Goal: Information Seeking & Learning: Learn about a topic

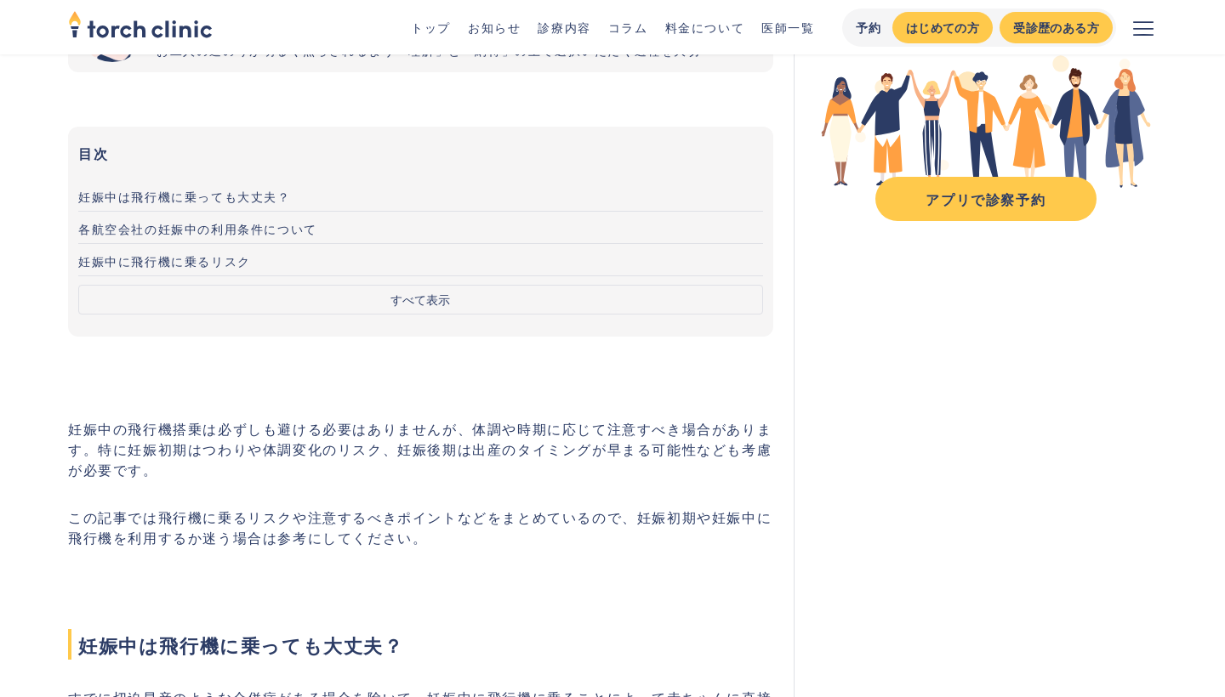
scroll to position [256, 0]
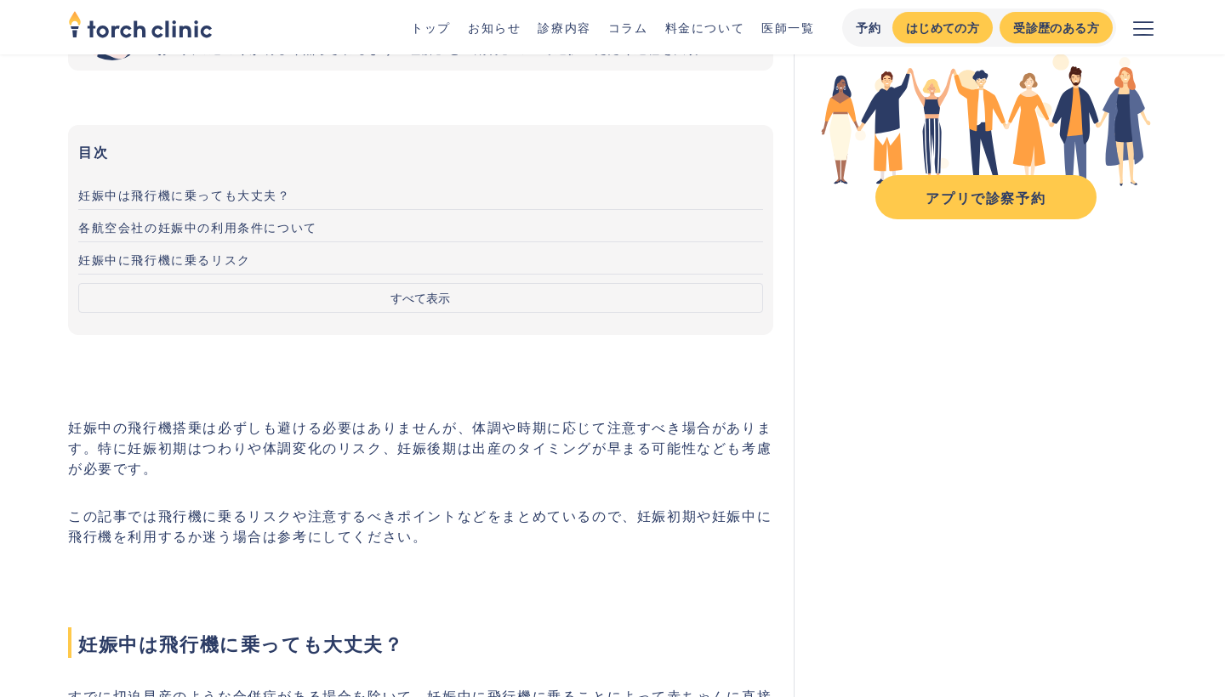
click at [358, 457] on p "妊娠中の飛行機搭乗は必ずしも避ける必要はありませんが、体調や時期に応じて注意すべき場合があります。特に妊娠初期はつわりや体調変化のリスク、妊娠後期は出産のタイ…" at bounding box center [420, 447] width 705 height 61
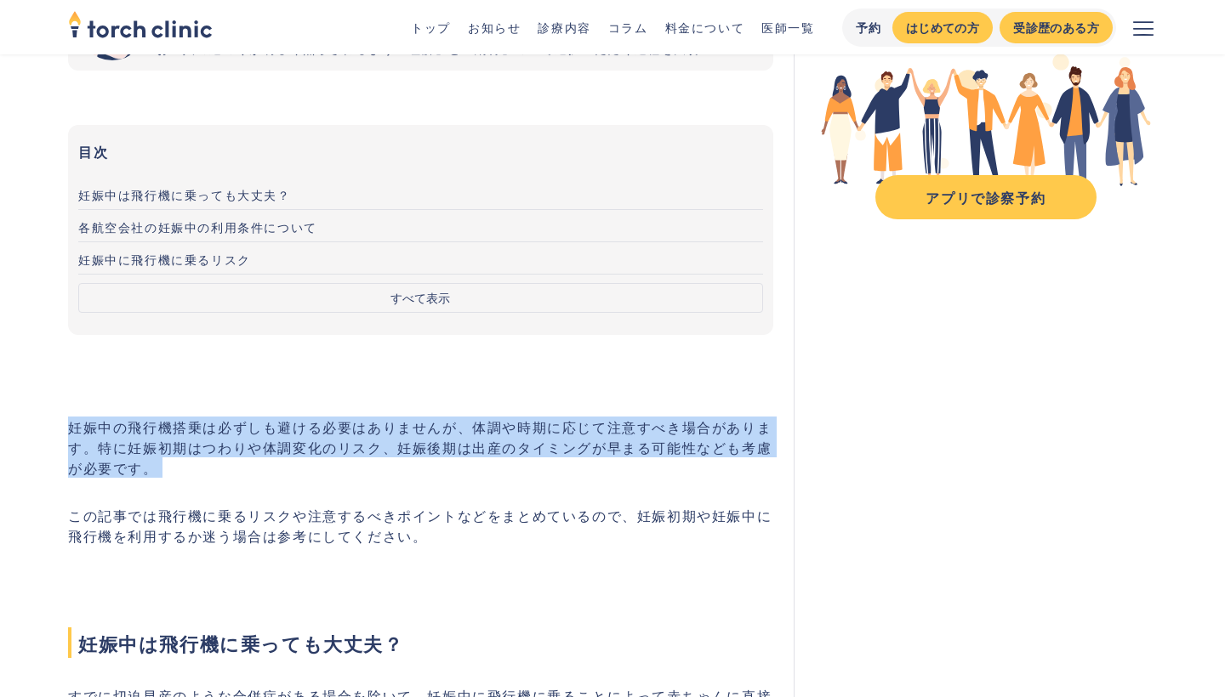
click at [358, 457] on p "妊娠中の飛行機搭乗は必ずしも避ける必要はありませんが、体調や時期に応じて注意すべき場合があります。特に妊娠初期はつわりや体調変化のリスク、妊娠後期は出産のタイ…" at bounding box center [420, 447] width 705 height 61
click at [317, 449] on p "妊娠中の飛行機搭乗は必ずしも避ける必要はありませんが、体調や時期に応じて注意すべき場合があります。特に妊娠初期はつわりや体調変化のリスク、妊娠後期は出産のタイ…" at bounding box center [420, 447] width 705 height 61
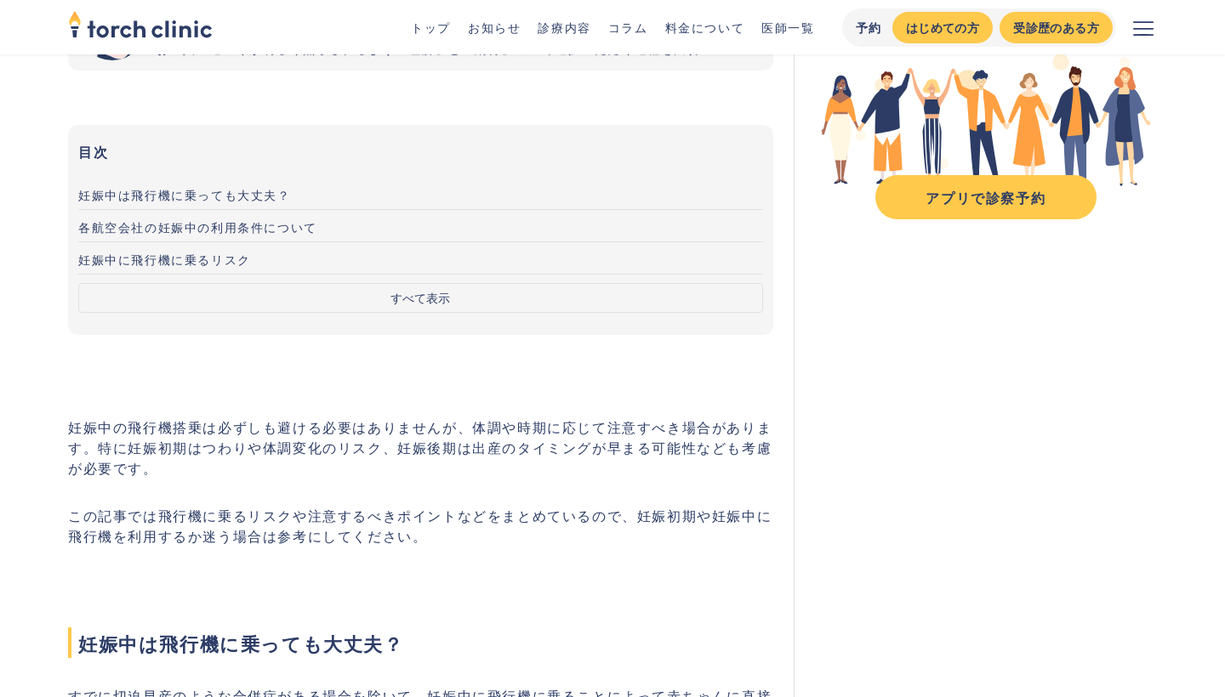
click at [275, 543] on p "この記事では飛行機に乗るリスクや注意するべきポイントなどをまとめているので、妊娠初期や妊娠中に飛行機を利用するか迷う場合は参考にしてください。" at bounding box center [420, 525] width 705 height 41
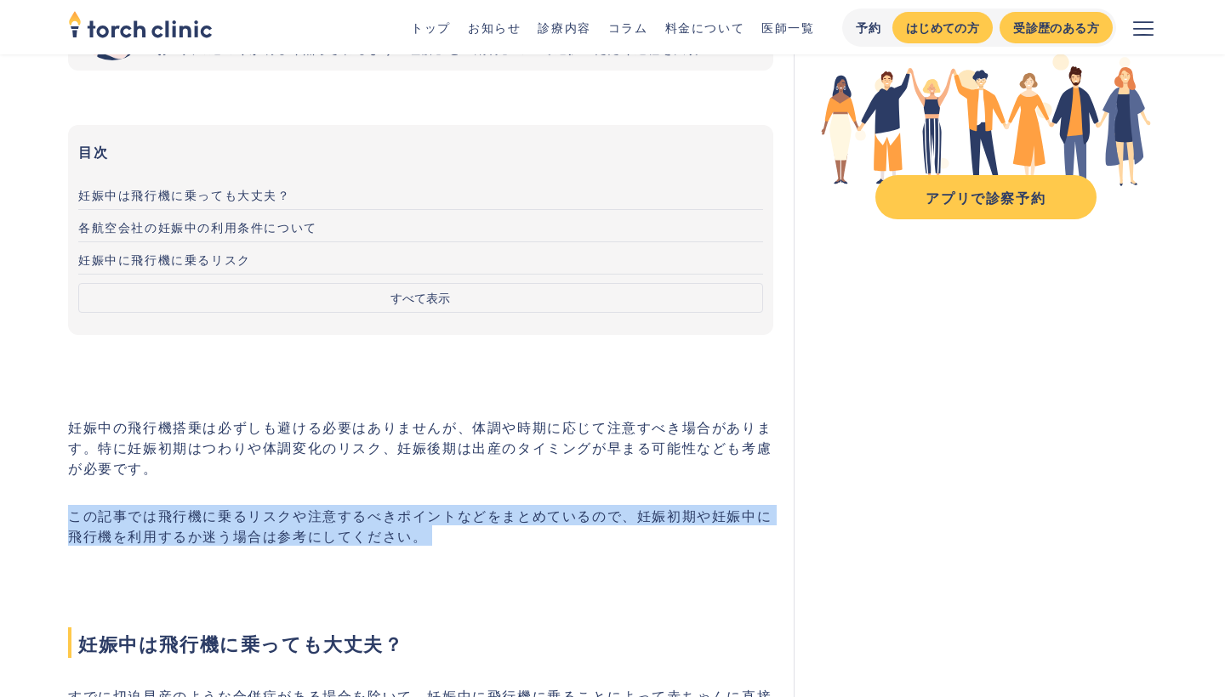
click at [275, 543] on p "この記事では飛行機に乗るリスクや注意するべきポイントなどをまとめているので、妊娠初期や妊娠中に飛行機を利用するか迷う場合は参考にしてください。" at bounding box center [420, 525] width 705 height 41
click at [426, 543] on p "この記事では飛行機に乗るリスクや注意するべきポイントなどをまとめているので、妊娠初期や妊娠中に飛行機を利用するか迷う場合は参考にしてください。" at bounding box center [420, 525] width 705 height 41
drag, startPoint x: 440, startPoint y: 543, endPoint x: 52, endPoint y: 516, distance: 388.7
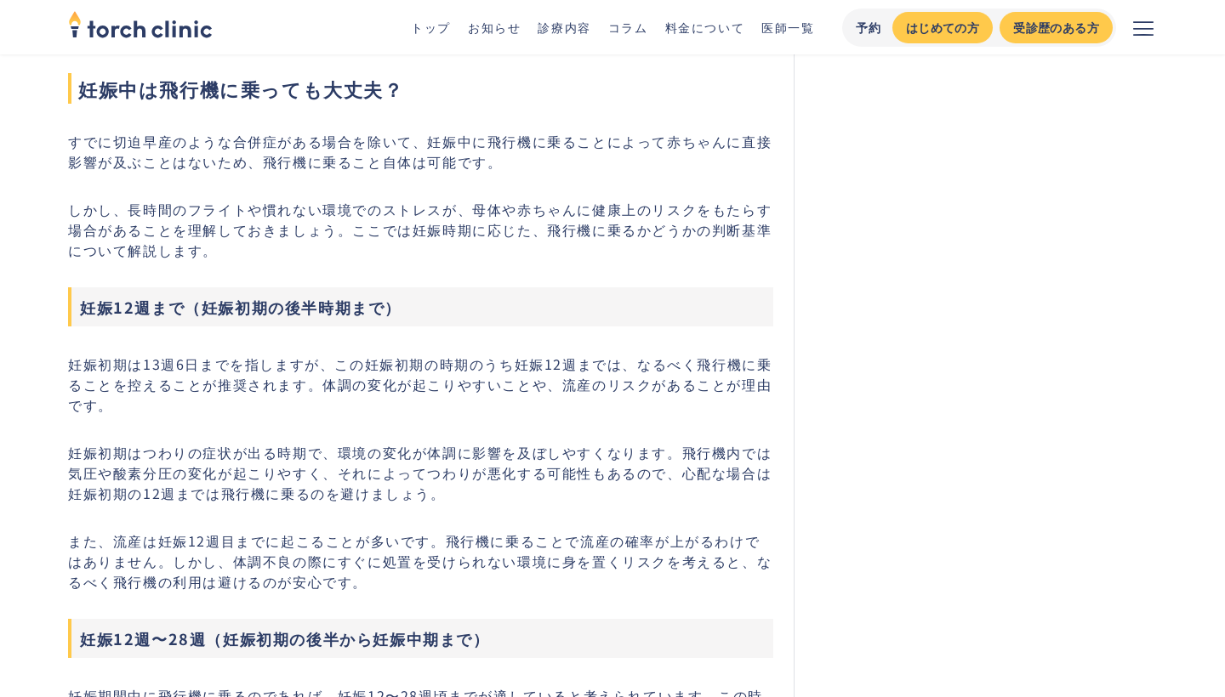
scroll to position [813, 0]
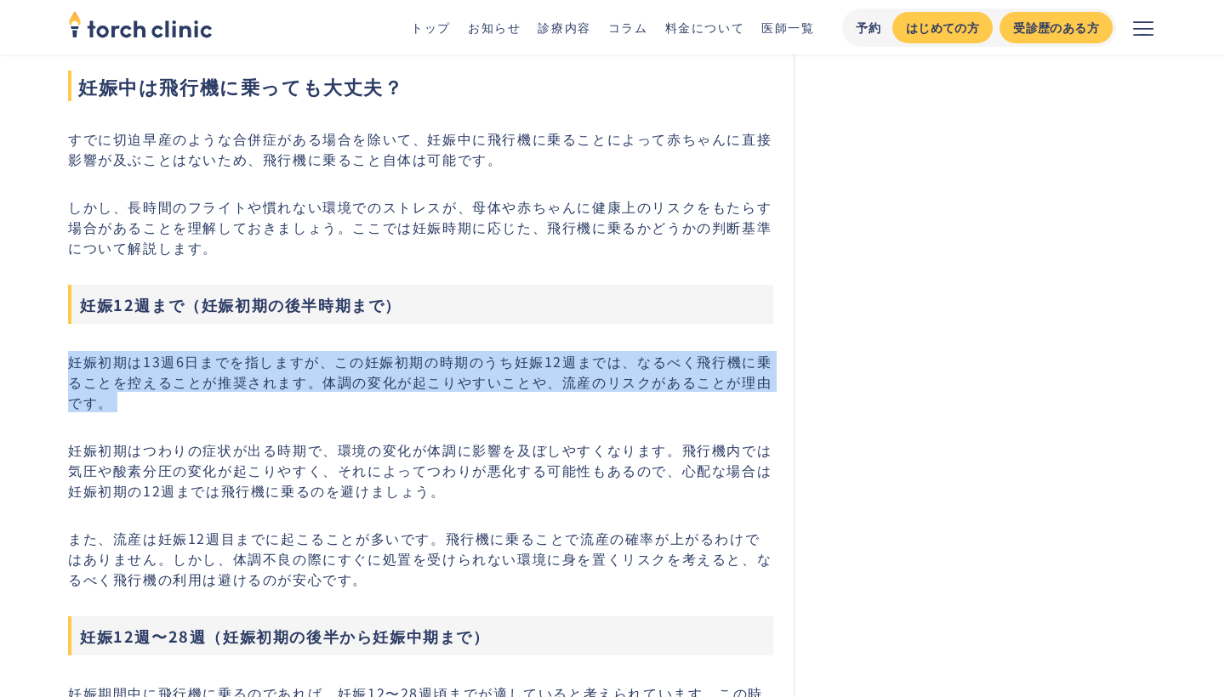
drag, startPoint x: 72, startPoint y: 364, endPoint x: 110, endPoint y: 414, distance: 62.6
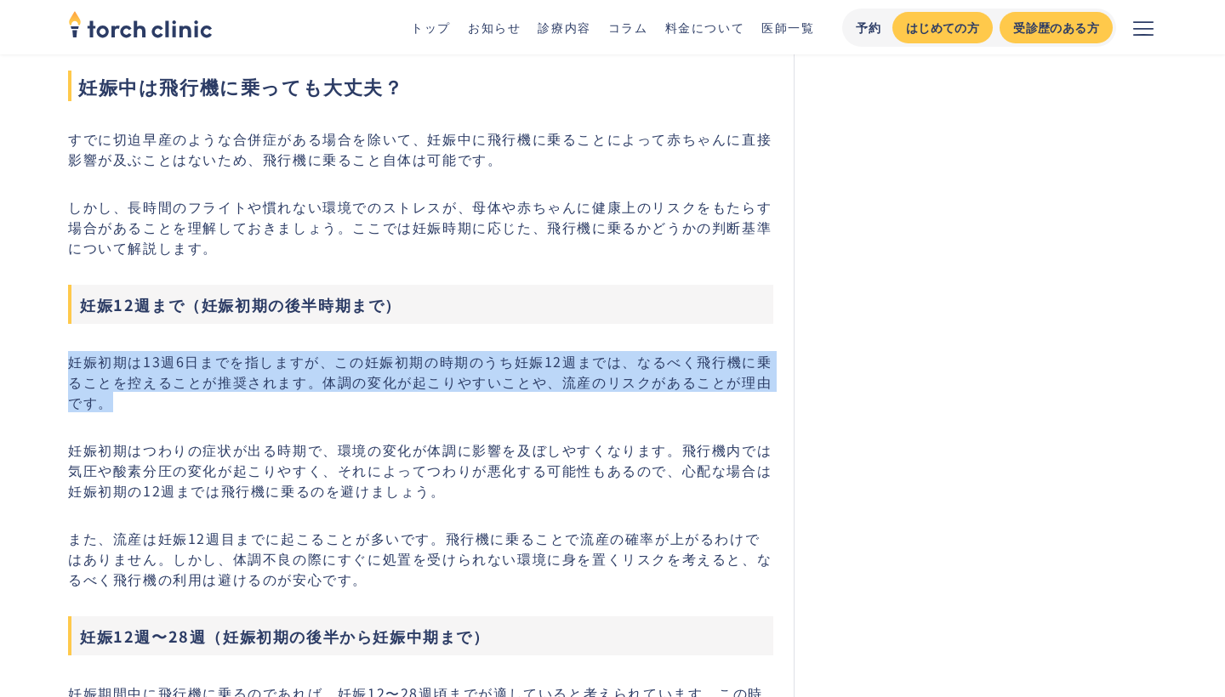
drag, startPoint x: 110, startPoint y: 409, endPoint x: 58, endPoint y: 369, distance: 65.5
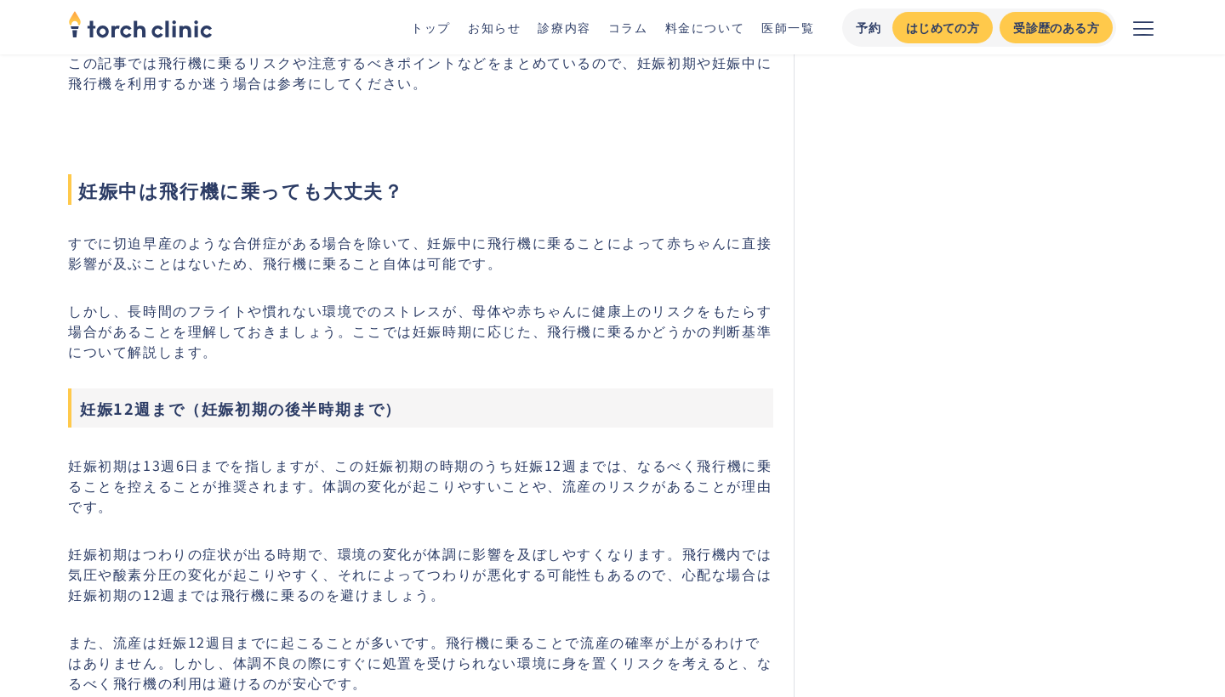
scroll to position [705, 0]
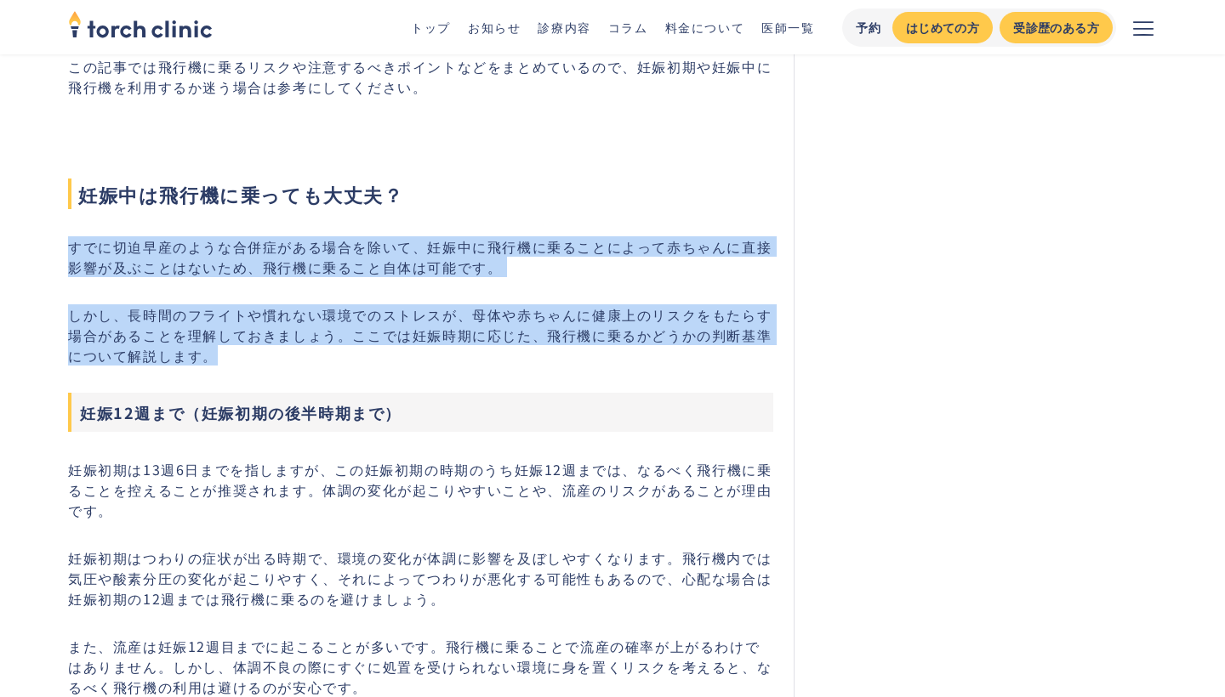
drag, startPoint x: 69, startPoint y: 247, endPoint x: 212, endPoint y: 356, distance: 180.1
click at [212, 356] on p "しかし、長時間のフライトや慣れない環境でのストレスが、母体や赤ちゃんに健康上のリスクをもたらす場合があることを理解しておきましょう。ここでは妊娠時期に応じた、…" at bounding box center [420, 334] width 705 height 61
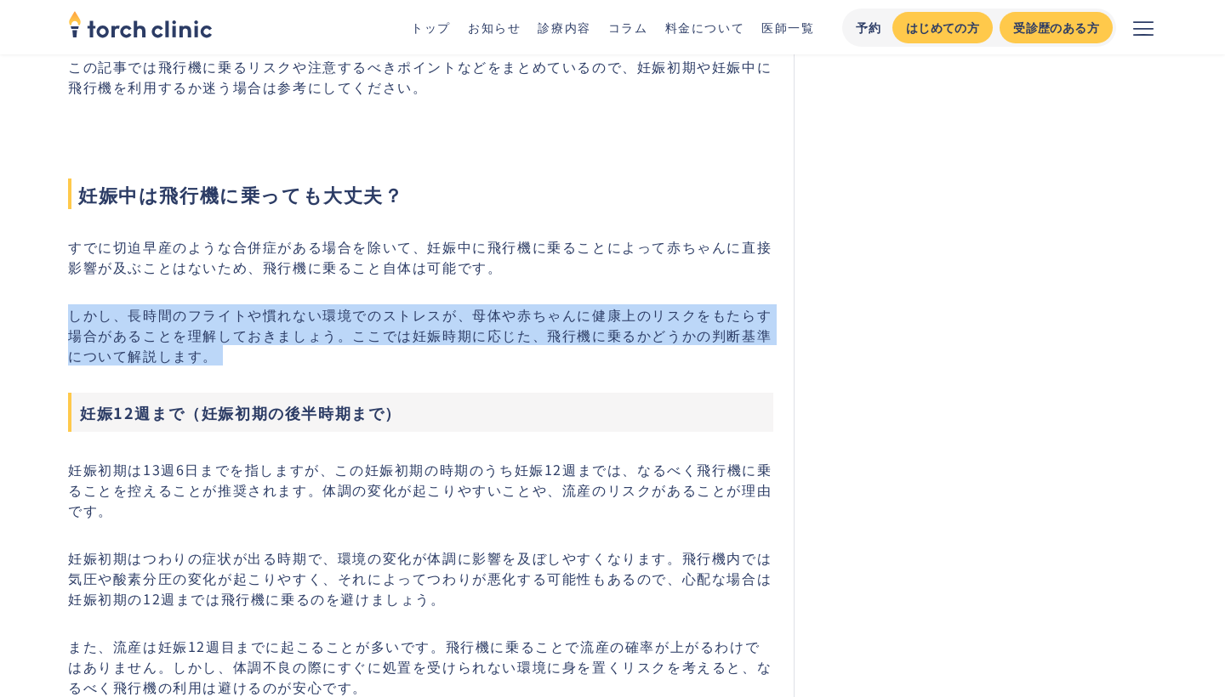
drag, startPoint x: 212, startPoint y: 356, endPoint x: 59, endPoint y: 319, distance: 157.6
drag, startPoint x: 68, startPoint y: 319, endPoint x: 213, endPoint y: 349, distance: 147.8
click at [213, 349] on p "しかし、長時間のフライトや慣れない環境でのストレスが、母体や赤ちゃんに健康上のリスクをもたらす場合があることを理解しておきましょう。ここでは妊娠時期に応じた、…" at bounding box center [420, 334] width 705 height 61
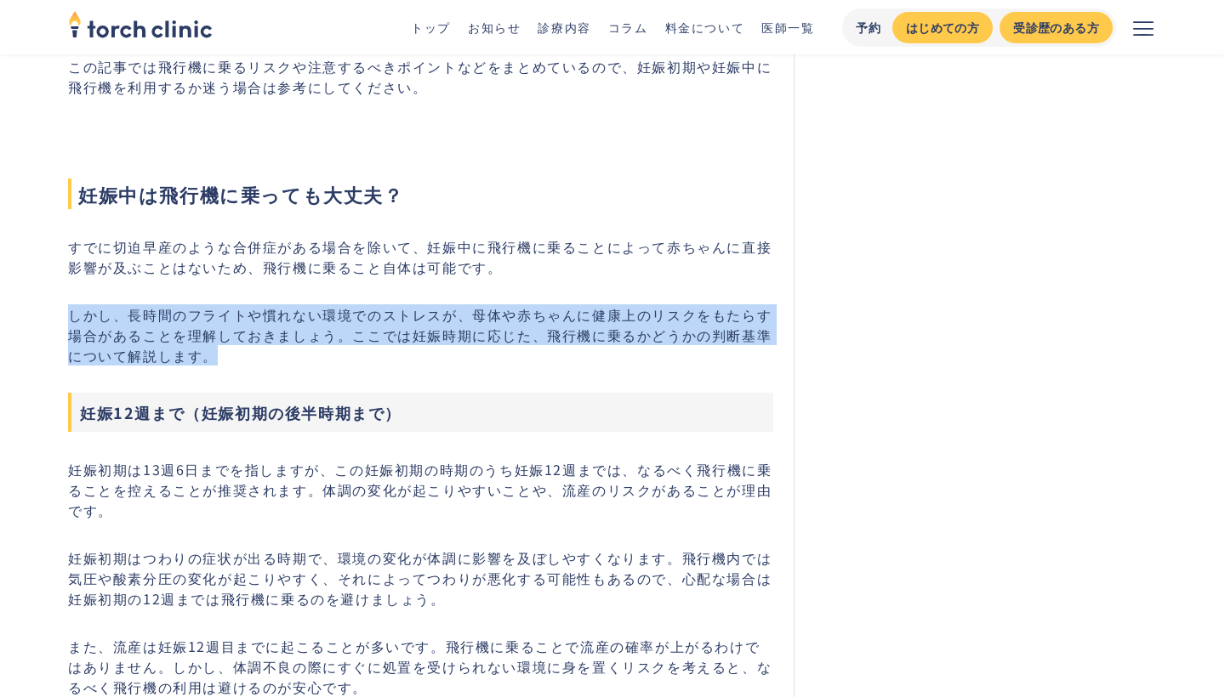
click at [213, 349] on p "しかし、長時間のフライトや慣れない環境でのストレスが、母体や赤ちゃんに健康上のリスクをもたらす場合があることを理解しておきましょう。ここでは妊娠時期に応じた、…" at bounding box center [420, 334] width 705 height 61
drag, startPoint x: 209, startPoint y: 351, endPoint x: 49, endPoint y: 319, distance: 163.1
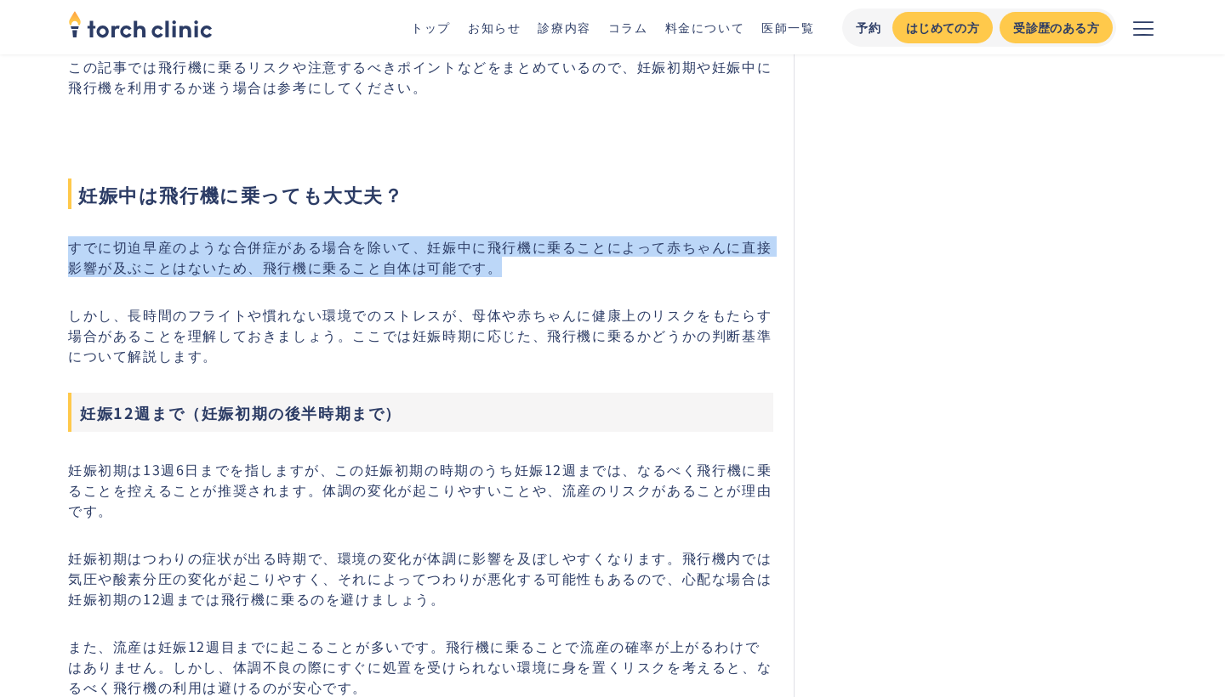
drag, startPoint x: 68, startPoint y: 233, endPoint x: 497, endPoint y: 265, distance: 429.8
click at [497, 265] on p "すでに切迫早産のような合併症がある場合を除いて、妊娠中に飛行機に乗ることによって赤ちゃんに直接影響が及ぶことはないため、飛行機に乗ること自体は可能です。" at bounding box center [420, 256] width 705 height 41
drag, startPoint x: 497, startPoint y: 265, endPoint x: 40, endPoint y: 248, distance: 457.0
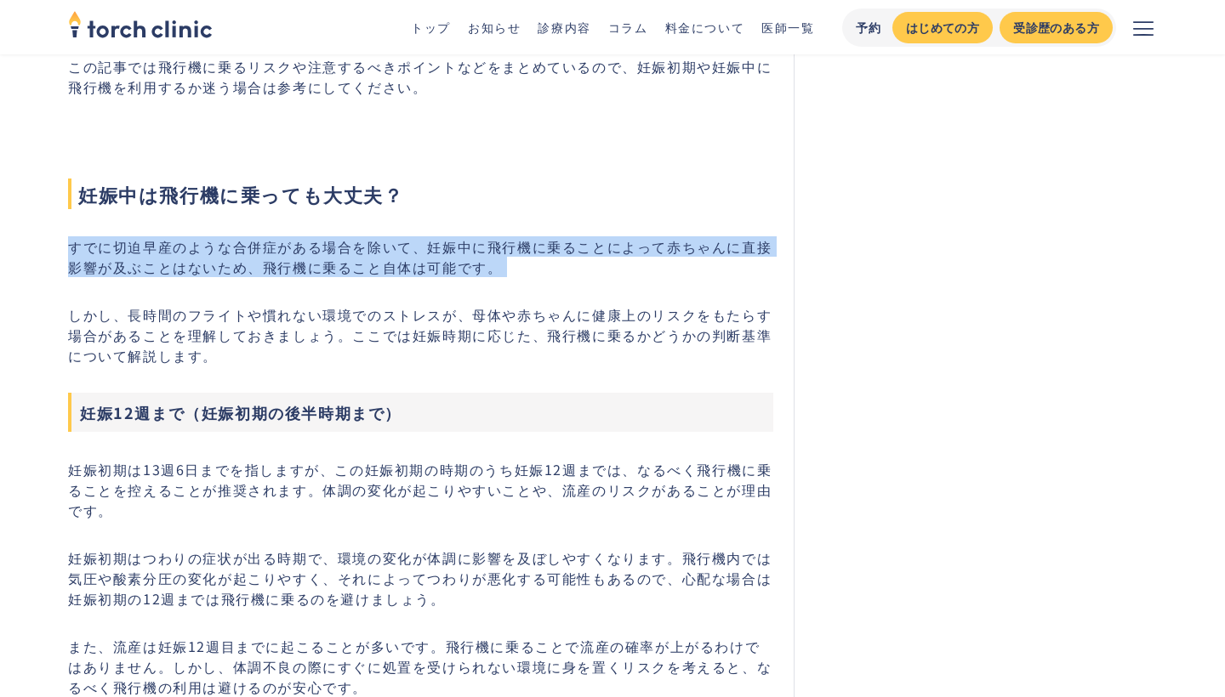
drag, startPoint x: 64, startPoint y: 248, endPoint x: 490, endPoint y: 265, distance: 426.4
click at [490, 265] on p "すでに切迫早産のような合併症がある場合を除いて、妊娠中に飛行機に乗ることによって赤ちゃんに直接影響が及ぶことはないため、飛行機に乗ること自体は可能です。" at bounding box center [420, 256] width 705 height 41
drag, startPoint x: 501, startPoint y: 267, endPoint x: 68, endPoint y: 237, distance: 433.9
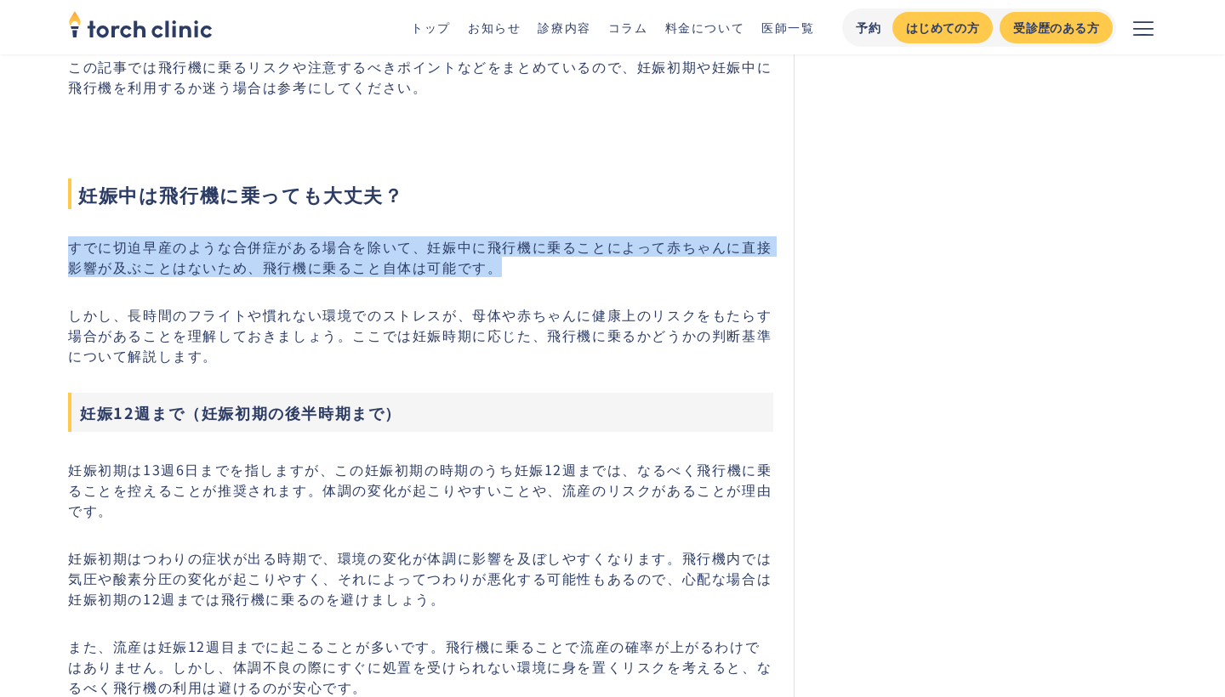
click at [68, 237] on p "すでに切迫早産のような合併症がある場合を除いて、妊娠中に飛行機に乗ることによって赤ちゃんに直接影響が及ぶことはないため、飛行機に乗ること自体は可能です。" at bounding box center [420, 256] width 705 height 41
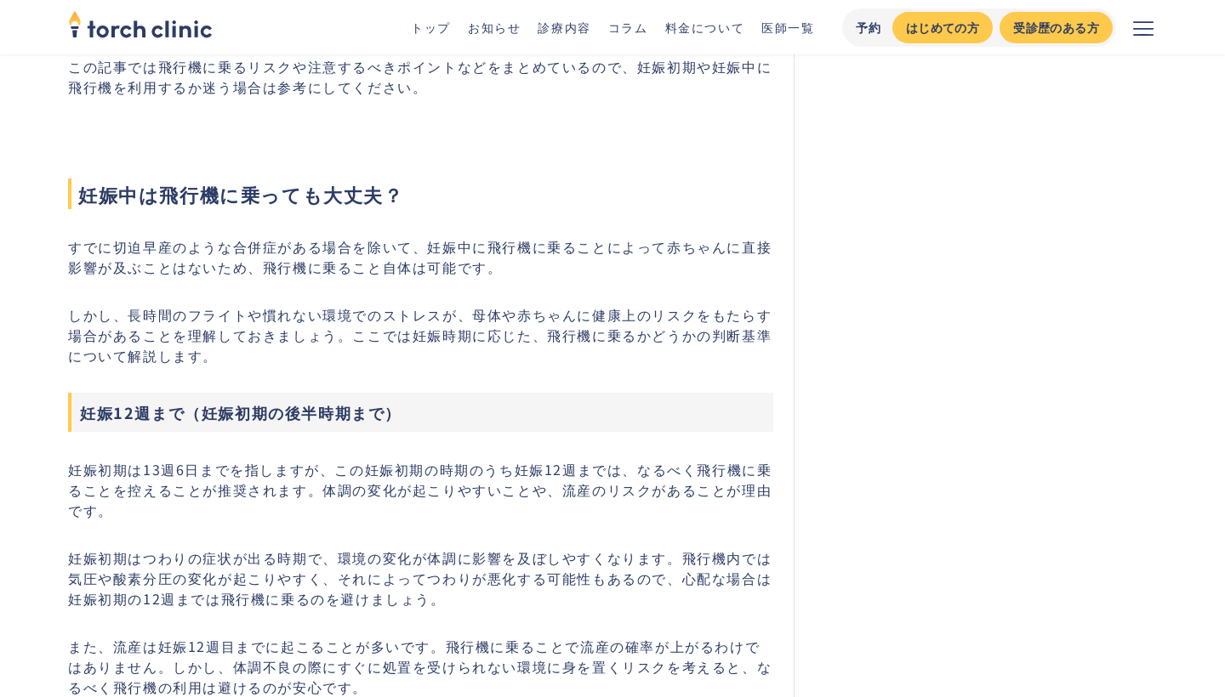
click at [491, 264] on p "すでに切迫早産のような合併症がある場合を除いて、妊娠中に飛行機に乗ることによって赤ちゃんに直接影響が及ぶことはないため、飛行機に乗ること自体は可能です。" at bounding box center [420, 256] width 705 height 41
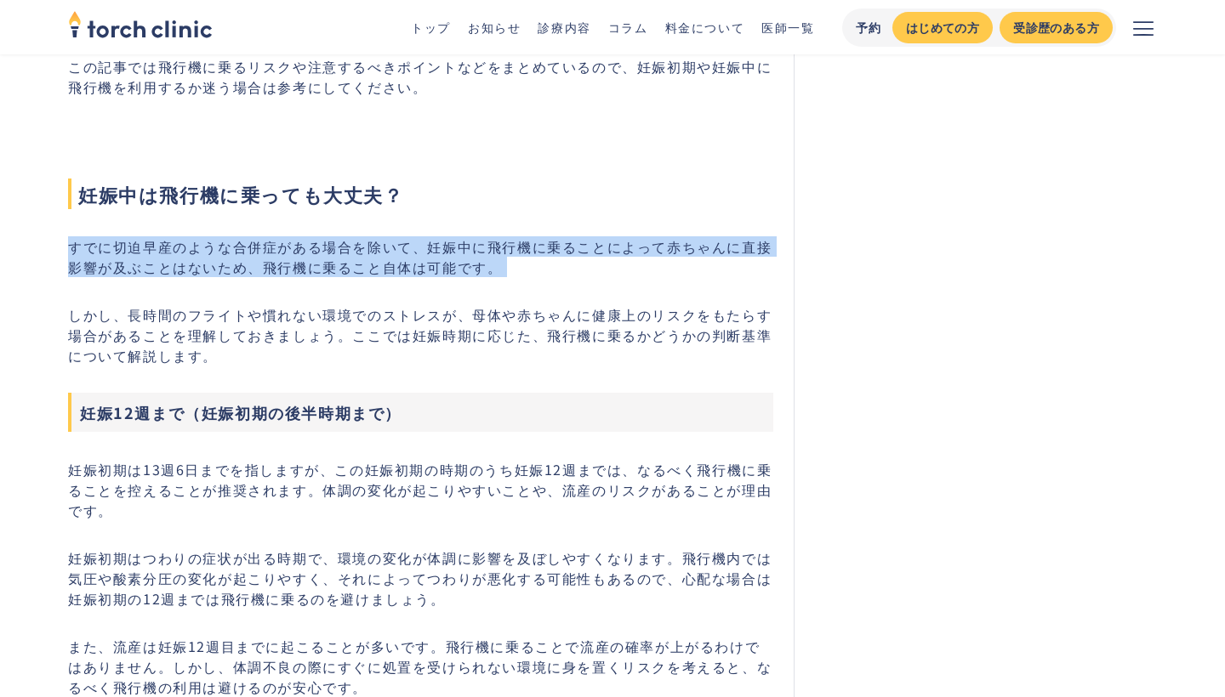
click at [491, 264] on p "すでに切迫早産のような合併症がある場合を除いて、妊娠中に飛行機に乗ることによって赤ちゃんに直接影響が及ぶことはないため、飛行機に乗ること自体は可能です。" at bounding box center [420, 256] width 705 height 41
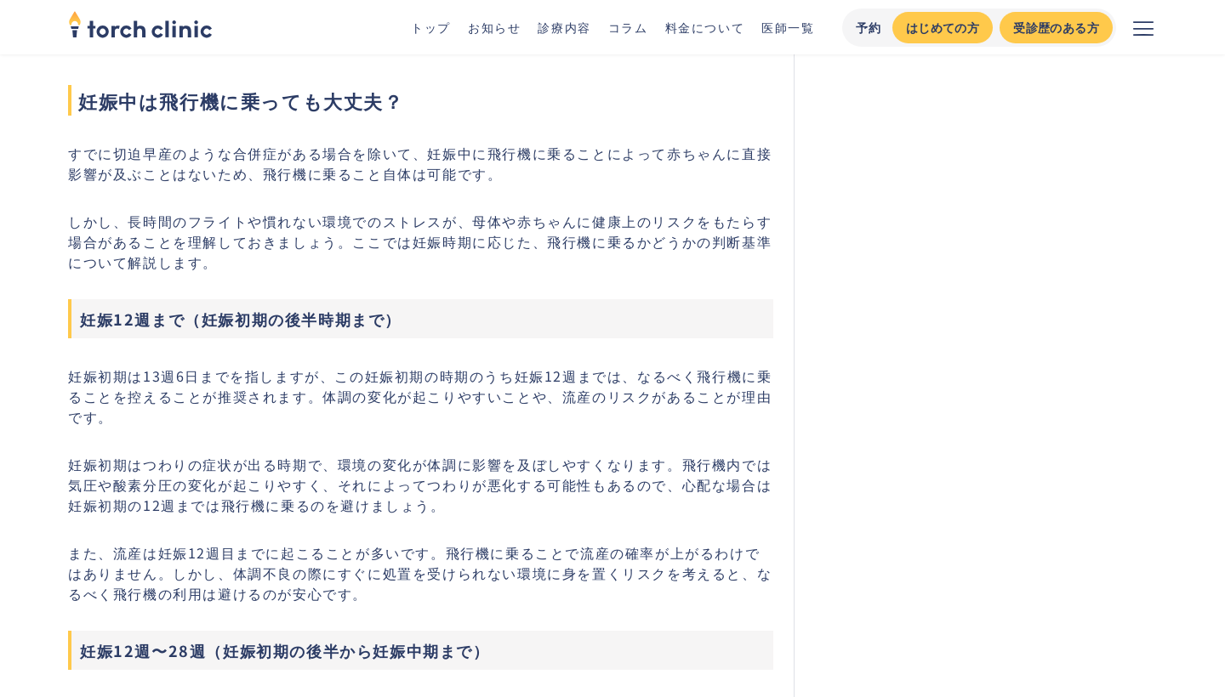
click at [492, 376] on p "妊娠初期は13週6日までを指しますが、この妊娠初期の時期のうち妊娠12週までは、なるべく飛行機に乗ることを控えることが推奨されます。体調の変化が起こりやすいこ…" at bounding box center [420, 396] width 705 height 61
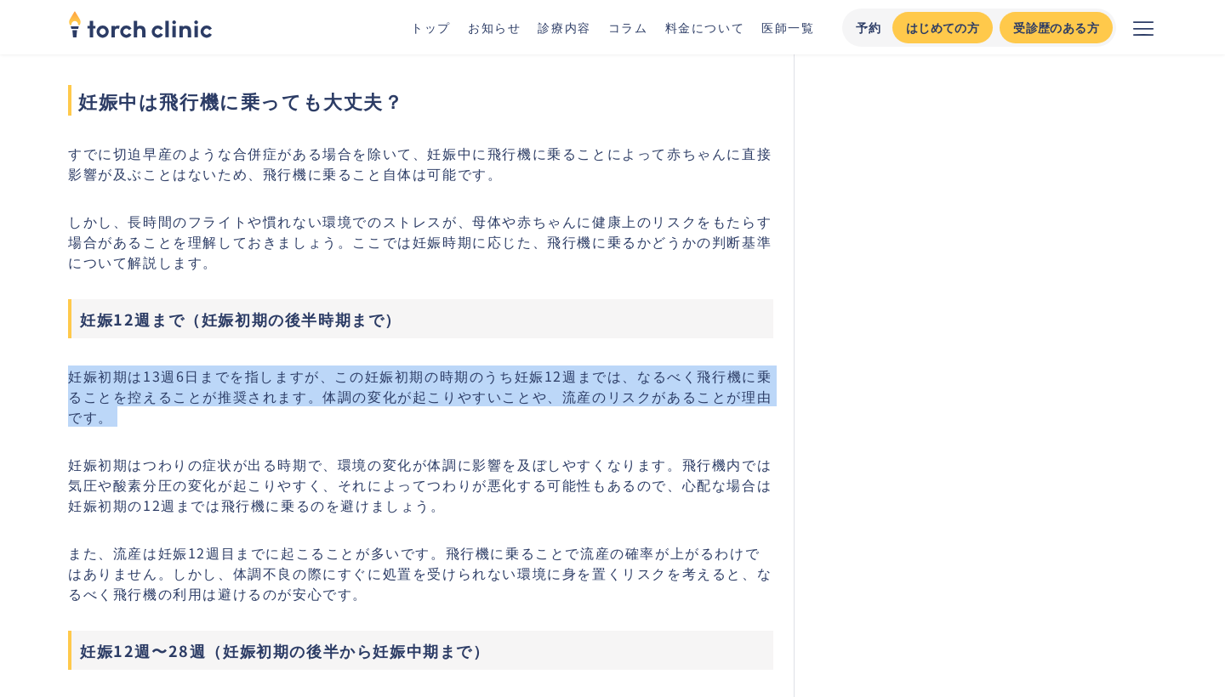
click at [492, 376] on p "妊娠初期は13週6日までを指しますが、この妊娠初期の時期のうち妊娠12週までは、なるべく飛行機に乗ることを控えることが推奨されます。体調の変化が起こりやすいこ…" at bounding box center [420, 396] width 705 height 61
click at [491, 393] on p "妊娠初期は13週6日までを指しますが、この妊娠初期の時期のうち妊娠12週までは、なるべく飛行機に乗ることを控えることが推奨されます。体調の変化が起こりやすいこ…" at bounding box center [420, 396] width 705 height 61
drag, startPoint x: 115, startPoint y: 415, endPoint x: 54, endPoint y: 368, distance: 76.4
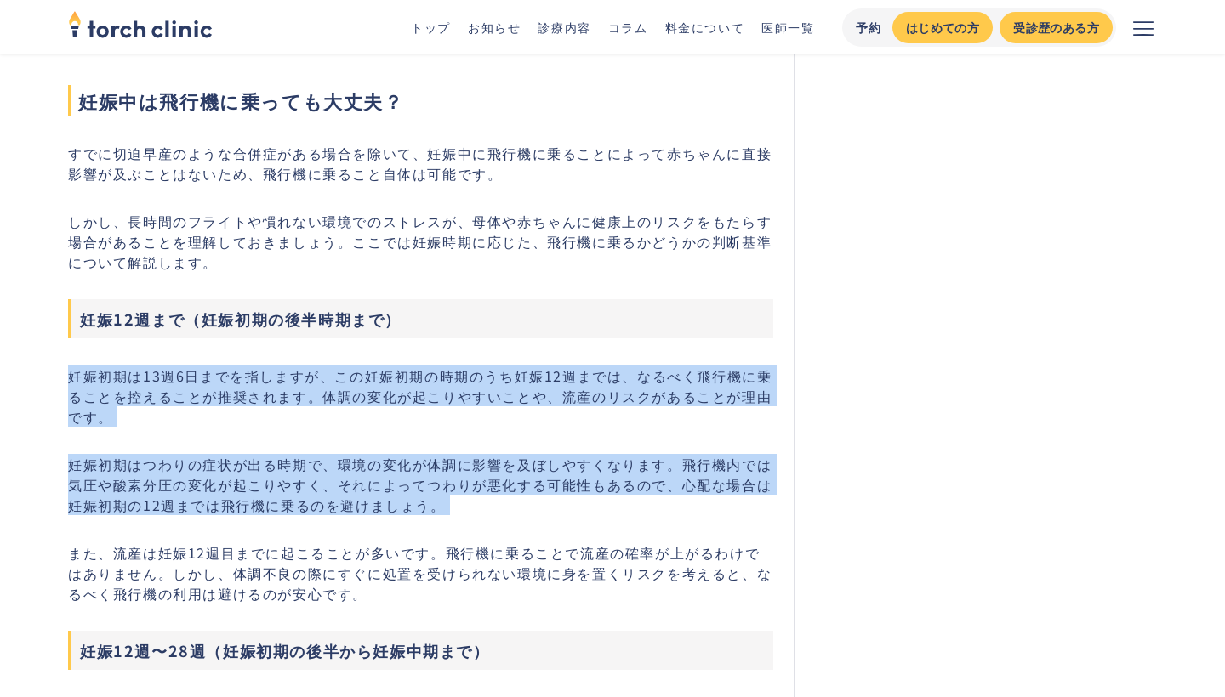
drag, startPoint x: 65, startPoint y: 374, endPoint x: 413, endPoint y: 547, distance: 388.3
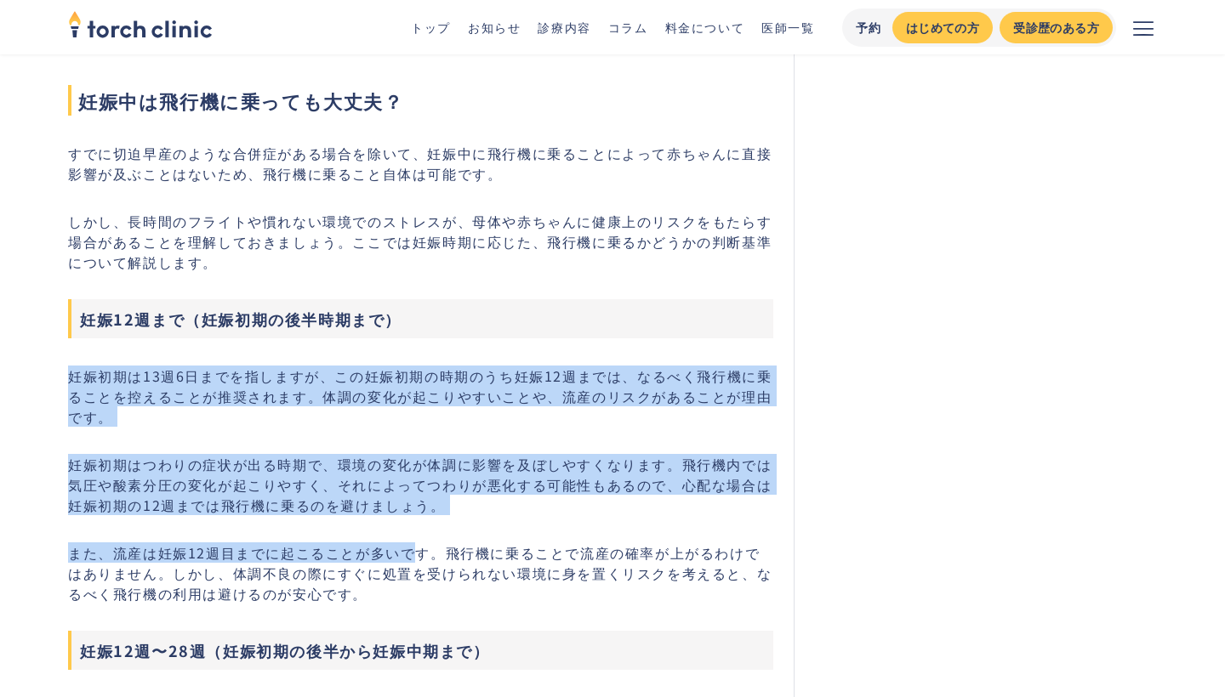
click at [413, 547] on p "また、流産は妊娠12週目までに起こることが多いです。飛行機に乗ることで流産の確率が上がるわけではありません。しかし、体調不良の際にすぐに処置を受けられない環境…" at bounding box center [420, 573] width 705 height 61
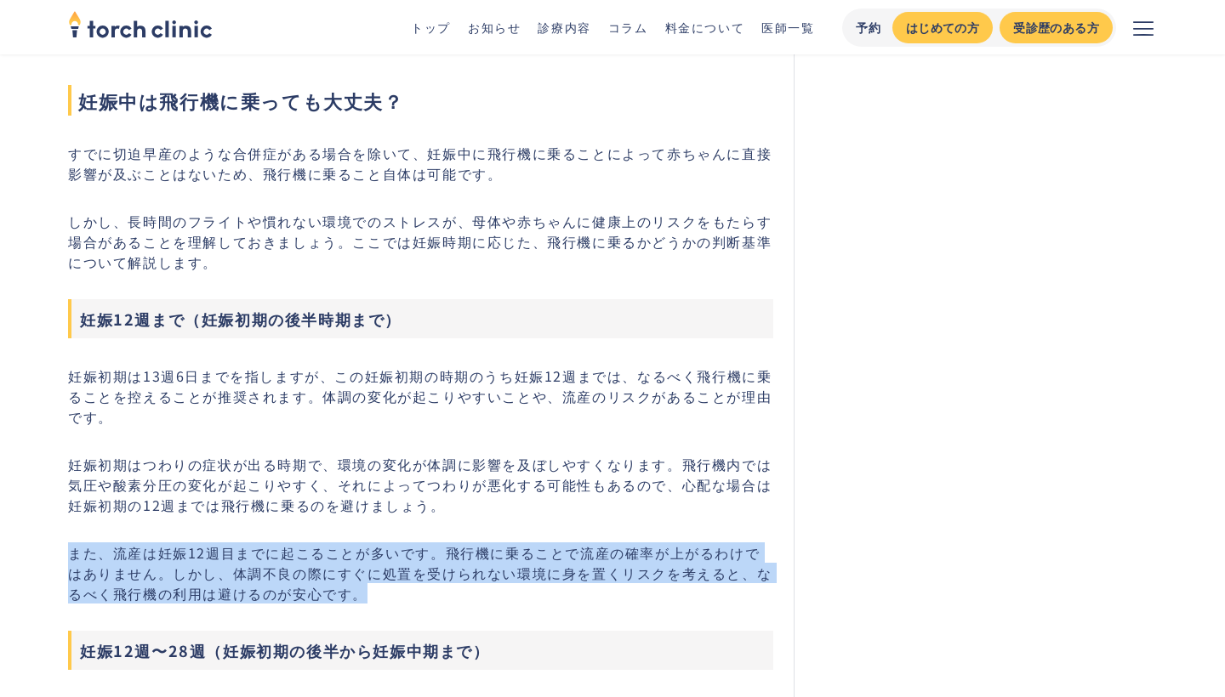
drag, startPoint x: 358, startPoint y: 590, endPoint x: 67, endPoint y: 548, distance: 293.9
drag, startPoint x: 67, startPoint y: 548, endPoint x: 371, endPoint y: 594, distance: 307.2
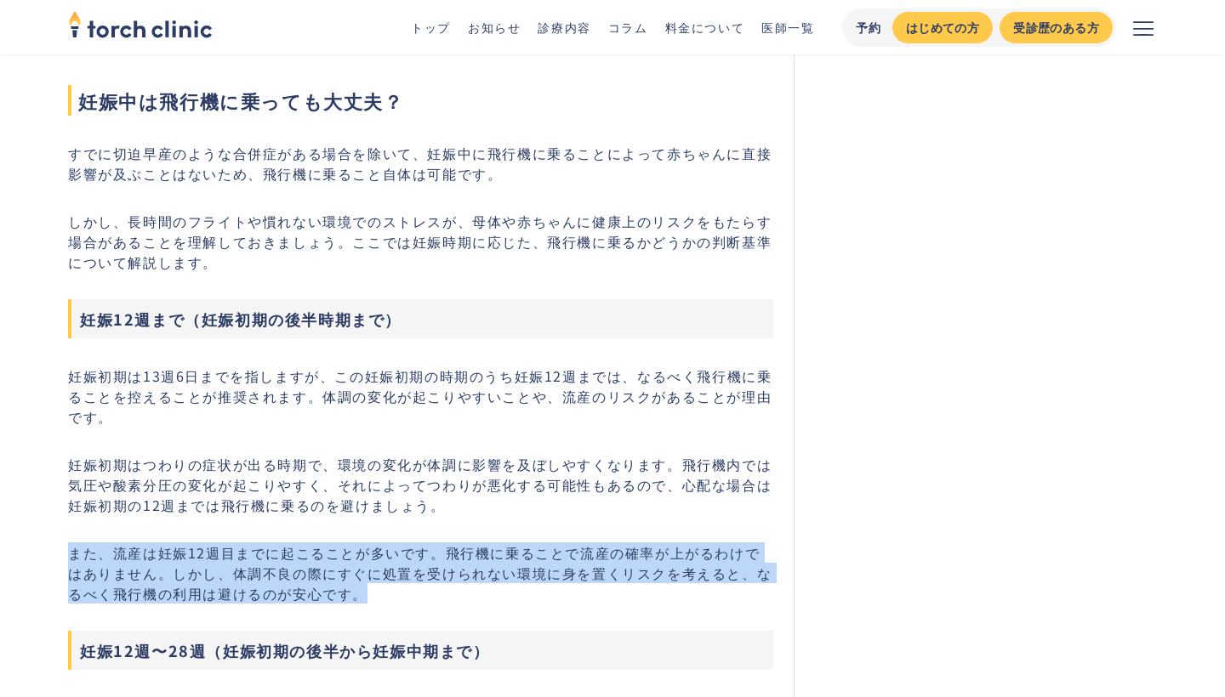
click at [371, 594] on p "また、流産は妊娠12週目までに起こることが多いです。飛行機に乗ることで流産の確率が上がるわけではありません。しかし、体調不良の際にすぐに処置を受けられない環境…" at bounding box center [420, 573] width 705 height 61
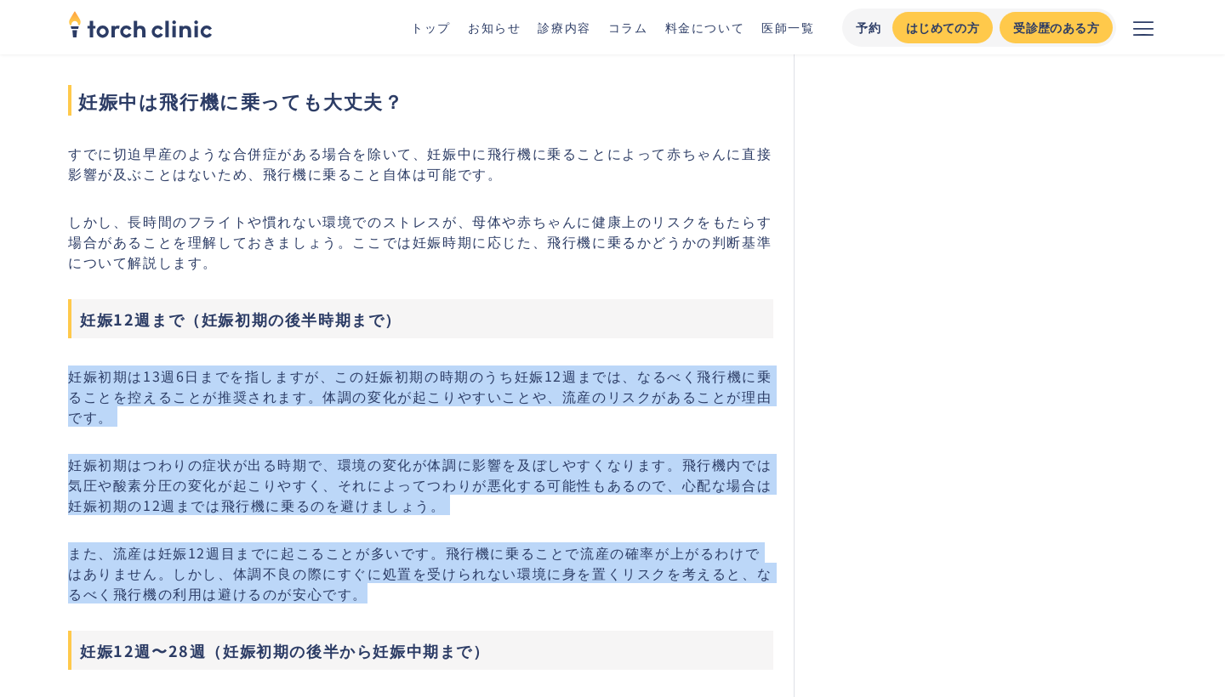
drag, startPoint x: 354, startPoint y: 594, endPoint x: 68, endPoint y: 375, distance: 360.2
click at [68, 375] on p "妊娠初期は13週6日までを指しますが、この妊娠初期の時期のうち妊娠12週までは、なるべく飛行機に乗ることを控えることが推奨されます。体調の変化が起こりやすいこ…" at bounding box center [420, 396] width 705 height 61
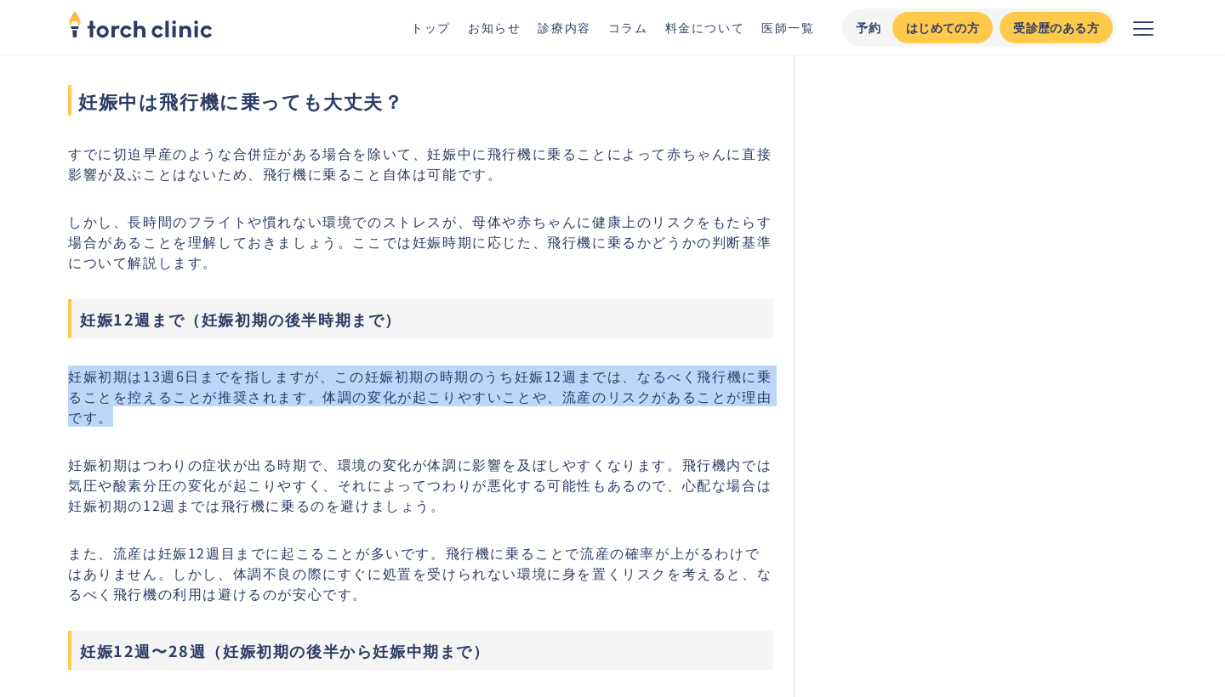
drag, startPoint x: 71, startPoint y: 374, endPoint x: 120, endPoint y: 419, distance: 66.2
click at [120, 419] on p "妊娠初期は13週6日までを指しますが、この妊娠初期の時期のうち妊娠12週までは、なるべく飛行機に乗ることを控えることが推奨されます。体調の変化が起こりやすいこ…" at bounding box center [420, 396] width 705 height 61
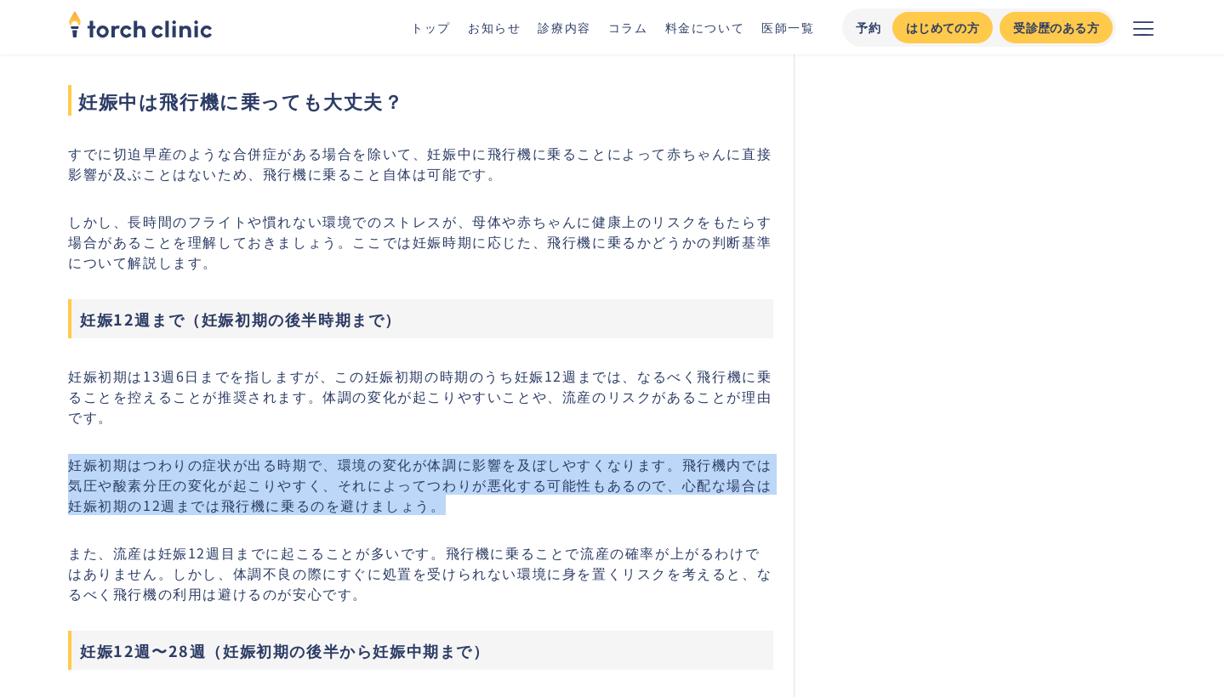
drag, startPoint x: 457, startPoint y: 507, endPoint x: 50, endPoint y: 463, distance: 409.6
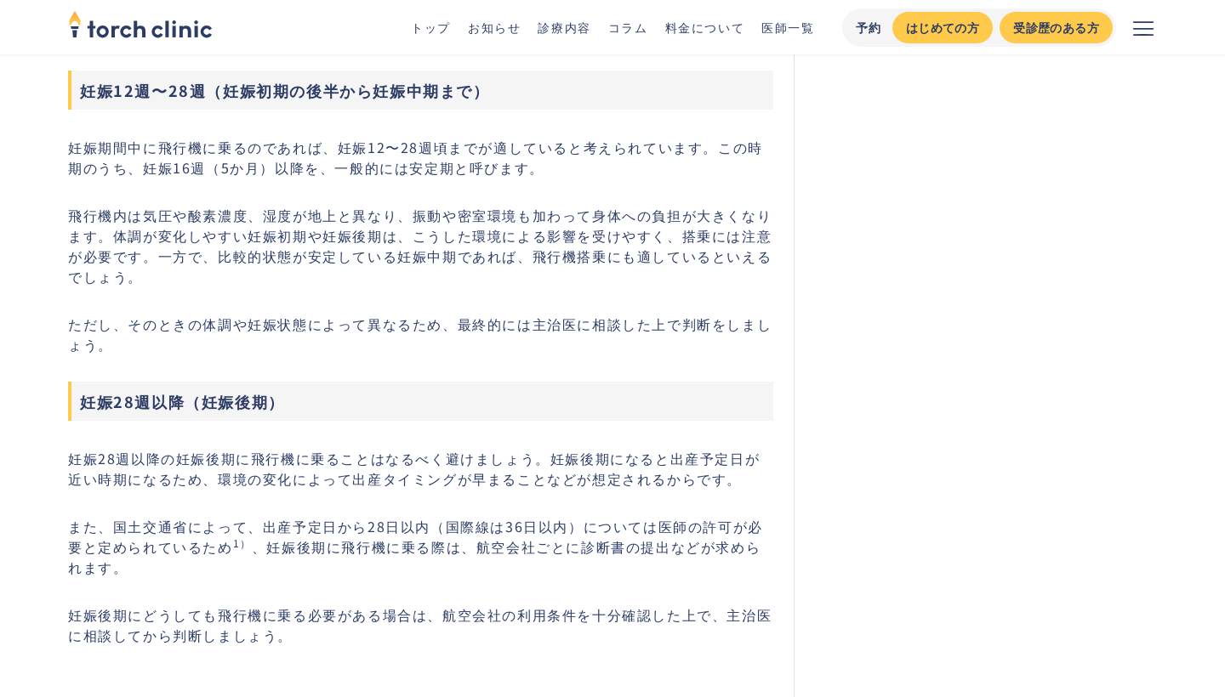
scroll to position [1365, 0]
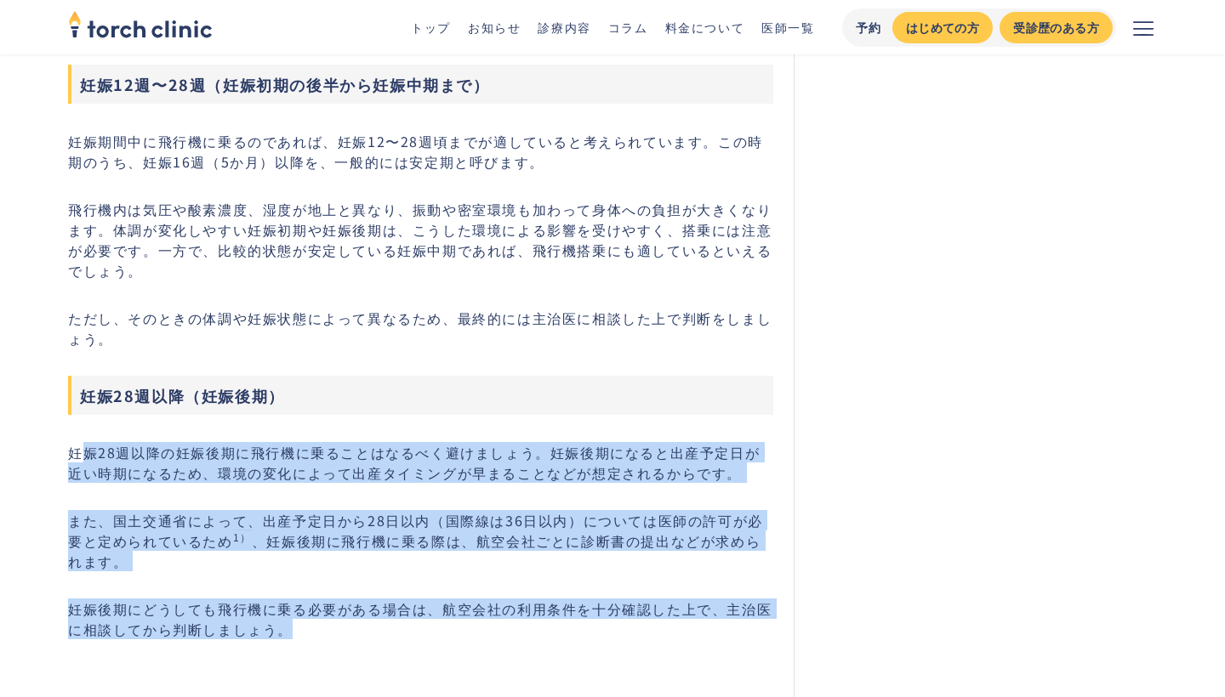
drag, startPoint x: 82, startPoint y: 454, endPoint x: 328, endPoint y: 623, distance: 298.4
click at [328, 623] on p "妊娠後期にどうしても飛行機に乗る必要がある場合は、航空会社の利用条件を十分確認した上で、主治医に相談してから判断しましょう。" at bounding box center [420, 619] width 705 height 41
drag, startPoint x: 315, startPoint y: 628, endPoint x: 63, endPoint y: 457, distance: 303.8
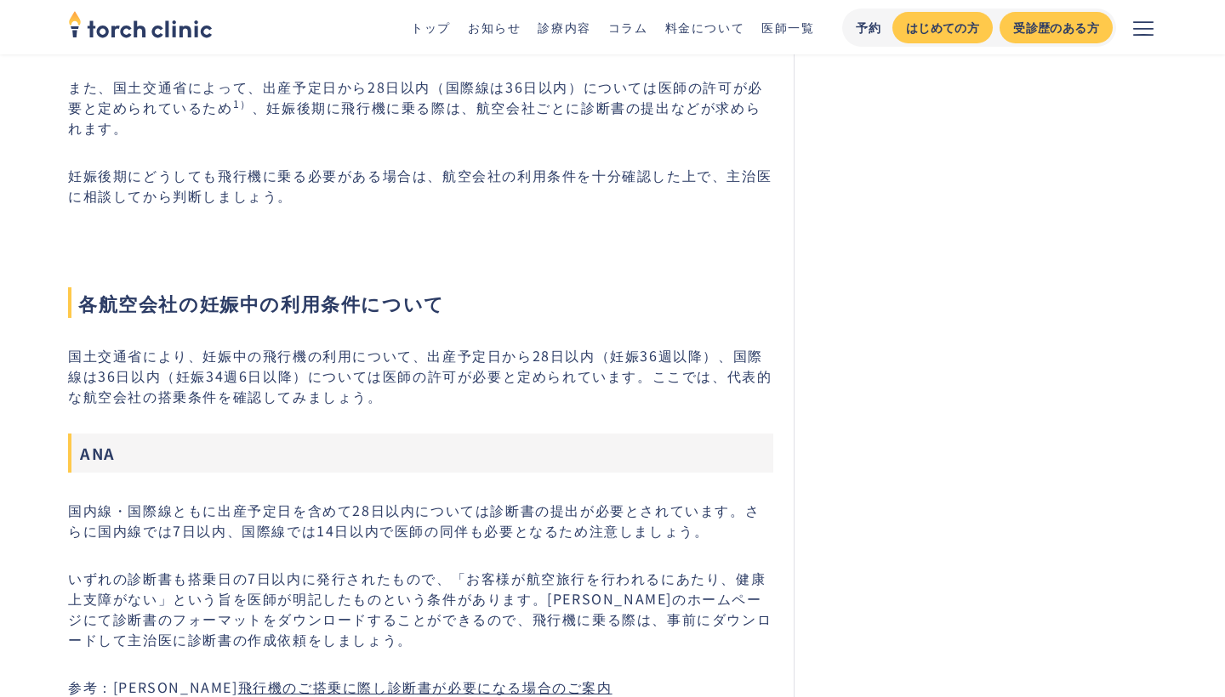
scroll to position [1822, 0]
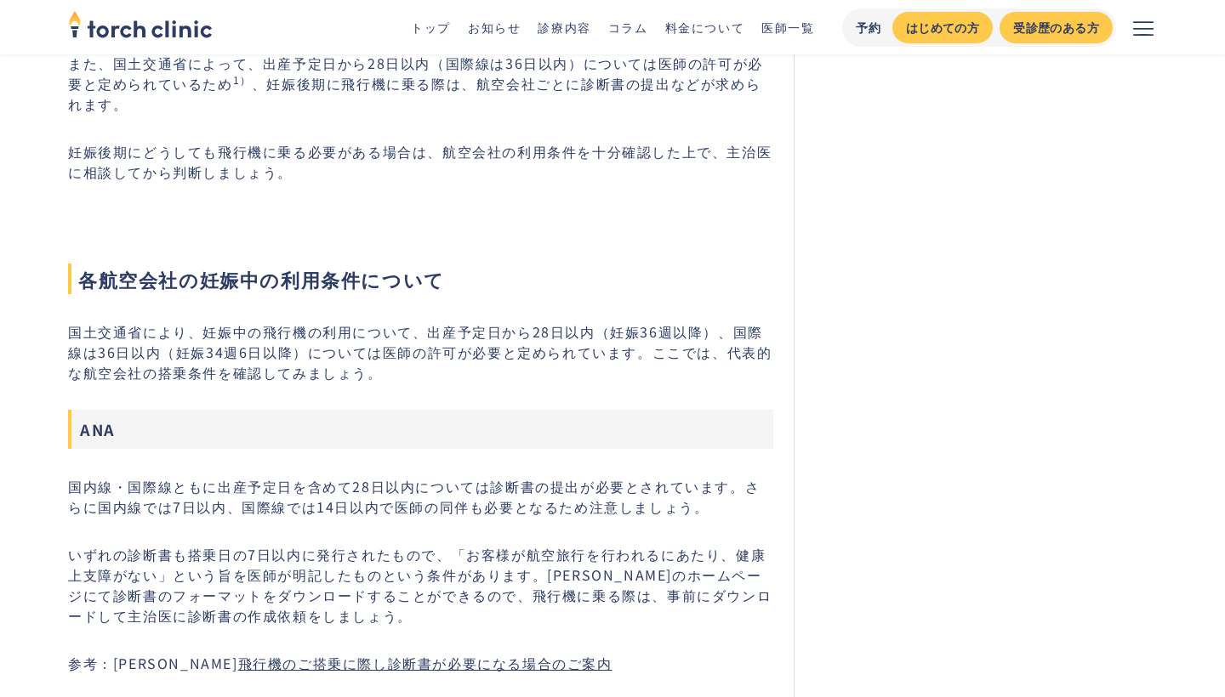
click at [116, 369] on p "国土交通省により、妊娠中の飛行機の利用について、出産予定日から28日以内（妊娠36週以降）、国際線は36日以内（妊娠34週6日以降）については医師の許可が必要…" at bounding box center [420, 351] width 705 height 61
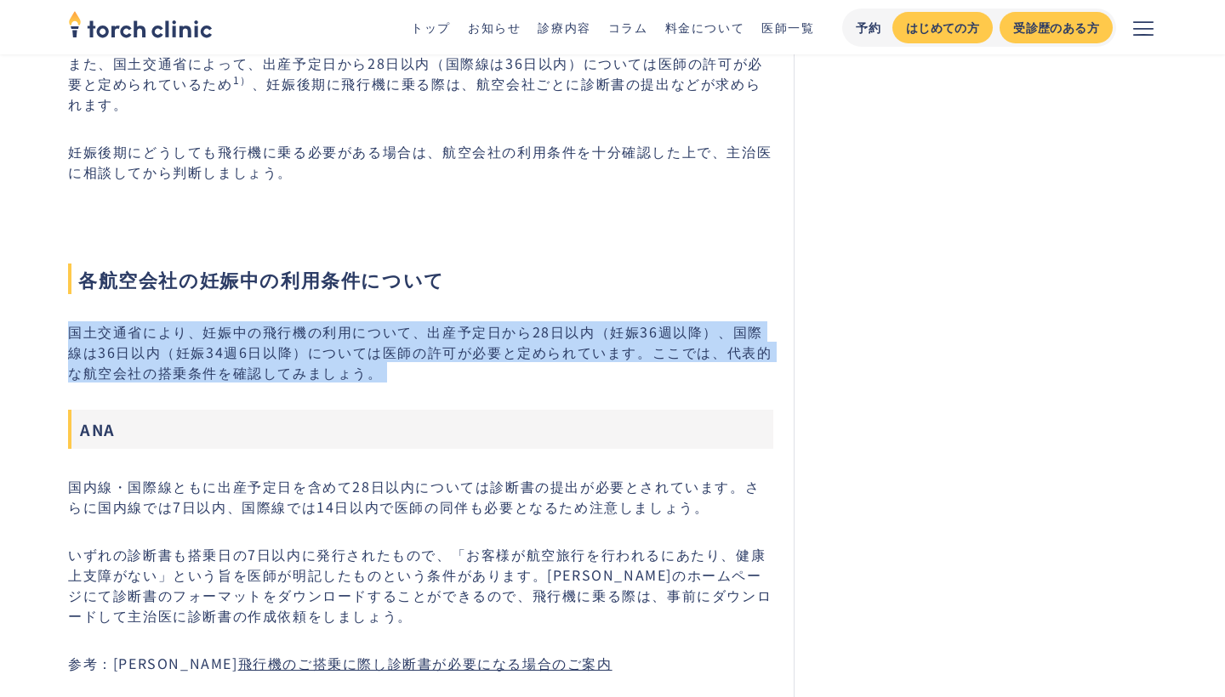
click at [116, 369] on p "国土交通省により、妊娠中の飛行機の利用について、出産予定日から28日以内（妊娠36週以降）、国際線は36日以内（妊娠34週6日以降）については医師の許可が必要…" at bounding box center [420, 351] width 705 height 61
click at [327, 369] on p "国土交通省により、妊娠中の飛行機の利用について、出産予定日から28日以内（妊娠36週以降）、国際線は36日以内（妊娠34週6日以降）については医師の許可が必要…" at bounding box center [420, 351] width 705 height 61
drag, startPoint x: 337, startPoint y: 382, endPoint x: 34, endPoint y: 336, distance: 306.2
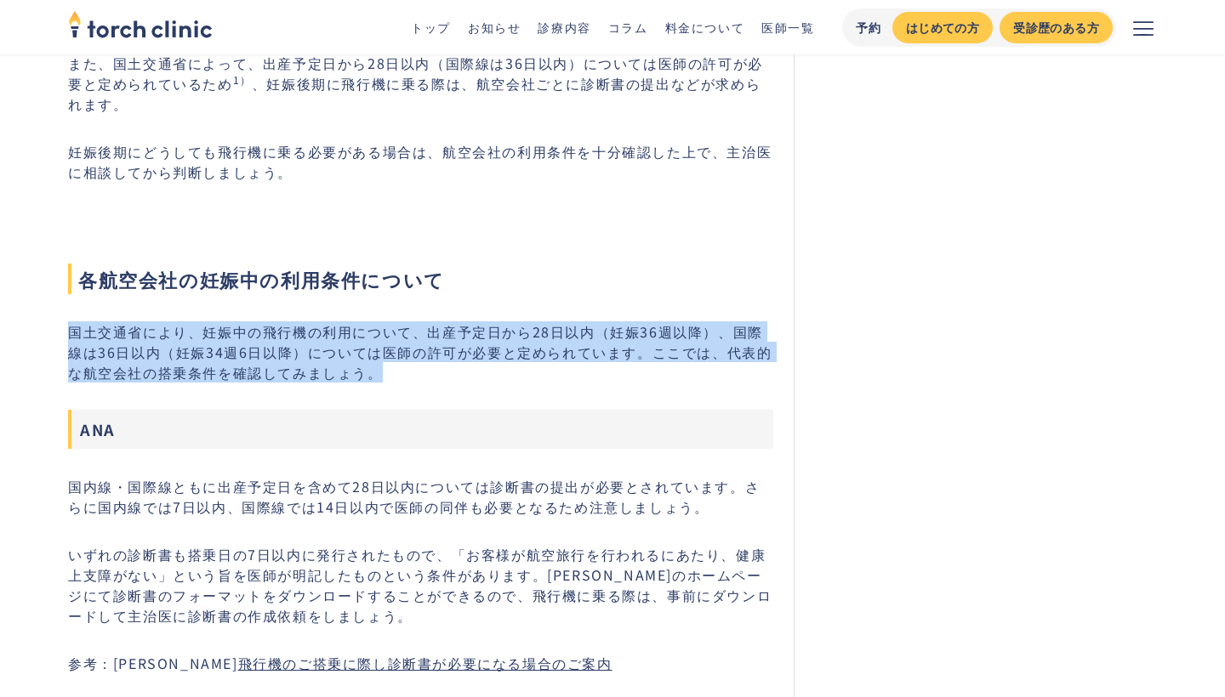
drag, startPoint x: 66, startPoint y: 336, endPoint x: 384, endPoint y: 373, distance: 319.4
click at [384, 373] on p "国土交通省により、妊娠中の飛行機の利用について、出産予定日から28日以内（妊娠36週以降）、国際線は36日以内（妊娠34週6日以降）については医師の許可が必要…" at bounding box center [420, 351] width 705 height 61
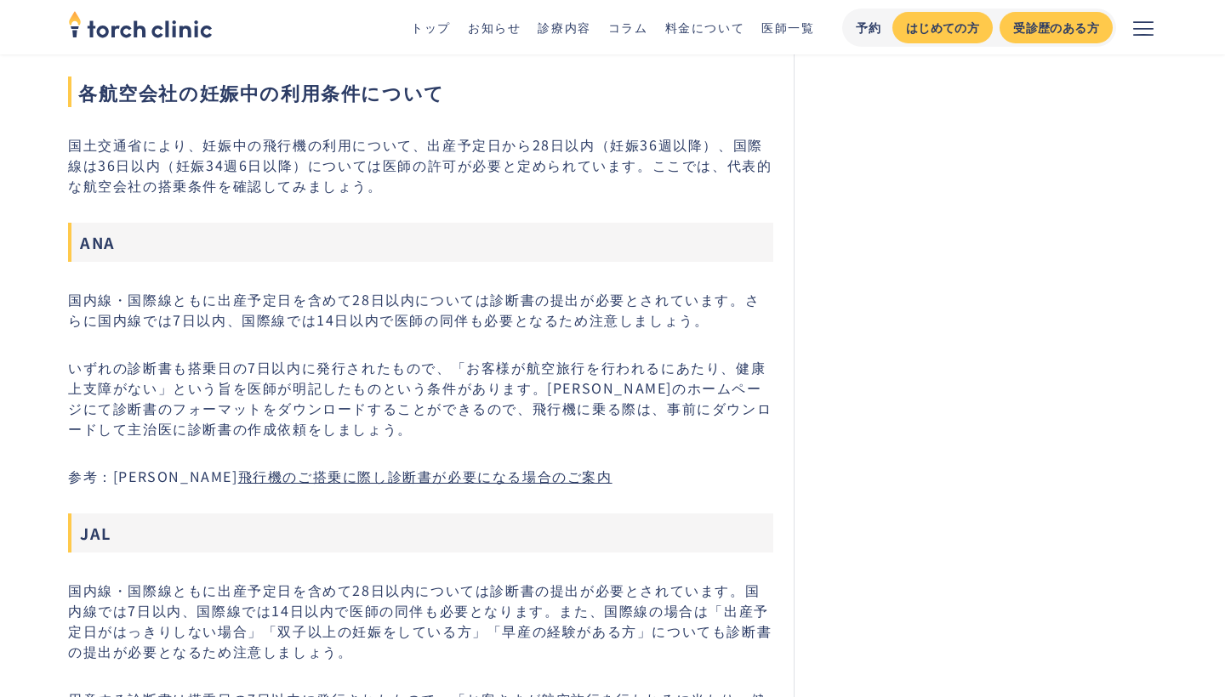
scroll to position [2011, 0]
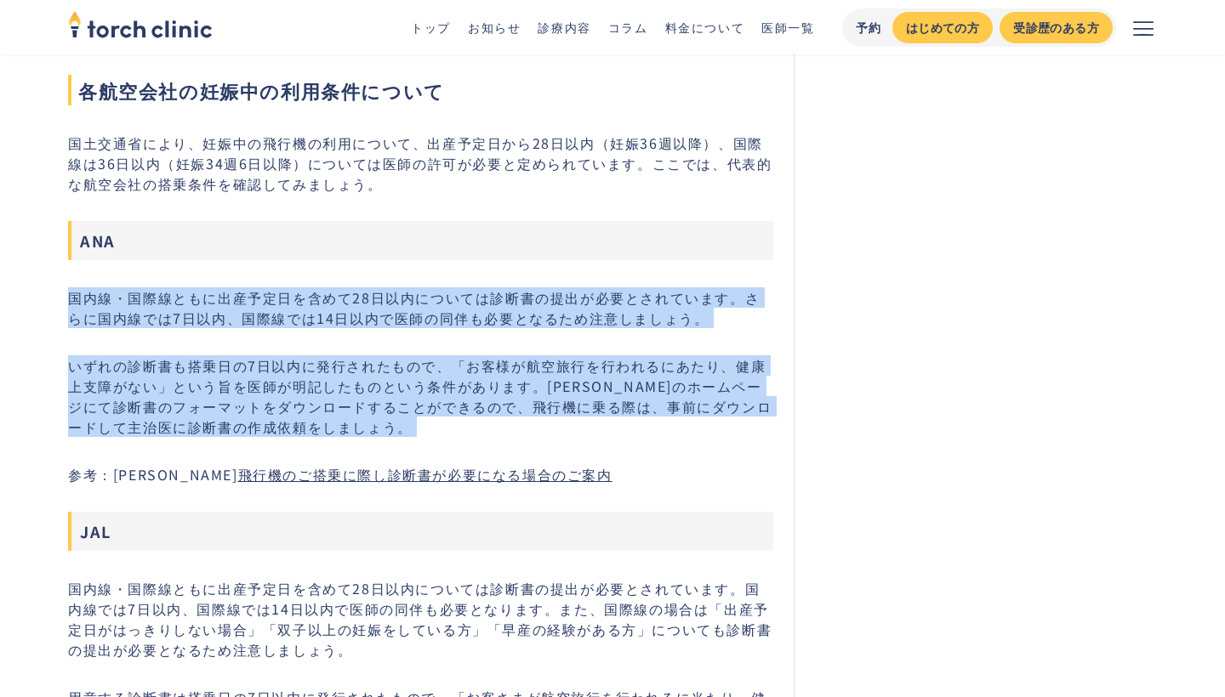
drag, startPoint x: 325, startPoint y: 440, endPoint x: 14, endPoint y: 296, distance: 342.8
drag, startPoint x: 65, startPoint y: 298, endPoint x: 310, endPoint y: 438, distance: 281.8
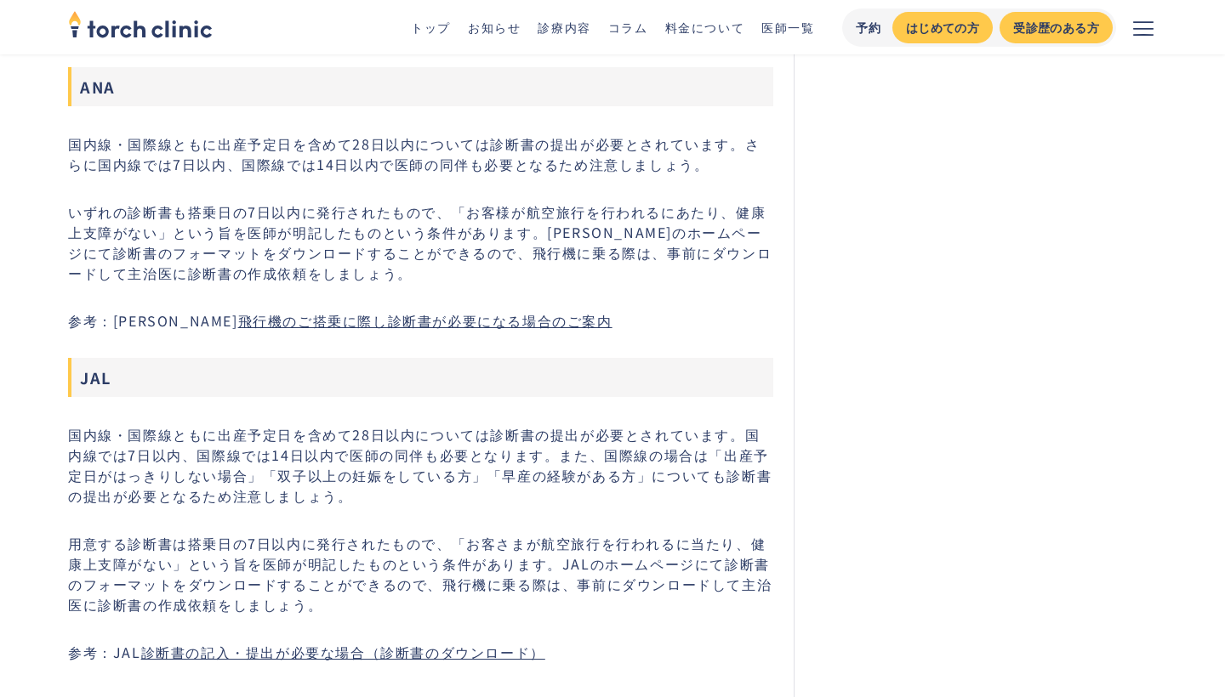
scroll to position [2169, 0]
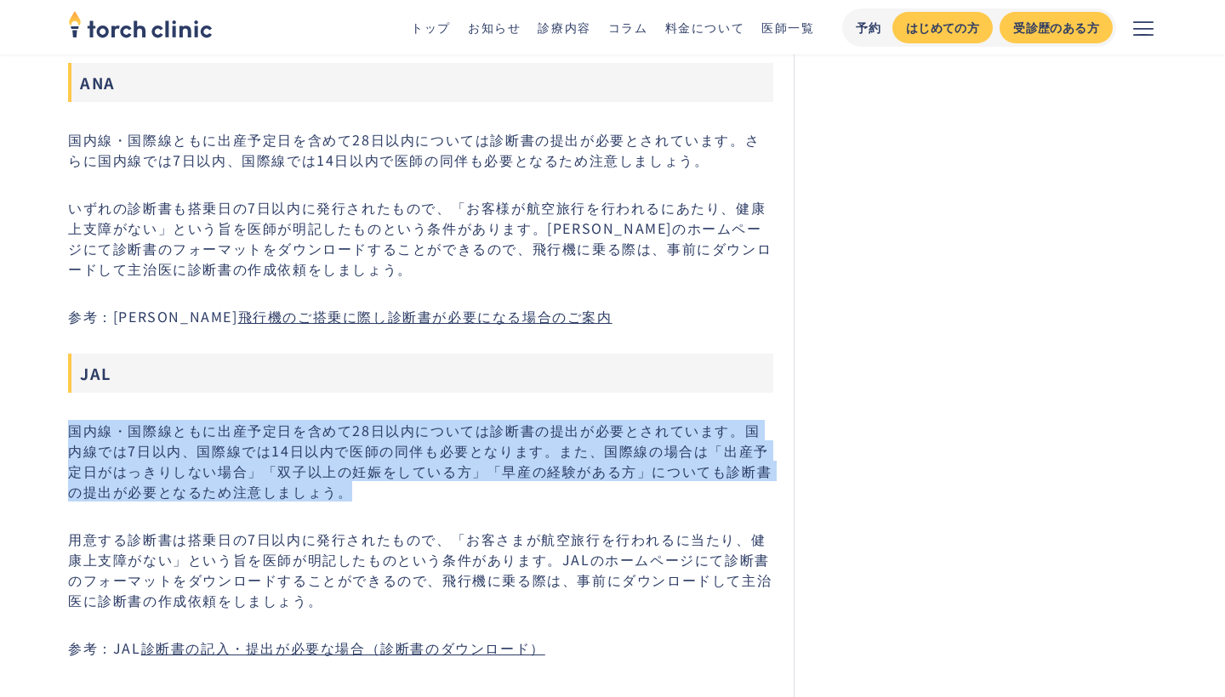
drag, startPoint x: 323, startPoint y: 486, endPoint x: 49, endPoint y: 424, distance: 280.6
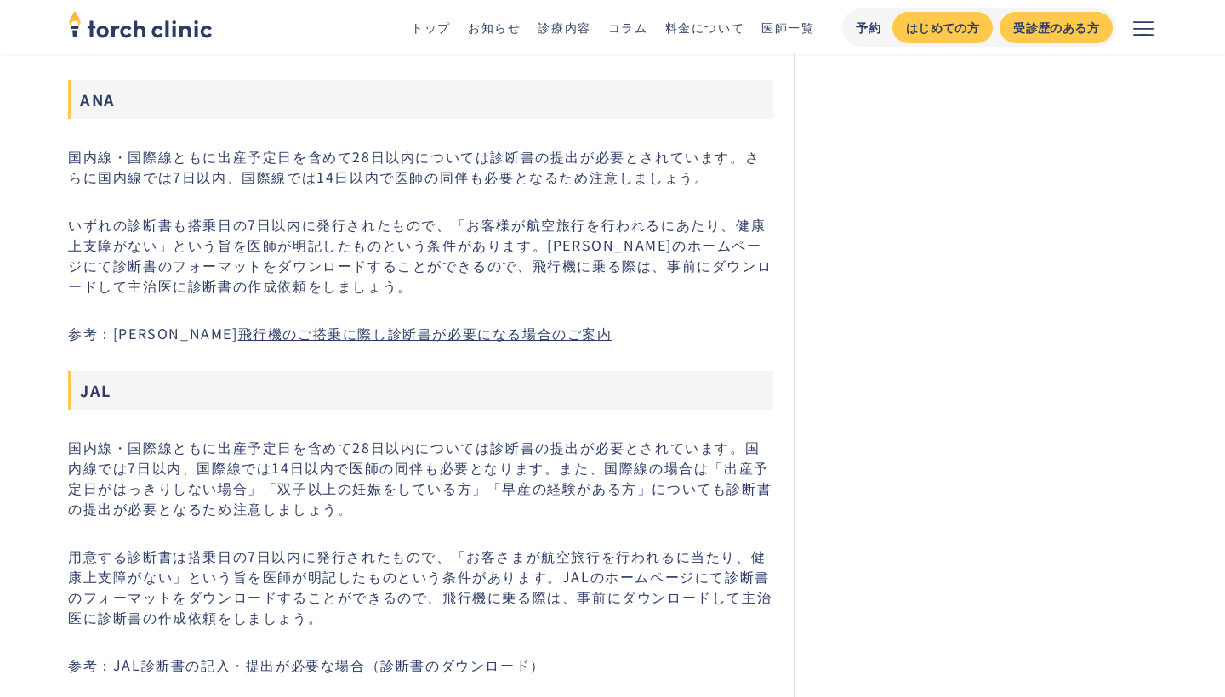
scroll to position [2157, 0]
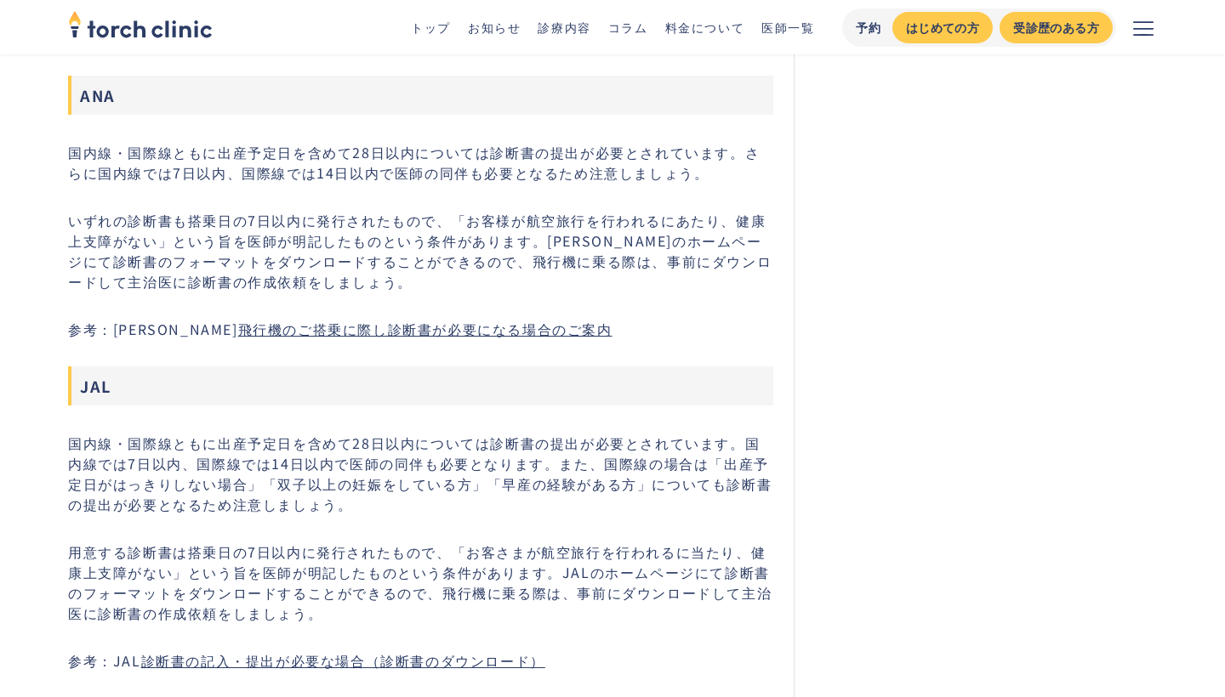
click at [222, 461] on p "国内線・国際線ともに出産予定日を含めて28日以内については診断書の提出が必要とされています。国内線では7日以内、国際線では14日以内で医師の同伴も必要となりま…" at bounding box center [420, 474] width 705 height 82
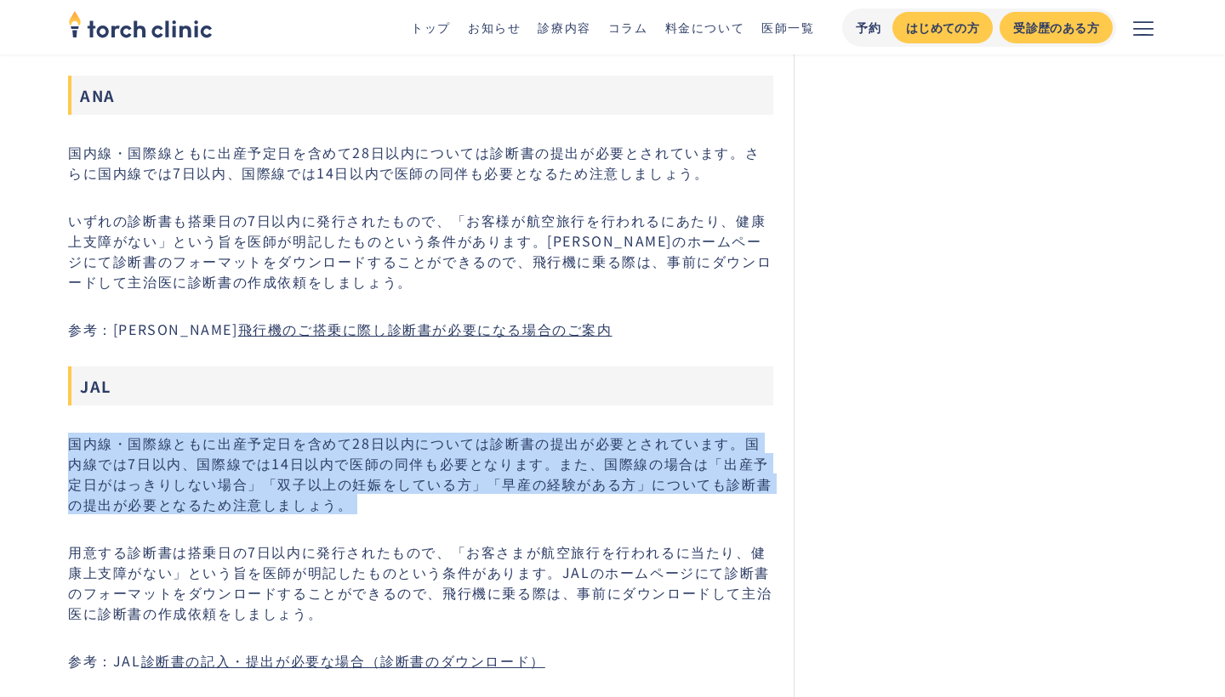
click at [222, 461] on p "国内線・国際線ともに出産予定日を含めて28日以内については診断書の提出が必要とされています。国内線では7日以内、国際線では14日以内で医師の同伴も必要となりま…" at bounding box center [420, 474] width 705 height 82
click at [279, 466] on p "国内線・国際線ともに出産予定日を含めて28日以内については診断書の提出が必要とされています。国内線では7日以内、国際線では14日以内で医師の同伴も必要となりま…" at bounding box center [420, 474] width 705 height 82
drag, startPoint x: 321, startPoint y: 510, endPoint x: 0, endPoint y: 447, distance: 326.7
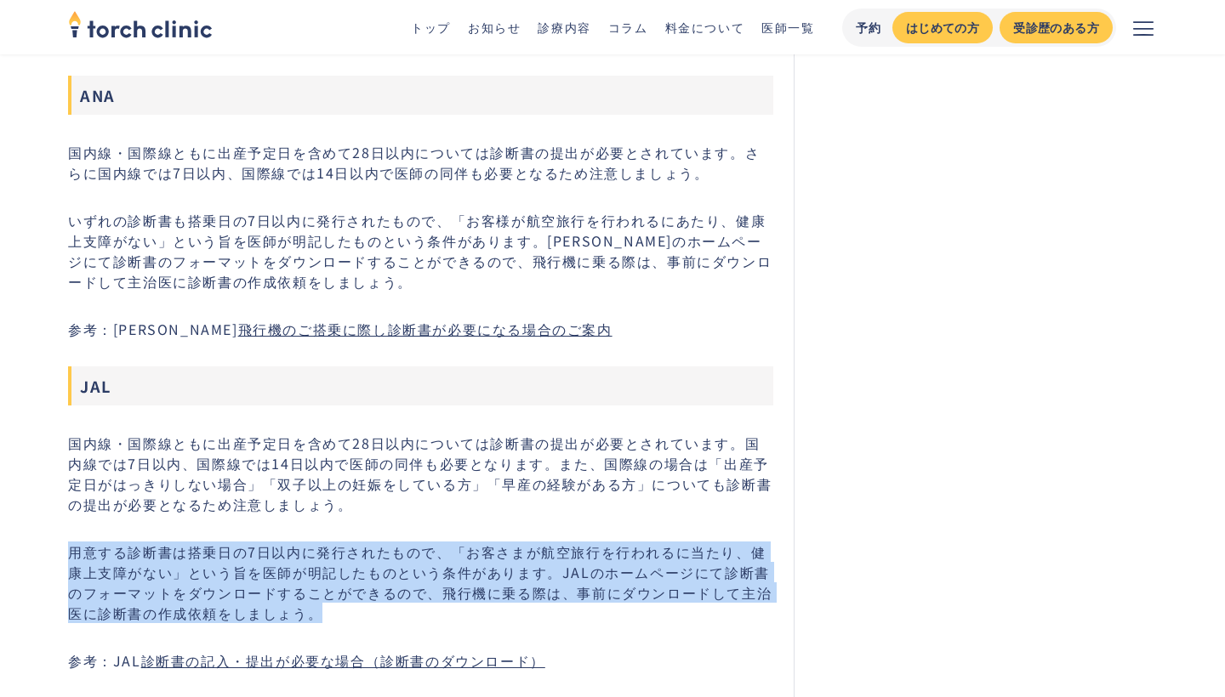
drag, startPoint x: 294, startPoint y: 615, endPoint x: 37, endPoint y: 556, distance: 263.4
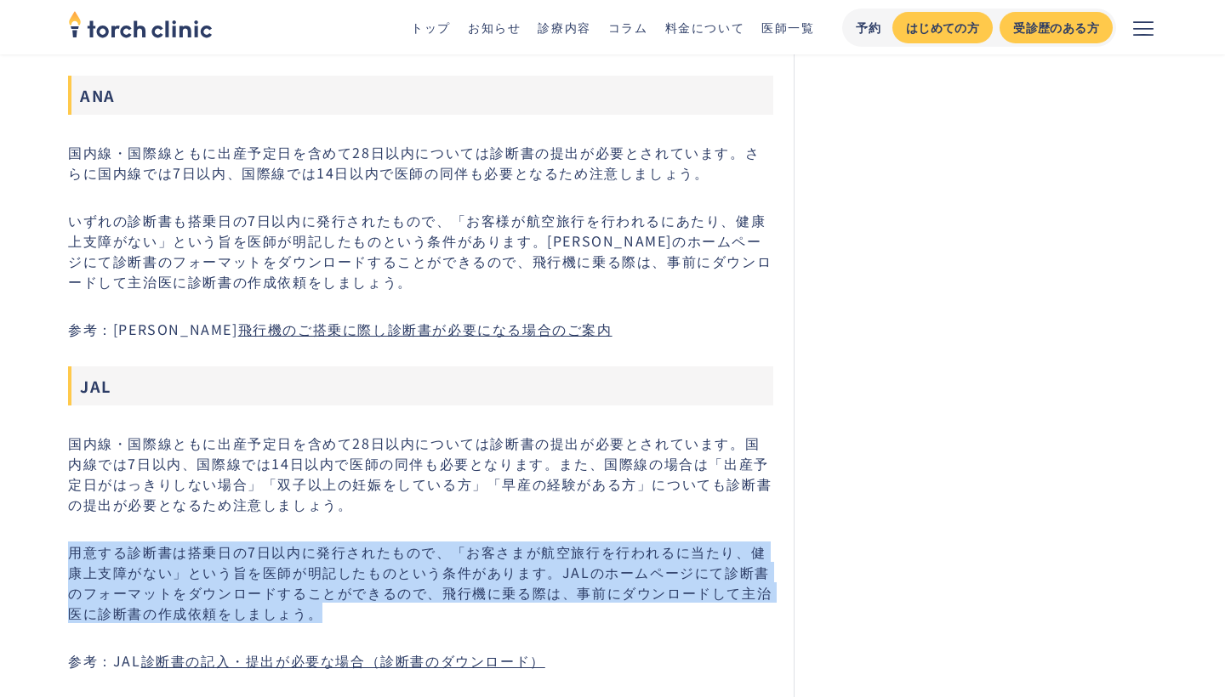
drag, startPoint x: 59, startPoint y: 554, endPoint x: 324, endPoint y: 613, distance: 271.7
click at [324, 613] on p "用意する診断書は搭乗日の7日以内に発行されたもので、「お客さまが航空旅行を行われるに当たり、健康上支障がない」という旨を医師が明記したものという条件があります…" at bounding box center [420, 583] width 705 height 82
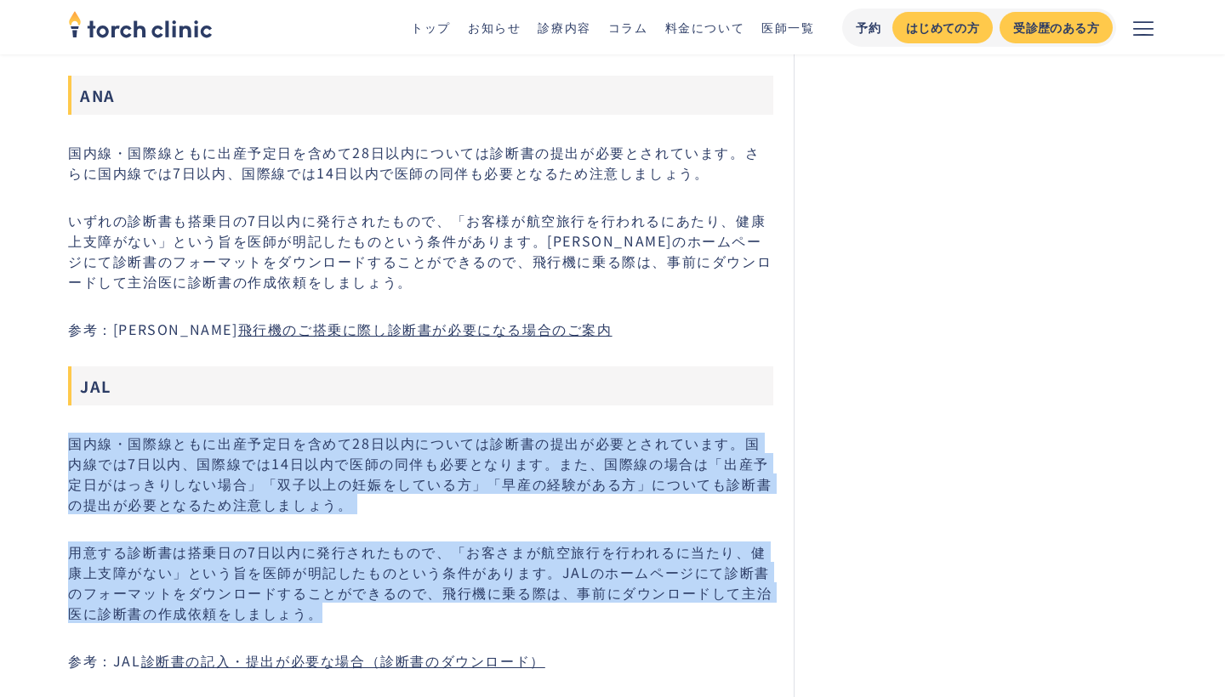
drag, startPoint x: 324, startPoint y: 613, endPoint x: 63, endPoint y: 445, distance: 310.6
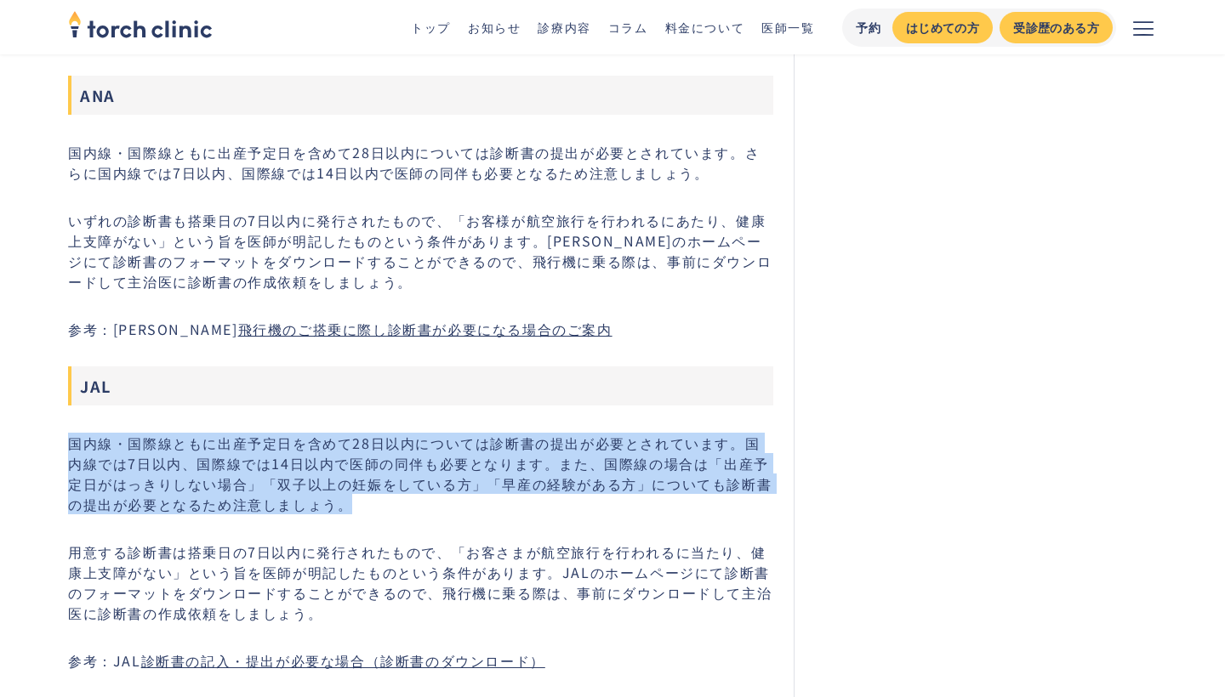
drag, startPoint x: 65, startPoint y: 445, endPoint x: 315, endPoint y: 511, distance: 258.7
click at [315, 511] on p "国内線・国際線ともに出産予定日を含めて28日以内については診断書の提出が必要とされています。国内線では7日以内、国際線では14日以内で医師の同伴も必要となりま…" at bounding box center [420, 474] width 705 height 82
drag, startPoint x: 325, startPoint y: 508, endPoint x: 6, endPoint y: 419, distance: 330.9
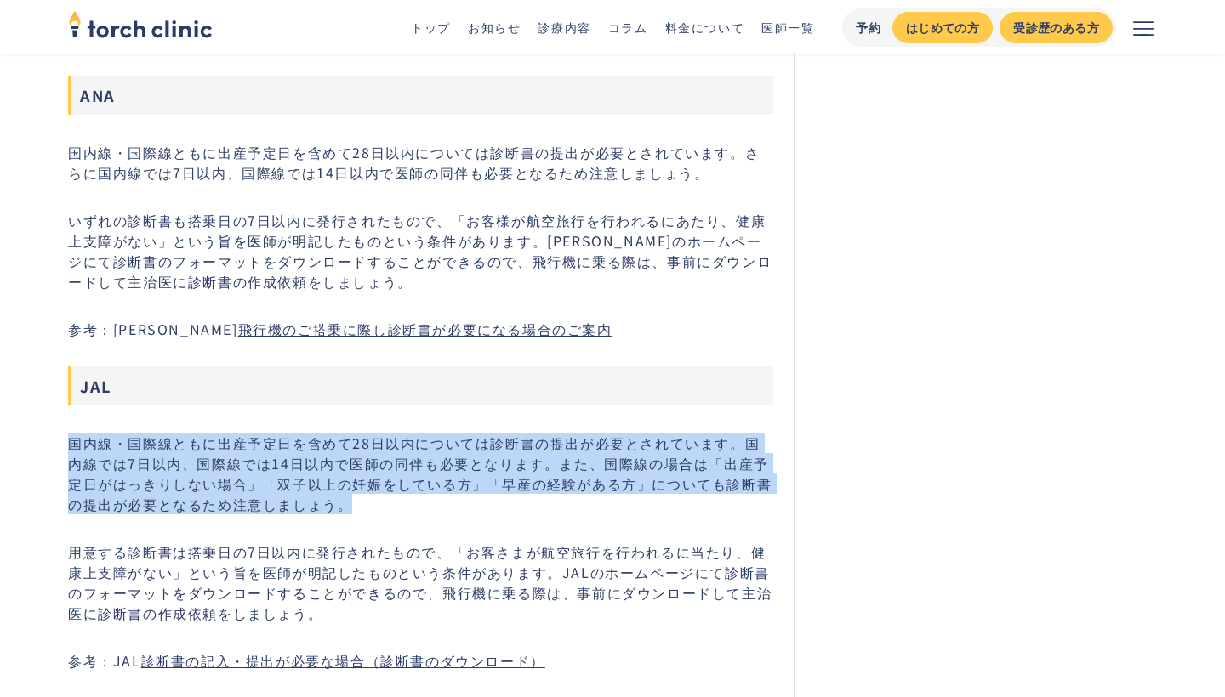
click at [117, 469] on p "国内線・国際線ともに出産予定日を含めて28日以内については診断書の提出が必要とされています。国内線では7日以内、国際線では14日以内で医師の同伴も必要となりま…" at bounding box center [420, 474] width 705 height 82
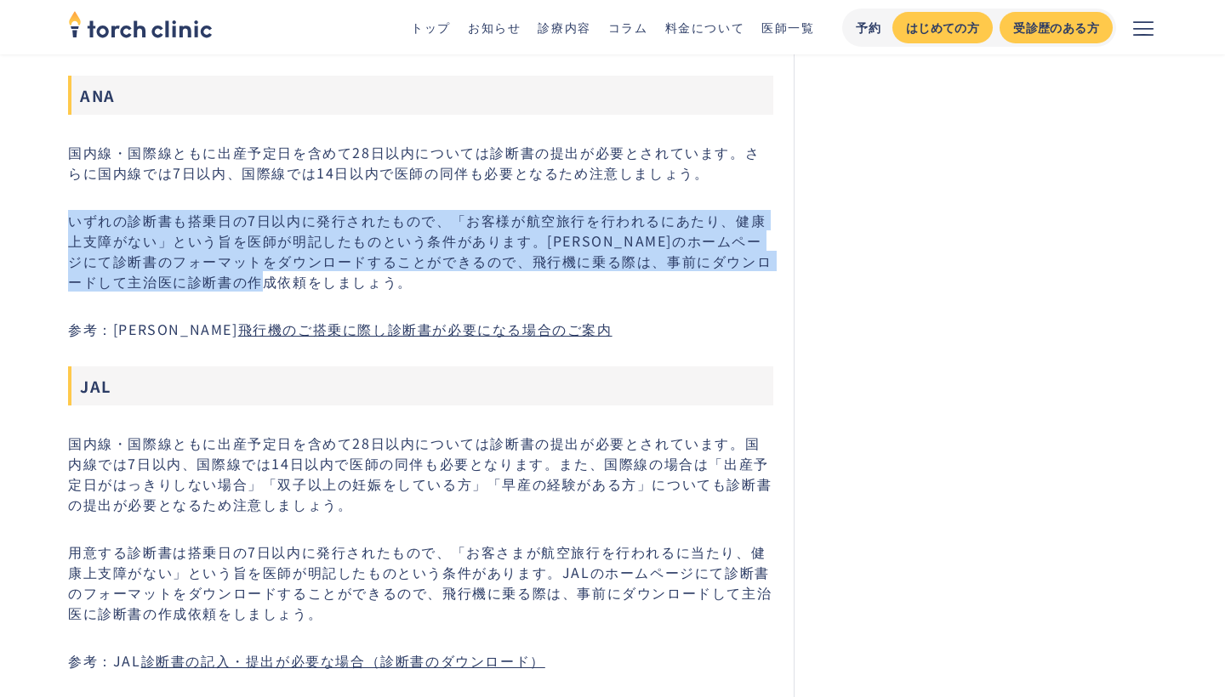
drag, startPoint x: 290, startPoint y: 276, endPoint x: 90, endPoint y: 203, distance: 212.5
drag, startPoint x: 68, startPoint y: 213, endPoint x: 293, endPoint y: 282, distance: 235.9
click at [293, 283] on p "いずれの診断書も搭乗日の7日以内に発行されたもので、「お客様が航空旅行を行われるにあたり、健康上支障がない」という旨を医師が明記したものという条件があります。…" at bounding box center [420, 251] width 705 height 82
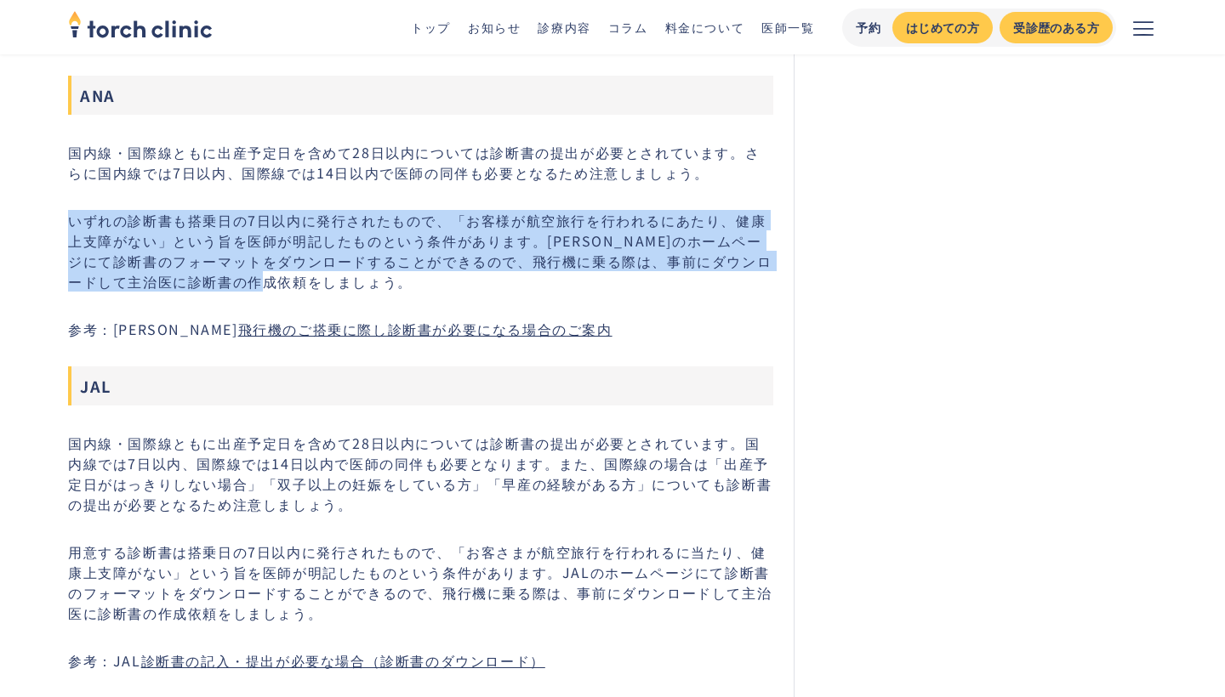
click at [293, 282] on p "いずれの診断書も搭乗日の7日以内に発行されたもので、「お客様が航空旅行を行われるにあたり、健康上支障がない」という旨を医師が明記したものという条件があります。…" at bounding box center [420, 251] width 705 height 82
drag, startPoint x: 293, startPoint y: 282, endPoint x: 65, endPoint y: 226, distance: 235.5
drag, startPoint x: 65, startPoint y: 226, endPoint x: 353, endPoint y: 281, distance: 293.4
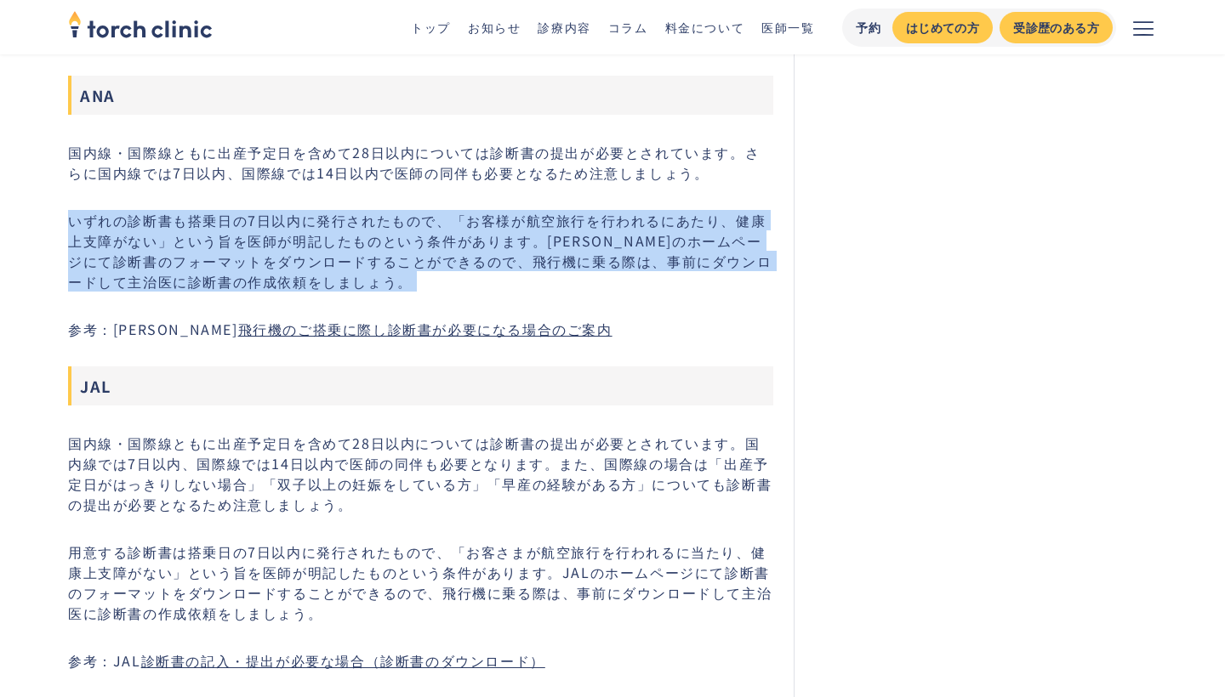
click at [353, 281] on p "いずれの診断書も搭乗日の7日以内に発行されたもので、「お客様が航空旅行を行われるにあたり、健康上支障がない」という旨を医師が明記したものという条件があります。…" at bounding box center [420, 251] width 705 height 82
drag, startPoint x: 303, startPoint y: 281, endPoint x: 41, endPoint y: 205, distance: 272.6
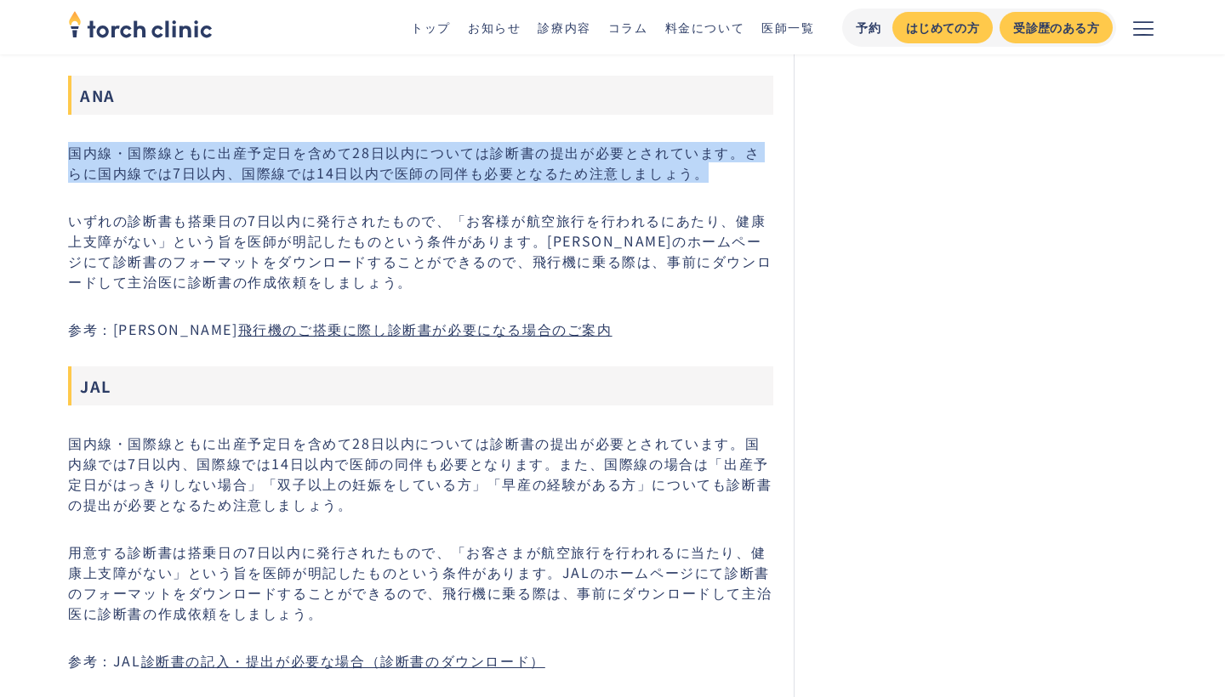
drag, startPoint x: 59, startPoint y: 147, endPoint x: 707, endPoint y: 174, distance: 648.5
click at [707, 174] on p "国内線・国際線ともに出産予定日を含めて28日以内については診断書の提出が必要とされています。さらに国内線では7日以内、国際線では14日以内で医師の同伴も必要と…" at bounding box center [420, 162] width 705 height 41
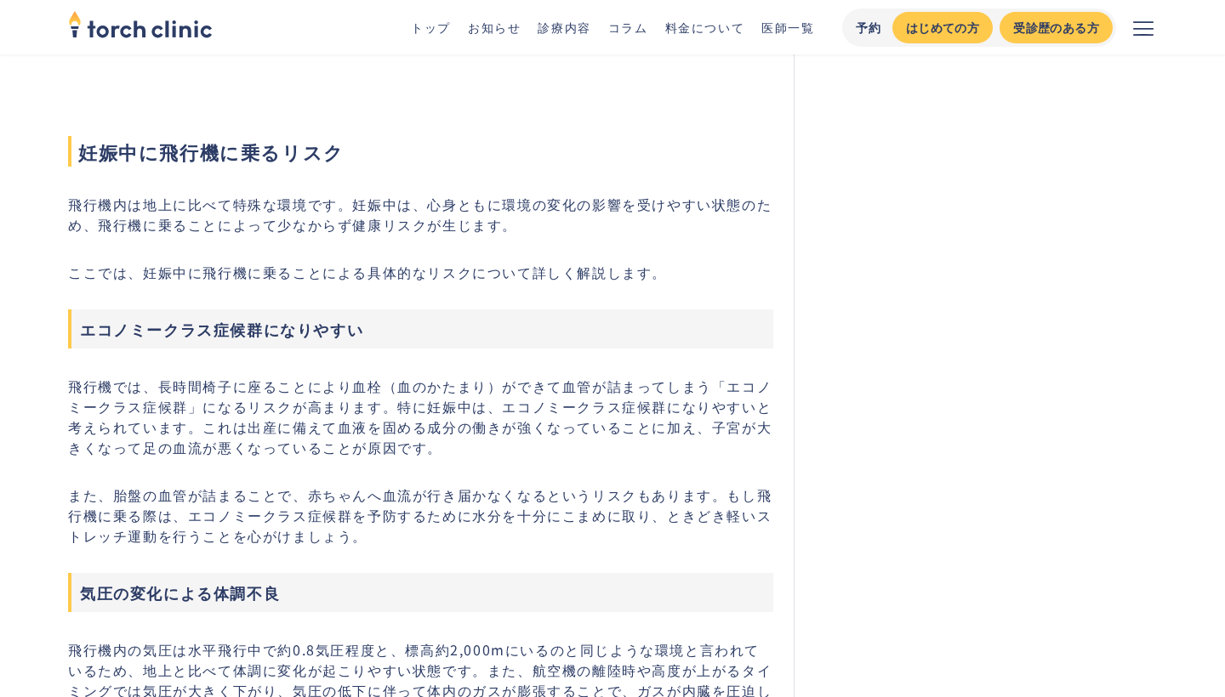
scroll to position [2776, 0]
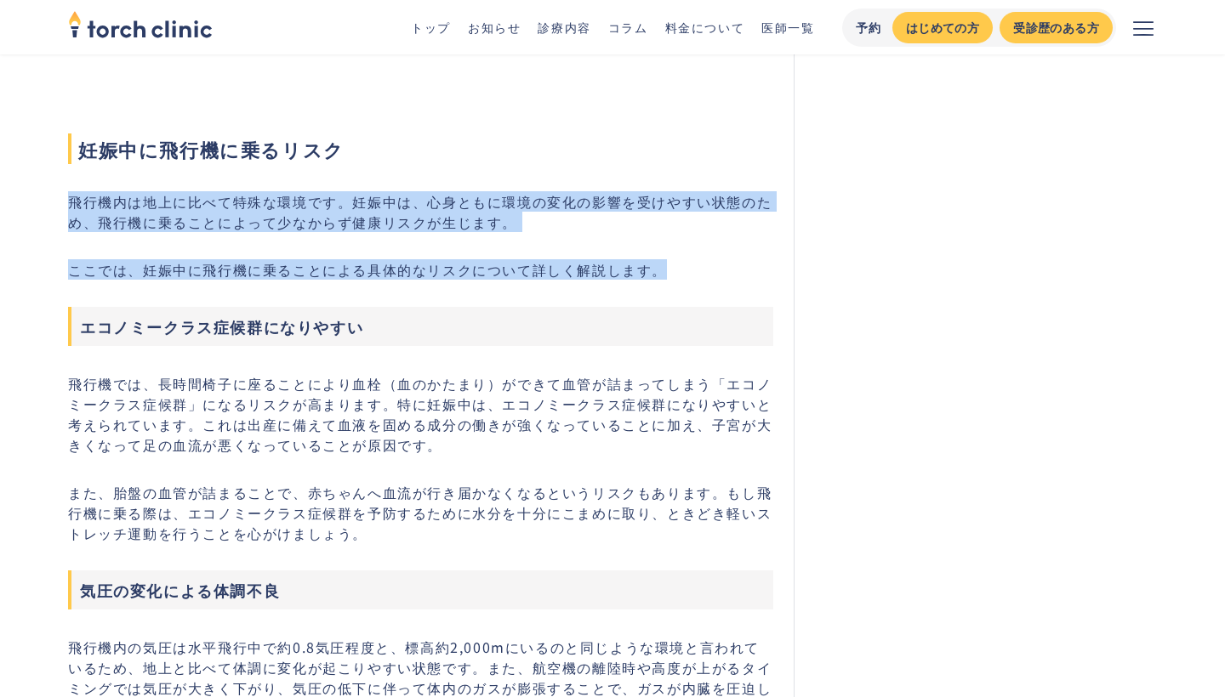
drag, startPoint x: 668, startPoint y: 270, endPoint x: 58, endPoint y: 200, distance: 613.7
click at [58, 200] on section "妊娠初期や妊娠中は飛行機に乗って大丈夫？赤ちゃんへの影響や乗る場合のポイント #基礎知識 #妊娠 最終更新日： [DATE] [PERSON_NAME] 医師…" at bounding box center [612, 293] width 1116 height 5968
drag, startPoint x: 71, startPoint y: 200, endPoint x: 660, endPoint y: 276, distance: 594.2
click at [660, 276] on div "妊娠中の飛行機搭乗は必ずしも避ける必要はありませんが、体調や時期に応じて注意すべき場合があります。特に妊娠初期はつわりや体調変化のリスク、妊娠後期は出産のタイ…" at bounding box center [420, 504] width 705 height 5268
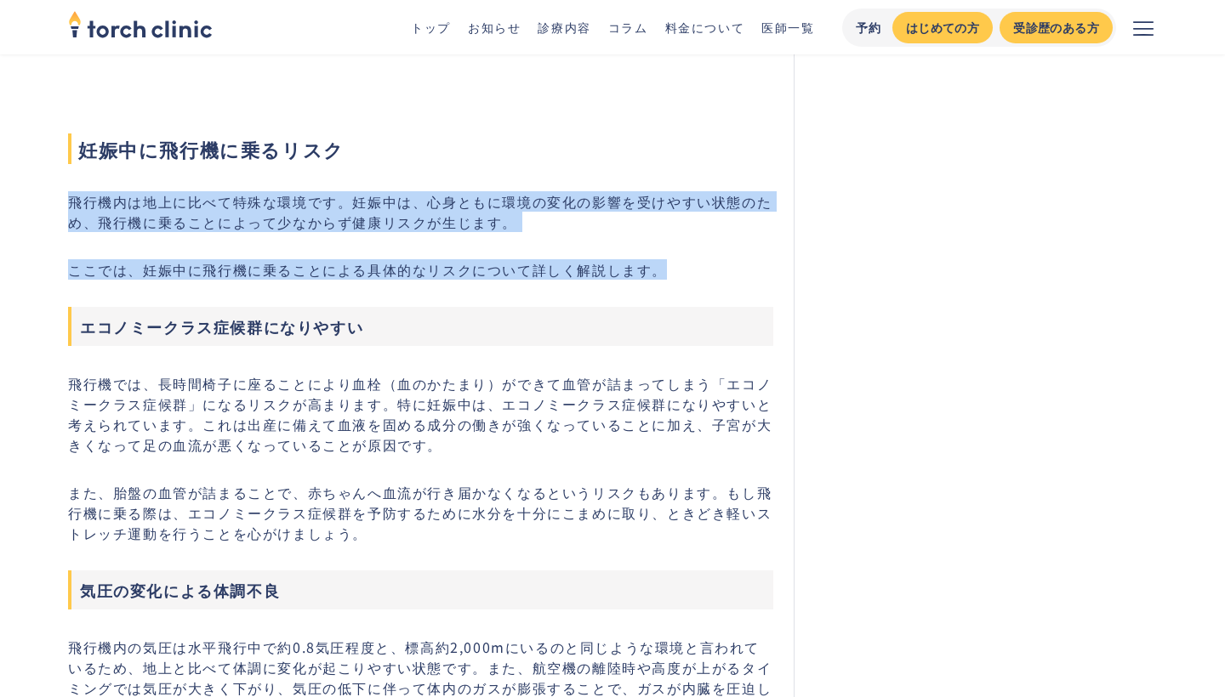
click at [660, 276] on p "ここでは、妊娠中に飛行機に乗ることによる具体的なリスクについて詳しく解説します。" at bounding box center [420, 269] width 705 height 20
drag, startPoint x: 662, startPoint y: 274, endPoint x: 61, endPoint y: 194, distance: 605.7
click at [61, 194] on section "妊娠初期や妊娠中は飛行機に乗って大丈夫？赤ちゃんへの影響や乗る場合のポイント #基礎知識 #妊娠 最終更新日： [DATE] [PERSON_NAME] 医師…" at bounding box center [612, 293] width 1116 height 5968
drag, startPoint x: 75, startPoint y: 184, endPoint x: 666, endPoint y: 276, distance: 598.2
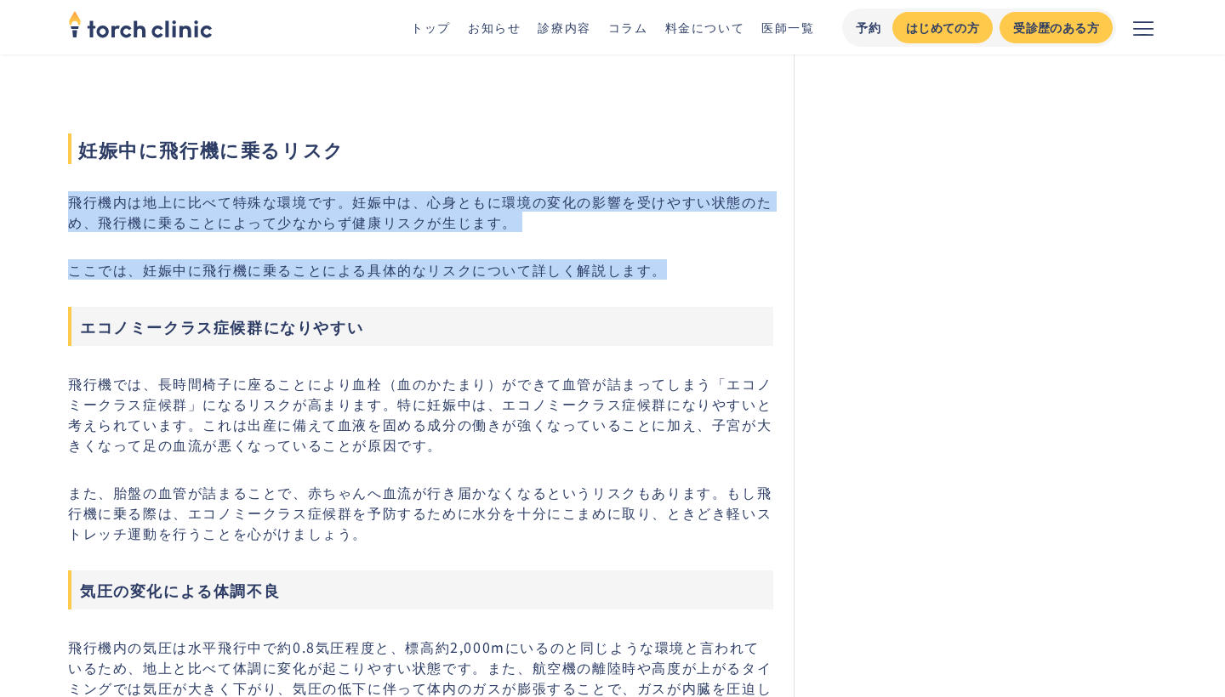
click at [666, 276] on div "妊娠中の飛行機搭乗は必ずしも避ける必要はありませんが、体調や時期に応じて注意すべき場合があります。特に妊娠初期はつわりや体調変化のリスク、妊娠後期は出産のタイ…" at bounding box center [420, 504] width 705 height 5268
click at [666, 276] on p "ここでは、妊娠中に飛行機に乗ることによる具体的なリスクについて詳しく解説します。" at bounding box center [420, 269] width 705 height 20
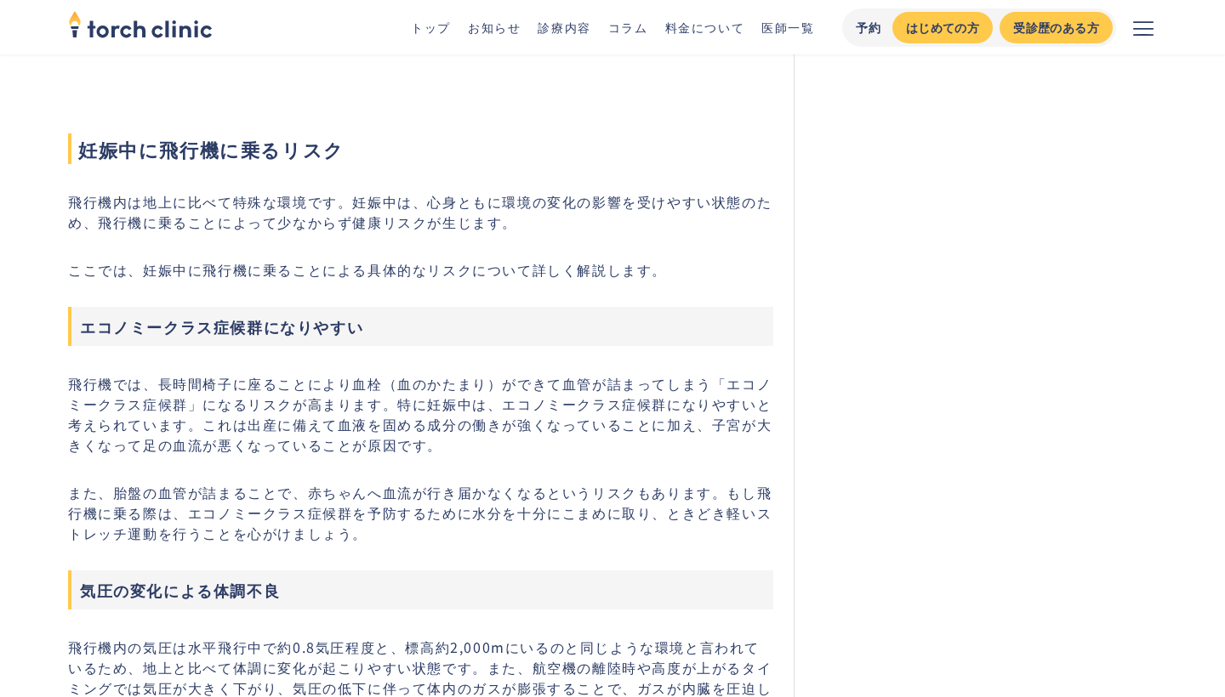
click at [501, 486] on p "また、胎盤の血管が詰まることで、赤ちゃんへ血流が行き届かなくなるというリスクもあります。もし飛行機に乗る際は、エコノミークラス症候群を予防するために水分を十分…" at bounding box center [420, 512] width 705 height 61
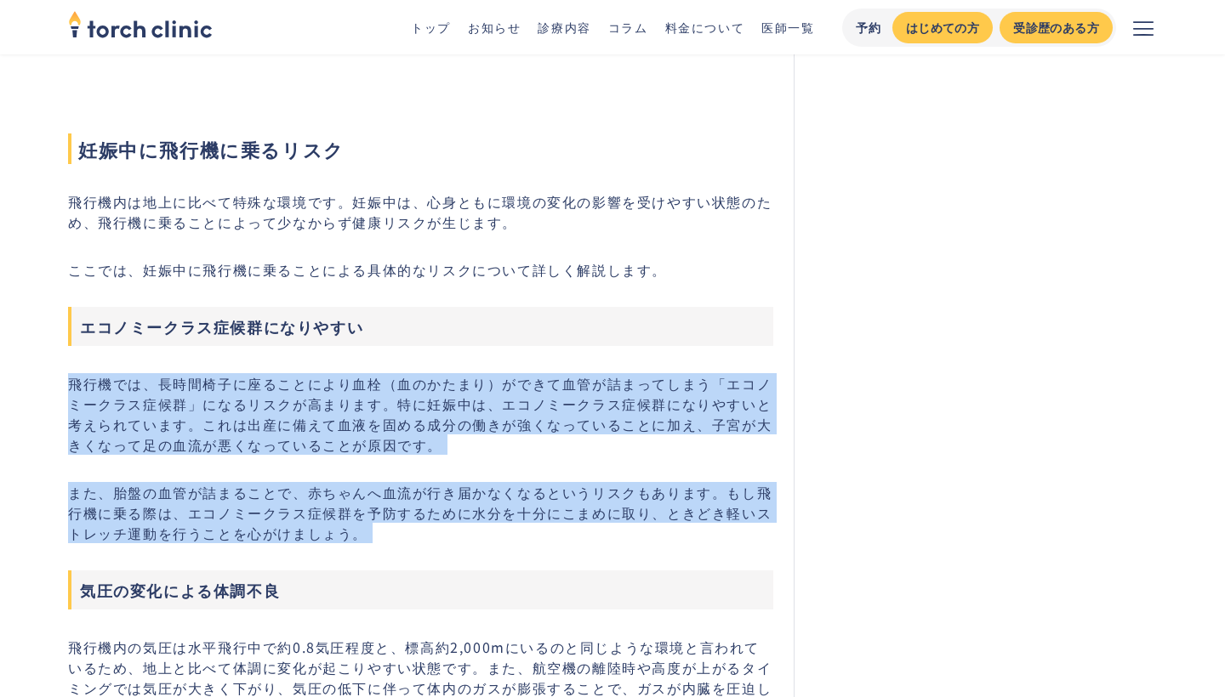
drag, startPoint x: 408, startPoint y: 544, endPoint x: 64, endPoint y: 376, distance: 383.3
click at [64, 376] on section "妊娠初期や妊娠中は飛行機に乗って大丈夫？赤ちゃんへの影響や乗る場合のポイント #基礎知識 #妊娠 最終更新日： [DATE] [PERSON_NAME] 医師…" at bounding box center [612, 293] width 1116 height 5968
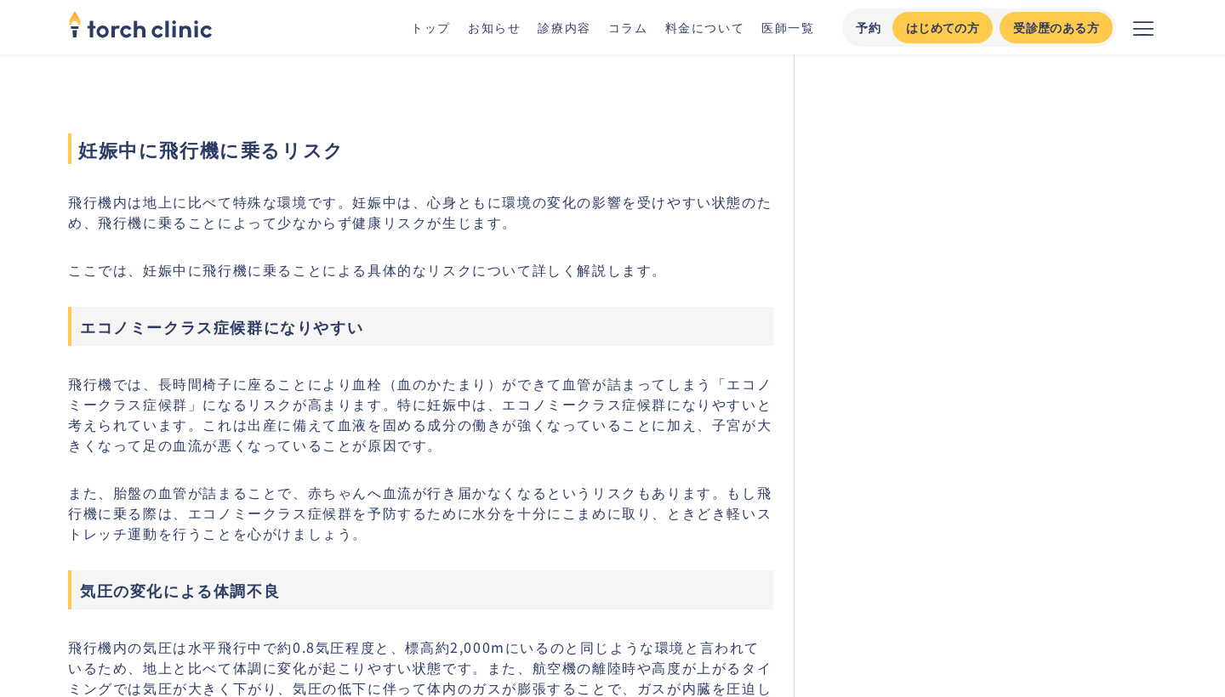
click at [70, 381] on p "飛行機では、長時間椅子に座ることにより血栓（血のかたまり）ができて血管が詰まってしまう「エコノミークラス症候群」になるリスクが高まります。特に妊娠中は、エコノ…" at bounding box center [420, 414] width 705 height 82
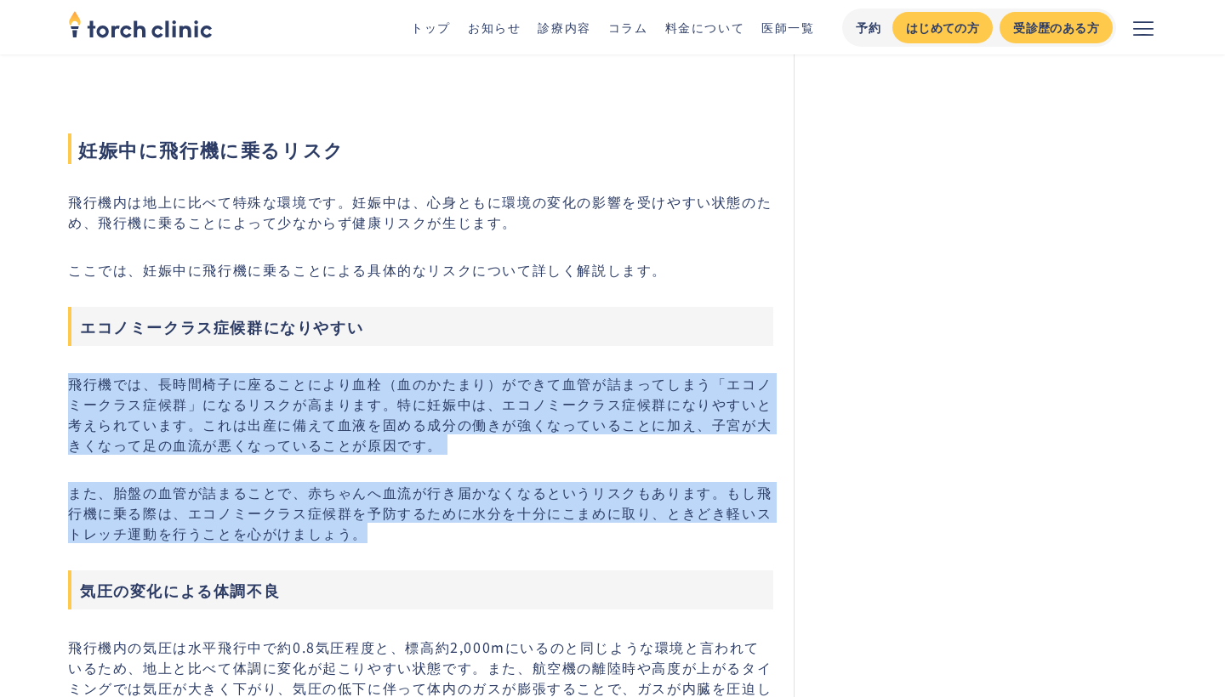
drag, startPoint x: 70, startPoint y: 381, endPoint x: 355, endPoint y: 535, distance: 324.5
click at [355, 535] on div "妊娠中の飛行機搭乗は必ずしも避ける必要はありませんが、体調や時期に応じて注意すべき場合があります。特に妊娠初期はつわりや体調変化のリスク、妊娠後期は出産のタイ…" at bounding box center [420, 504] width 705 height 5268
click at [355, 535] on p "また、胎盤の血管が詰まることで、赤ちゃんへ血流が行き届かなくなるというリスクもあります。もし飛行機に乗る際は、エコノミークラス症候群を予防するために水分を十分…" at bounding box center [420, 512] width 705 height 61
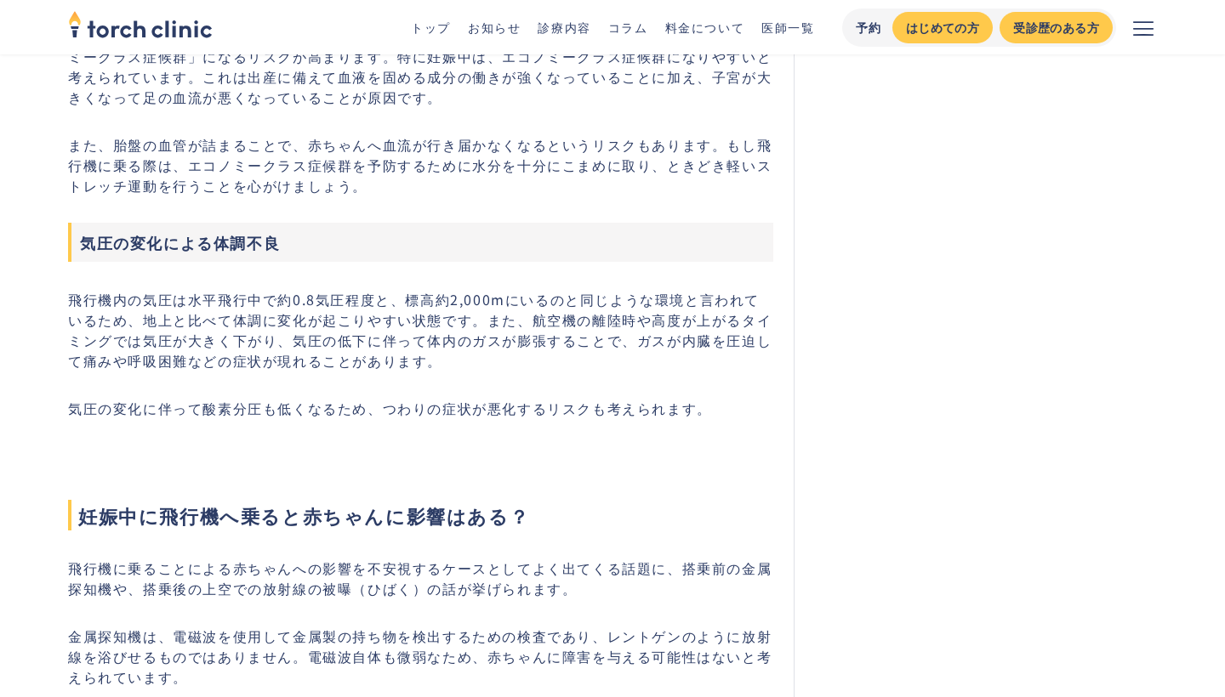
scroll to position [3133, 0]
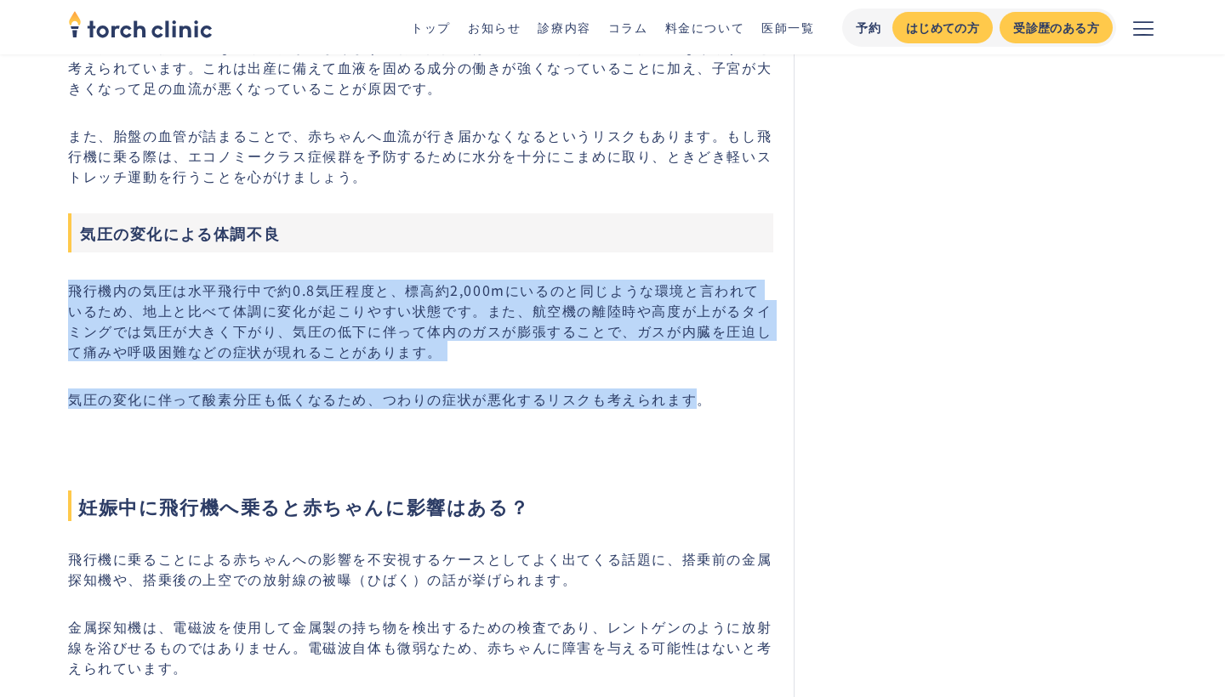
drag, startPoint x: 700, startPoint y: 401, endPoint x: 30, endPoint y: 291, distance: 679.1
click at [30, 291] on main "不妊治療 torch clinic 診療内容 コラム 妊娠初期や妊娠中は飛行機に乗って大丈夫？赤ちゃんへの影響や乗る場合のポイント 妊娠初期や妊娠中は飛行機に…" at bounding box center [612, 270] width 1225 height 6697
drag, startPoint x: 58, startPoint y: 291, endPoint x: 712, endPoint y: 412, distance: 665.1
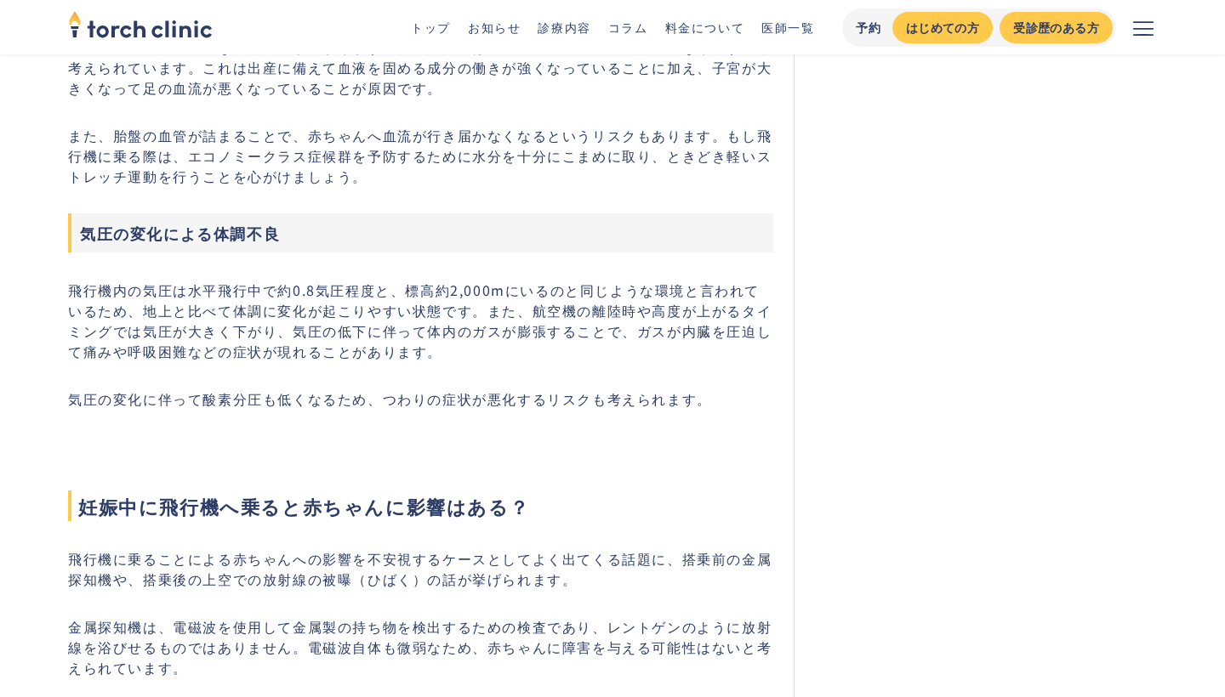
click at [712, 412] on div "妊娠中の飛行機搭乗は必ずしも避ける必要はありませんが、体調や時期に応じて注意すべき場合があります。特に妊娠初期はつわりや体調変化のリスク、妊娠後期は出産のタイ…" at bounding box center [420, 147] width 705 height 5268
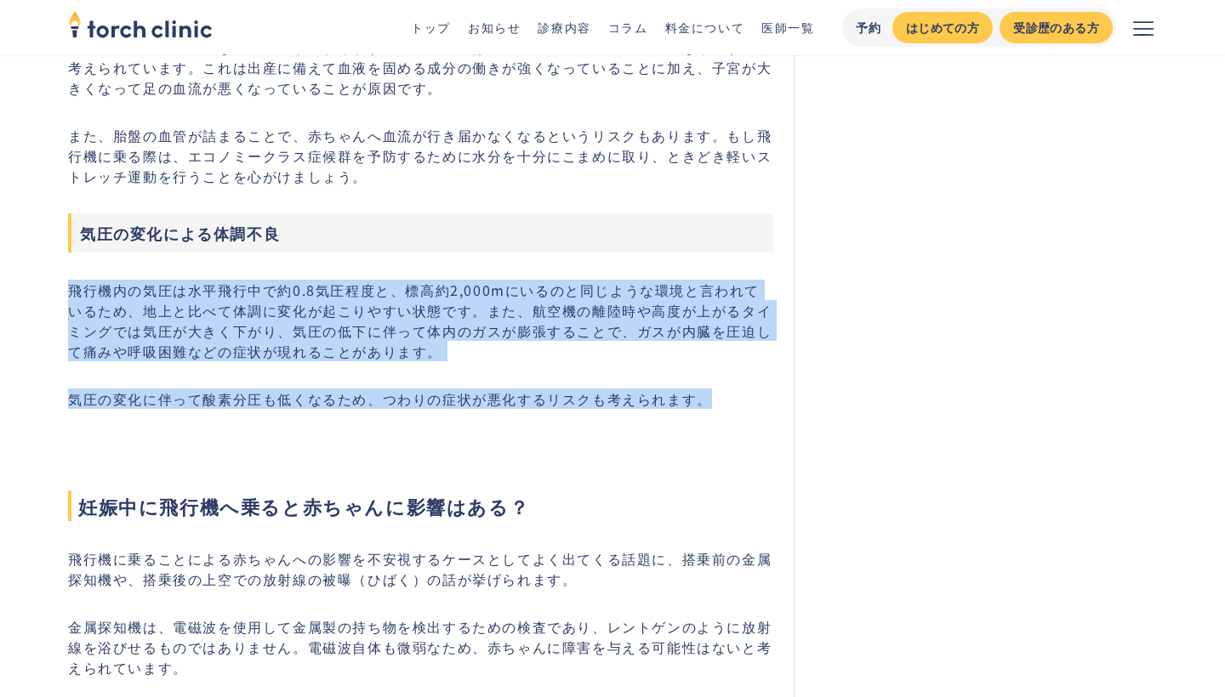
drag, startPoint x: 712, startPoint y: 402, endPoint x: 31, endPoint y: 287, distance: 690.7
click at [31, 287] on main "不妊治療 torch clinic 診療内容 コラム 妊娠初期や妊娠中は飛行機に乗って大丈夫？赤ちゃんへの影響や乗る場合のポイント 妊娠初期や妊娠中は飛行機に…" at bounding box center [612, 270] width 1225 height 6697
drag, startPoint x: 65, startPoint y: 287, endPoint x: 727, endPoint y: 395, distance: 671.2
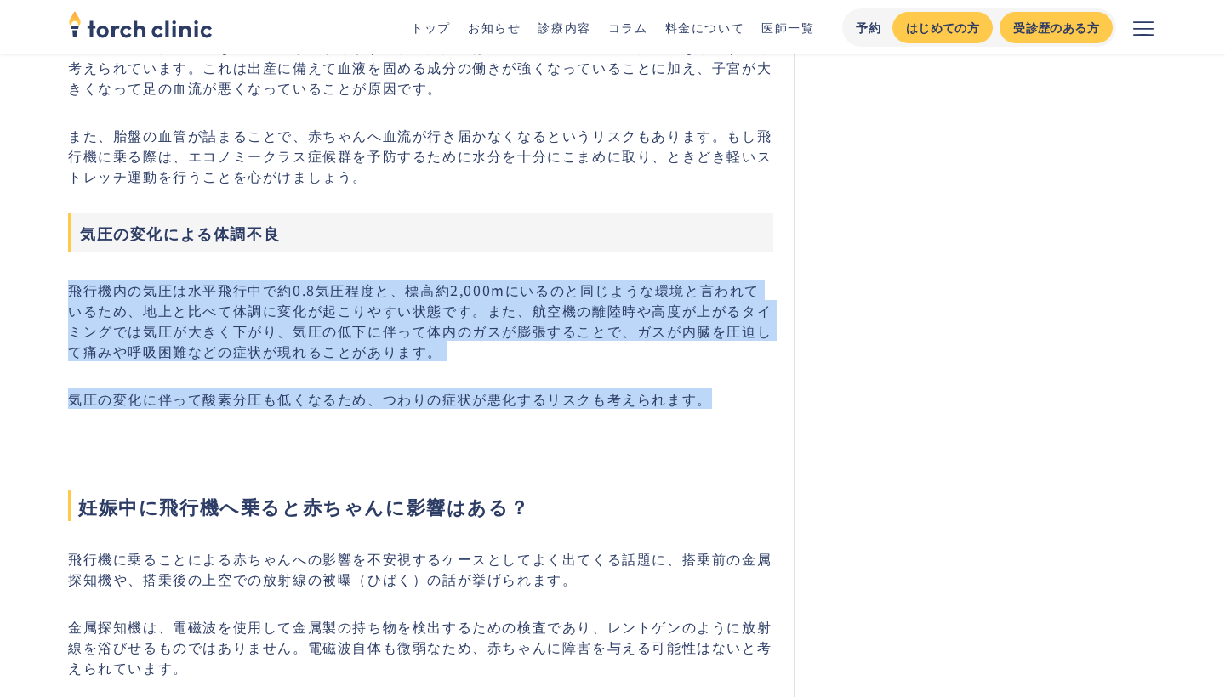
click at [727, 395] on p "気圧の変化に伴って酸素分圧も低くなるため、つわりの症状が悪化するリスクも考えられます。" at bounding box center [420, 399] width 705 height 20
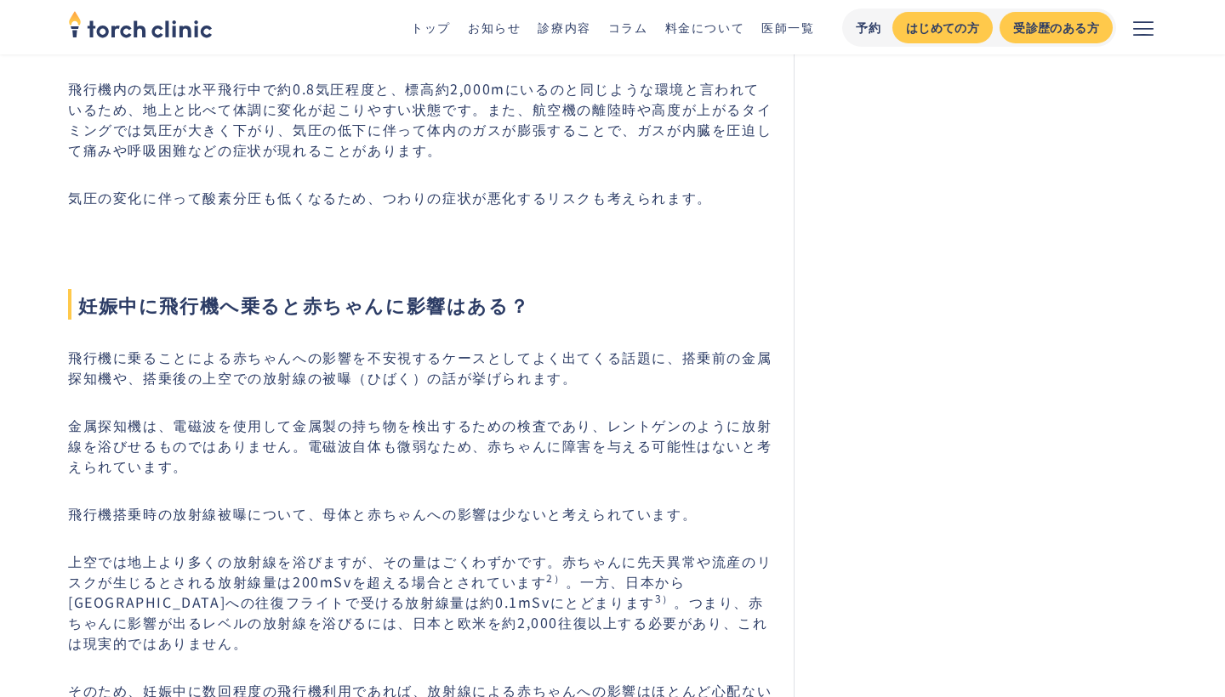
scroll to position [3336, 0]
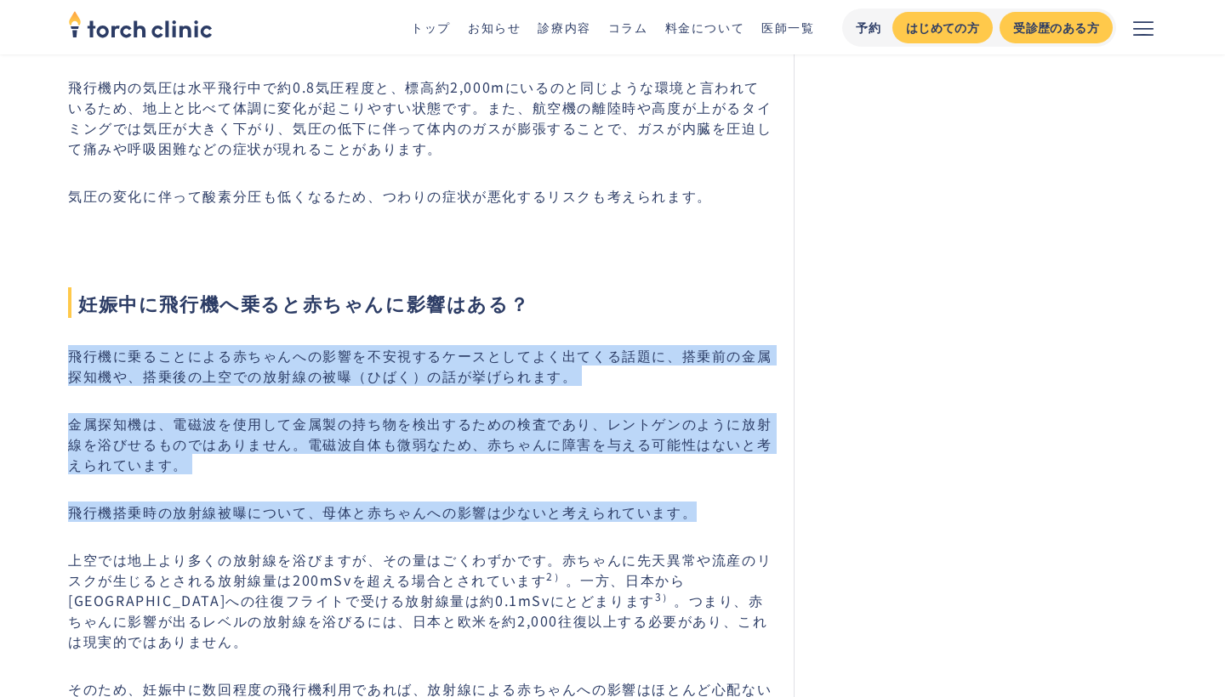
drag, startPoint x: 702, startPoint y: 509, endPoint x: 58, endPoint y: 356, distance: 661.5
drag, startPoint x: 60, startPoint y: 358, endPoint x: 685, endPoint y: 536, distance: 649.8
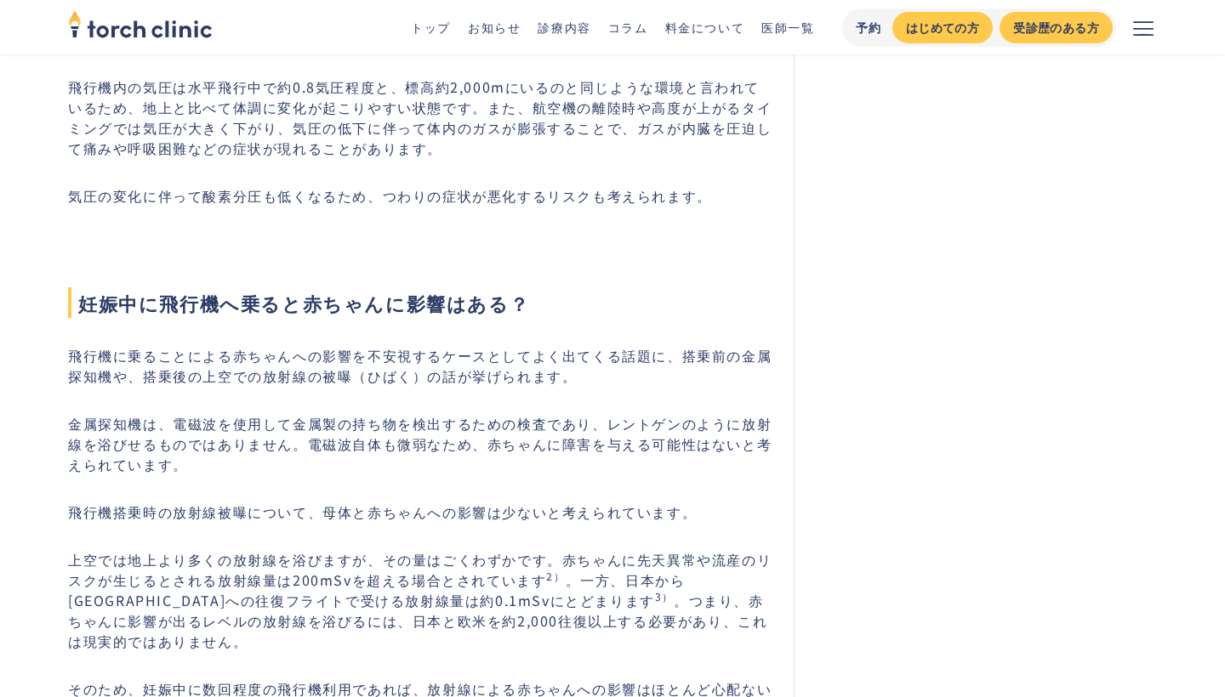
click at [305, 379] on p "飛行機に乗ることによる赤ちゃんへの影響を不安視するケースとしてよく出てくる話題に、搭乗前の金属探知機や、搭乗後の上空での放射線の被曝（ひばく）の話が挙げられま…" at bounding box center [420, 365] width 705 height 41
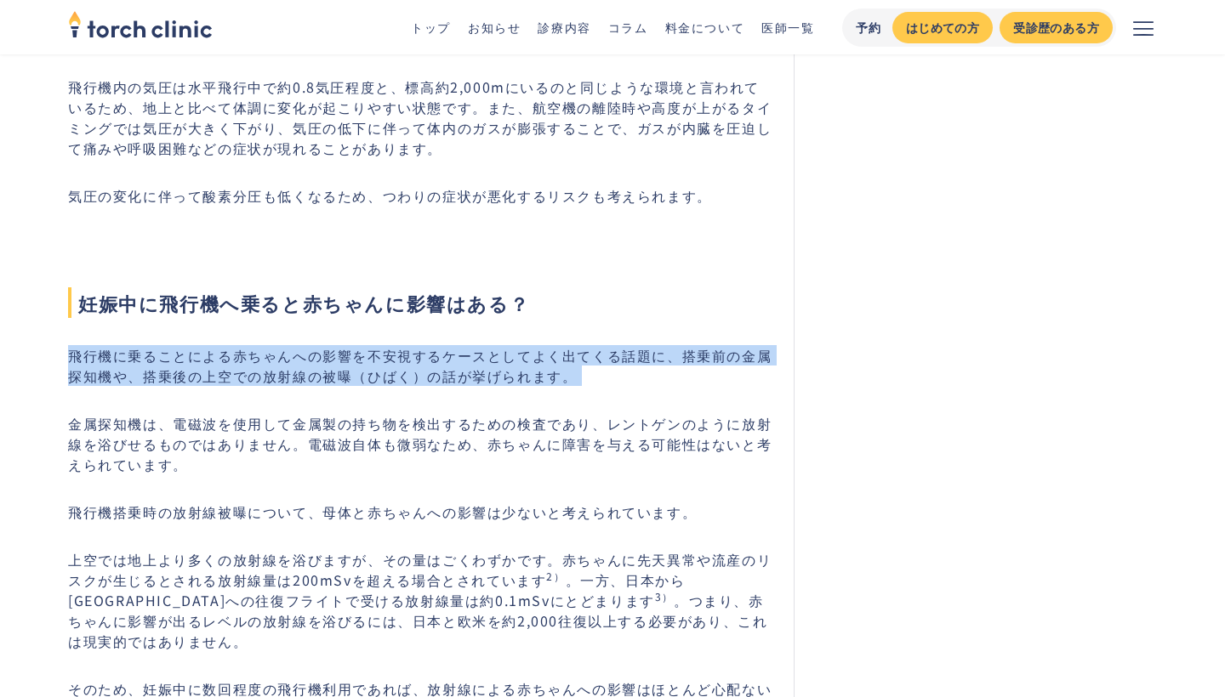
click at [305, 379] on p "飛行機に乗ることによる赤ちゃんへの影響を不安視するケースとしてよく出てくる話題に、搭乗前の金属探知機や、搭乗後の上空での放射線の被曝（ひばく）の話が挙げられま…" at bounding box center [420, 365] width 705 height 41
click at [506, 379] on p "飛行機に乗ることによる赤ちゃんへの影響を不安視するケースとしてよく出てくる話題に、搭乗前の金属探知機や、搭乗後の上空での放射線の被曝（ひばく）の話が挙げられま…" at bounding box center [420, 365] width 705 height 41
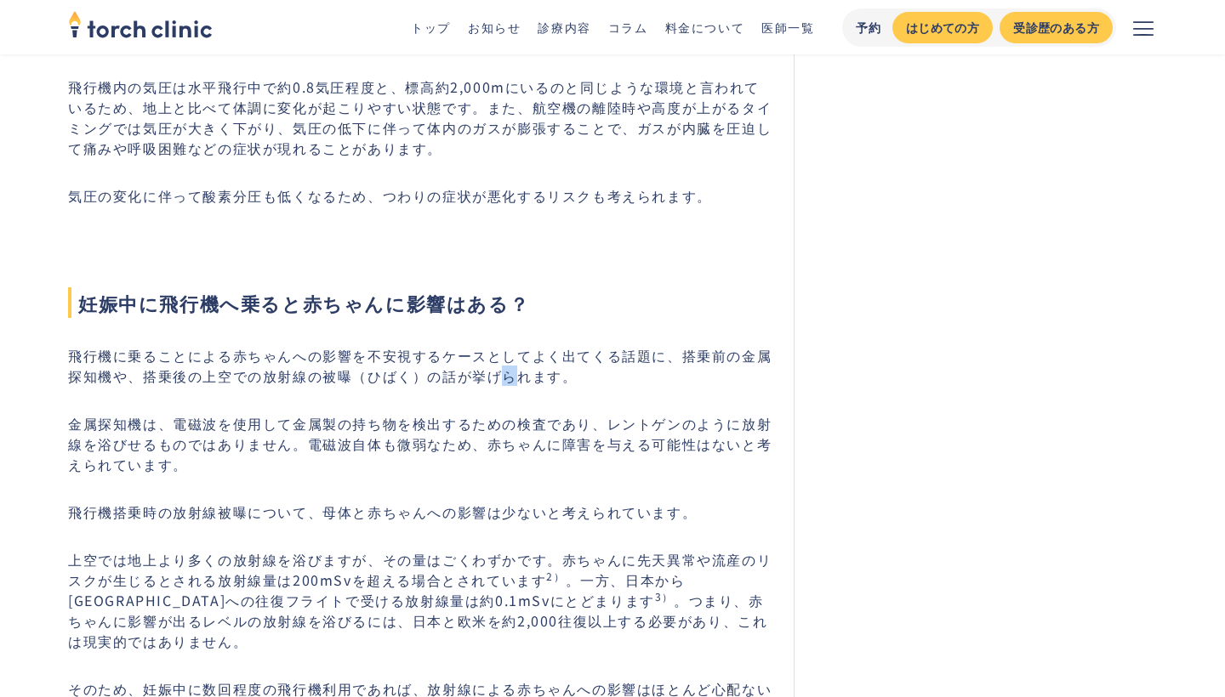
click at [506, 379] on p "飛行機に乗ることによる赤ちゃんへの影響を不安視するケースとしてよく出てくる話題に、搭乗前の金属探知機や、搭乗後の上空での放射線の被曝（ひばく）の話が挙げられま…" at bounding box center [420, 365] width 705 height 41
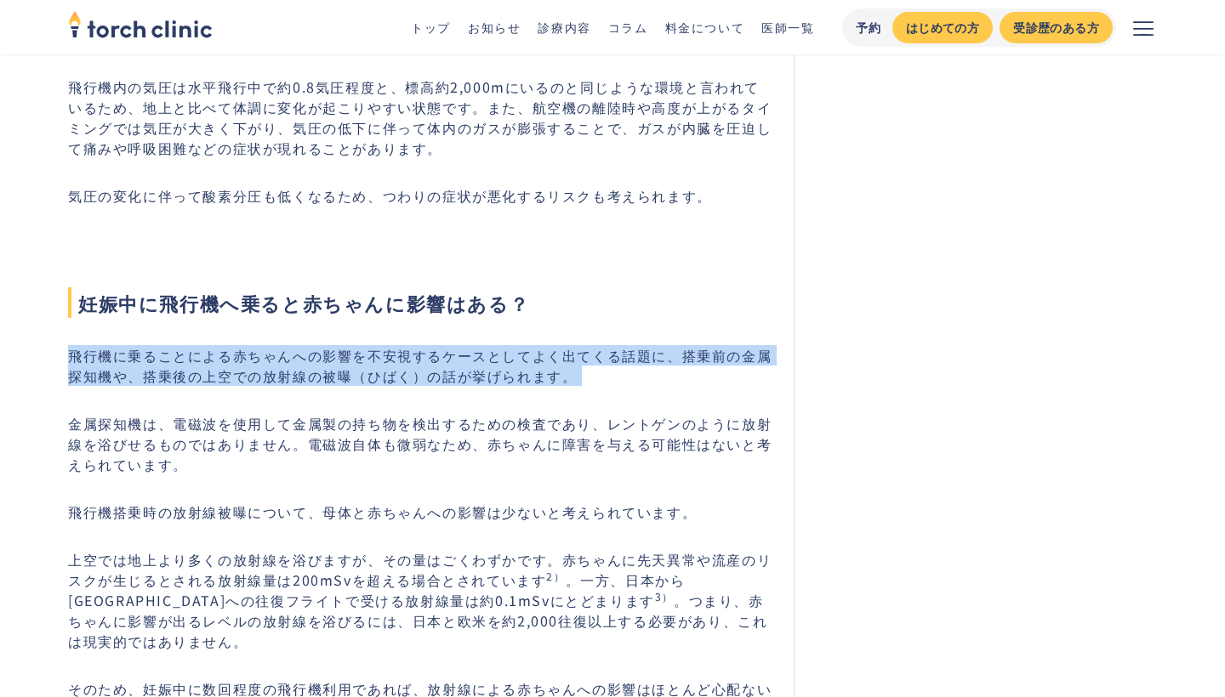
click at [506, 379] on p "飛行機に乗ることによる赤ちゃんへの影響を不安視するケースとしてよく出てくる話題に、搭乗前の金属探知機や、搭乗後の上空での放射線の被曝（ひばく）の話が挙げられま…" at bounding box center [420, 365] width 705 height 41
click at [587, 383] on p "飛行機に乗ることによる赤ちゃんへの影響を不安視するケースとしてよく出てくる話題に、搭乗前の金属探知機や、搭乗後の上空での放射線の被曝（ひばく）の話が挙げられま…" at bounding box center [420, 365] width 705 height 41
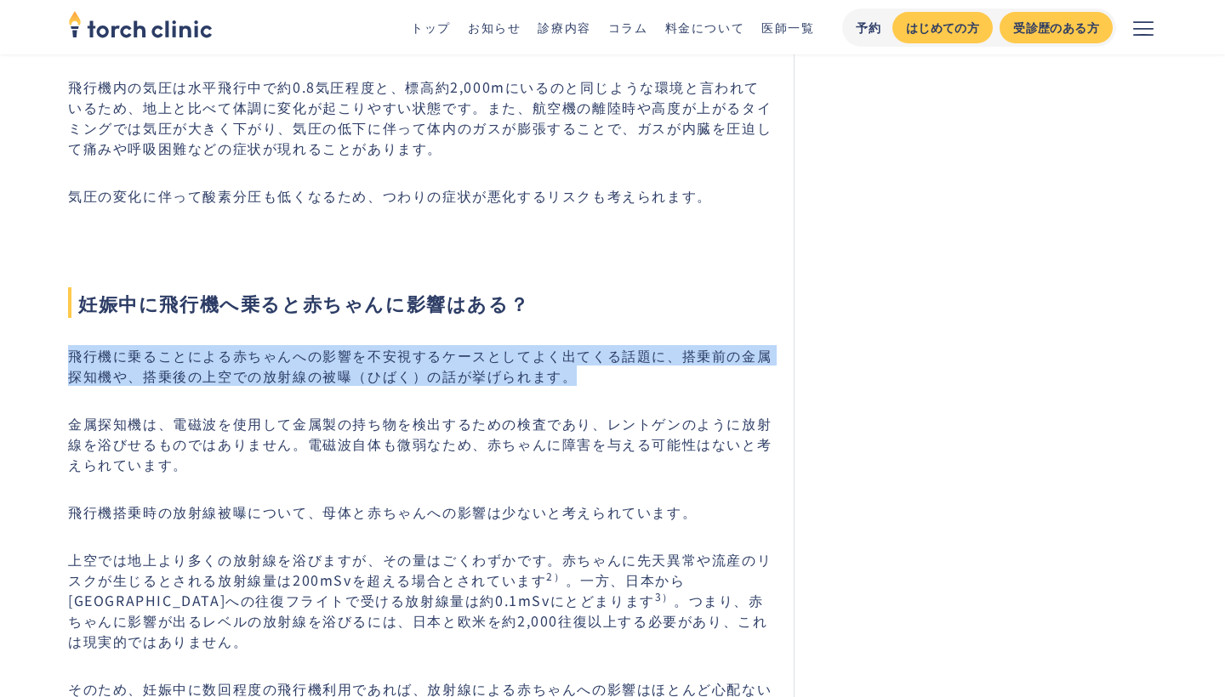
drag, startPoint x: 575, startPoint y: 383, endPoint x: 18, endPoint y: 323, distance: 560.2
click at [18, 323] on main "不妊治療 torch clinic 診療内容 コラム 妊娠初期や妊娠中は飛行機に乗って大丈夫？赤ちゃんへの影響や乗る場合のポイント 妊娠初期や妊娠中は飛行機に…" at bounding box center [612, 66] width 1225 height 6697
click at [48, 336] on main "不妊治療 torch clinic 診療内容 コラム 妊娠初期や妊娠中は飛行機に乗って大丈夫？赤ちゃんへの影響や乗る場合のポイント 妊娠初期や妊娠中は飛行機に…" at bounding box center [612, 66] width 1225 height 6697
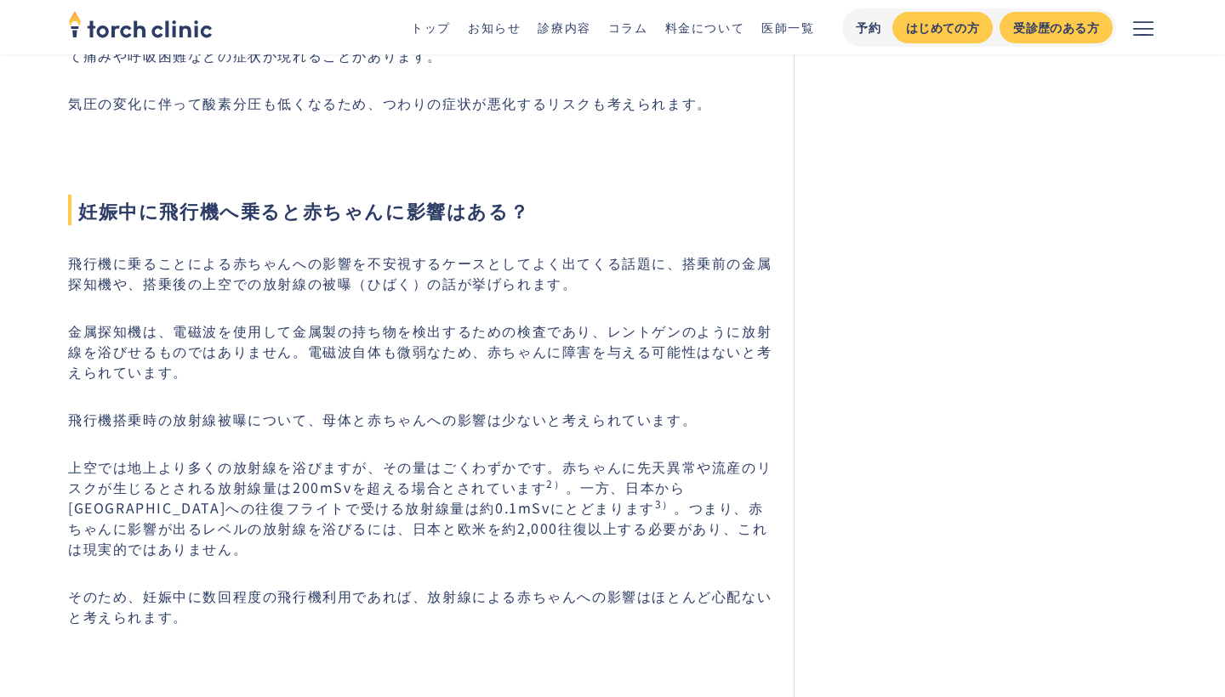
scroll to position [3430, 0]
click at [87, 343] on p "金属探知機は、電磁波を使用して金属製の持ち物を検出するための検査であり、レントゲンのように放射線を浴びせるものではありません。電磁波自体も微弱なため、赤ちゃん…" at bounding box center [420, 349] width 705 height 61
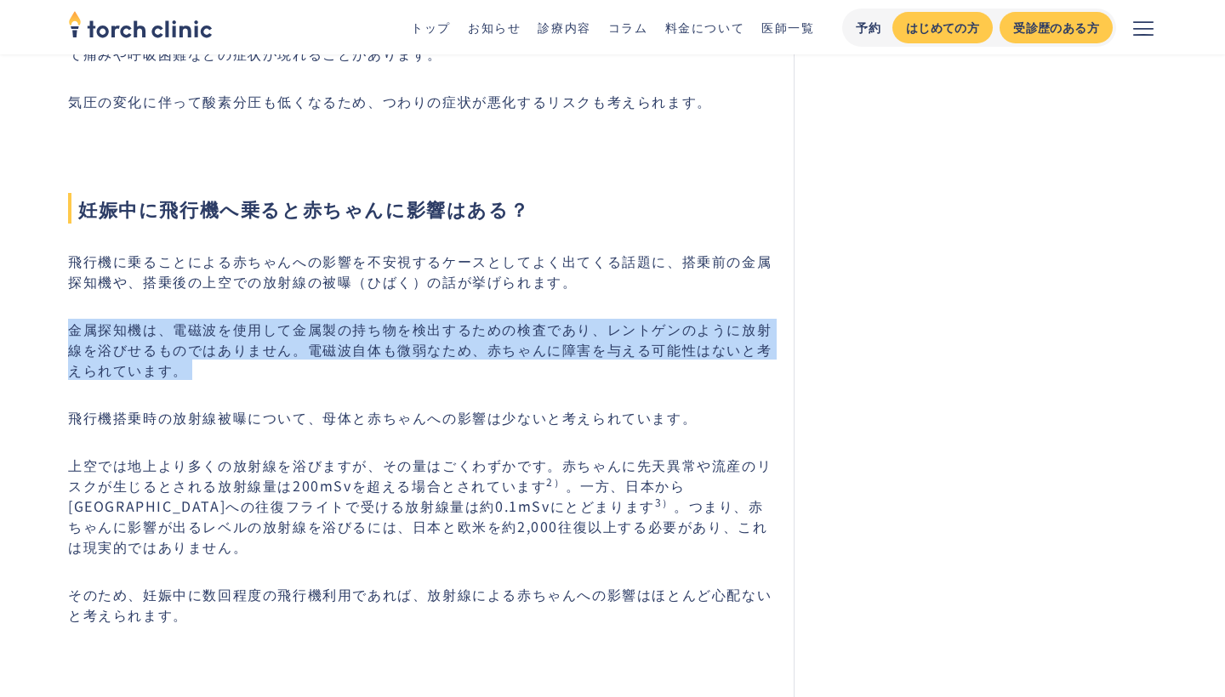
click at [87, 343] on p "金属探知機は、電磁波を使用して金属製の持ち物を検出するための検査であり、レントゲンのように放射線を浴びせるものではありません。電磁波自体も微弱なため、赤ちゃん…" at bounding box center [420, 349] width 705 height 61
click at [182, 370] on p "金属探知機は、電磁波を使用して金属製の持ち物を検出するための検査であり、レントゲンのように放射線を浴びせるものではありません。電磁波自体も微弱なため、赤ちゃん…" at bounding box center [420, 349] width 705 height 61
drag, startPoint x: 182, startPoint y: 370, endPoint x: 26, endPoint y: 317, distance: 164.3
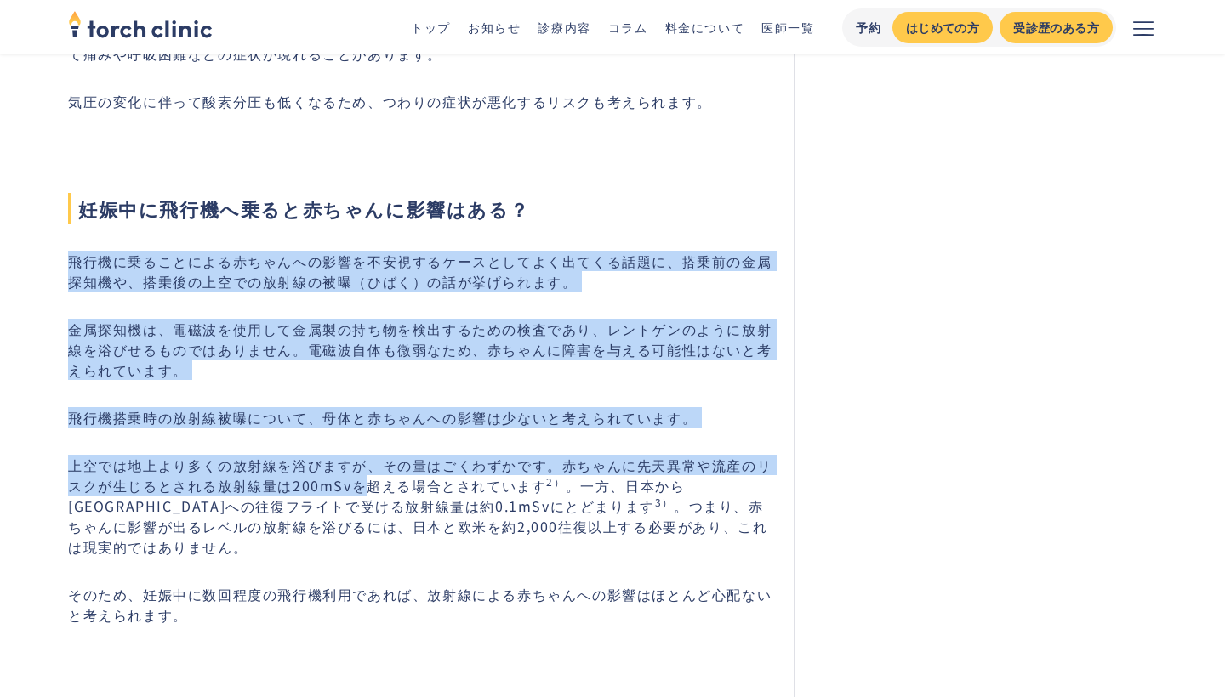
drag, startPoint x: 65, startPoint y: 264, endPoint x: 480, endPoint y: 514, distance: 483.7
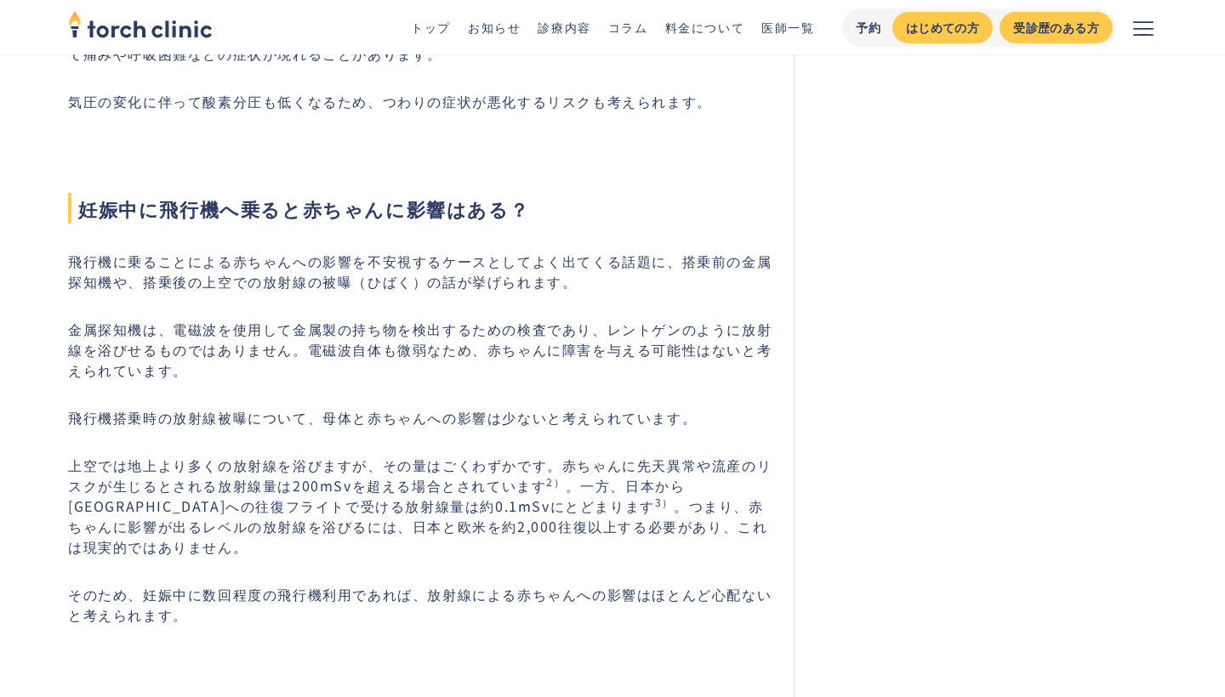
click at [480, 514] on p "上空では地上より多くの放射線を浴びますが、その量はごくわずかです。赤ちゃんに先天異常や流産のリスクが生じるとされる放射線量は200mSvを超える場合とされてい…" at bounding box center [420, 506] width 705 height 102
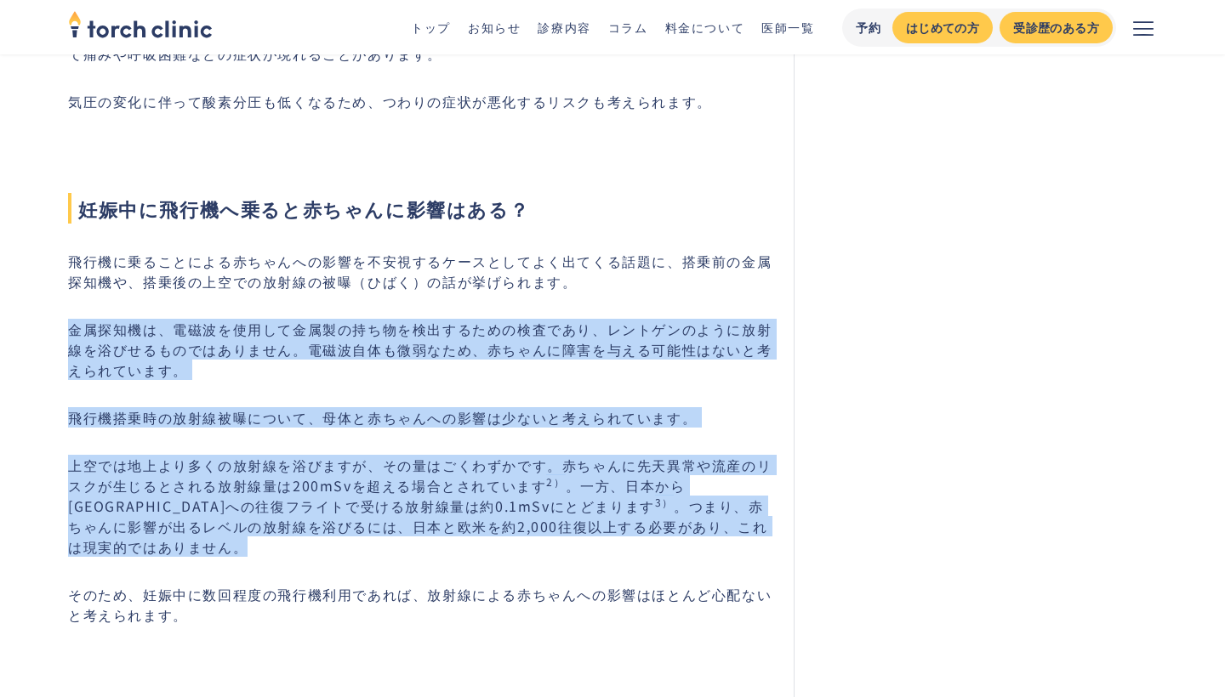
drag, startPoint x: 749, startPoint y: 524, endPoint x: 20, endPoint y: 254, distance: 777.0
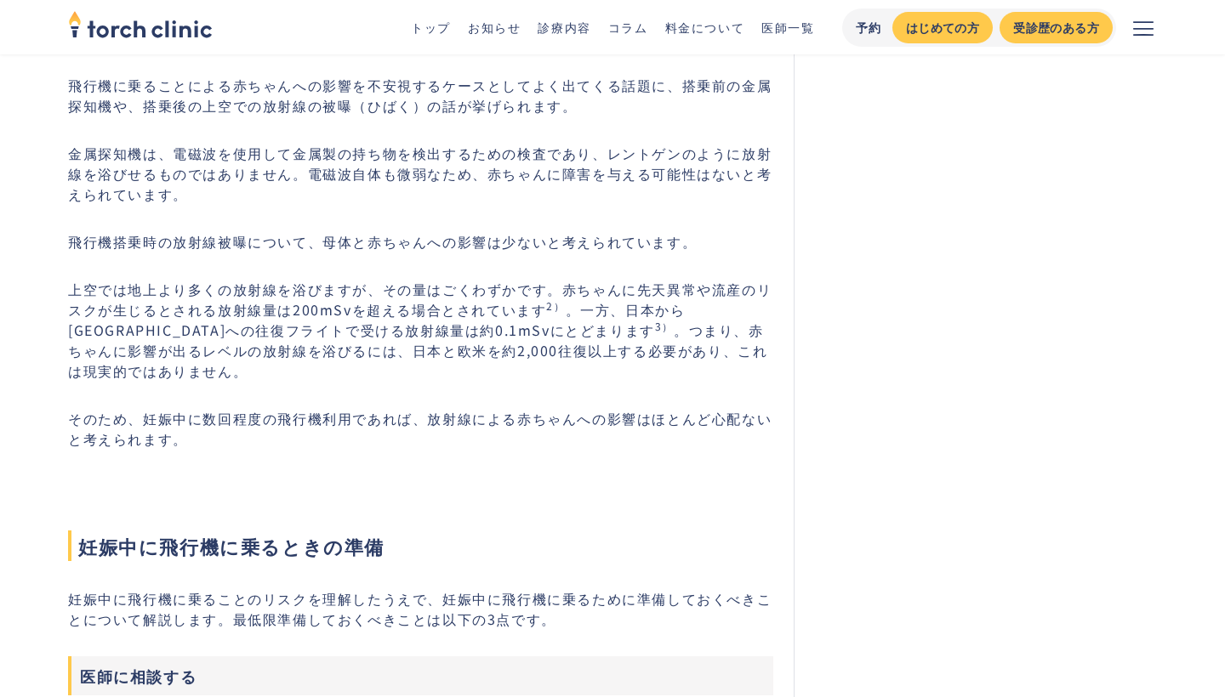
scroll to position [3605, 0]
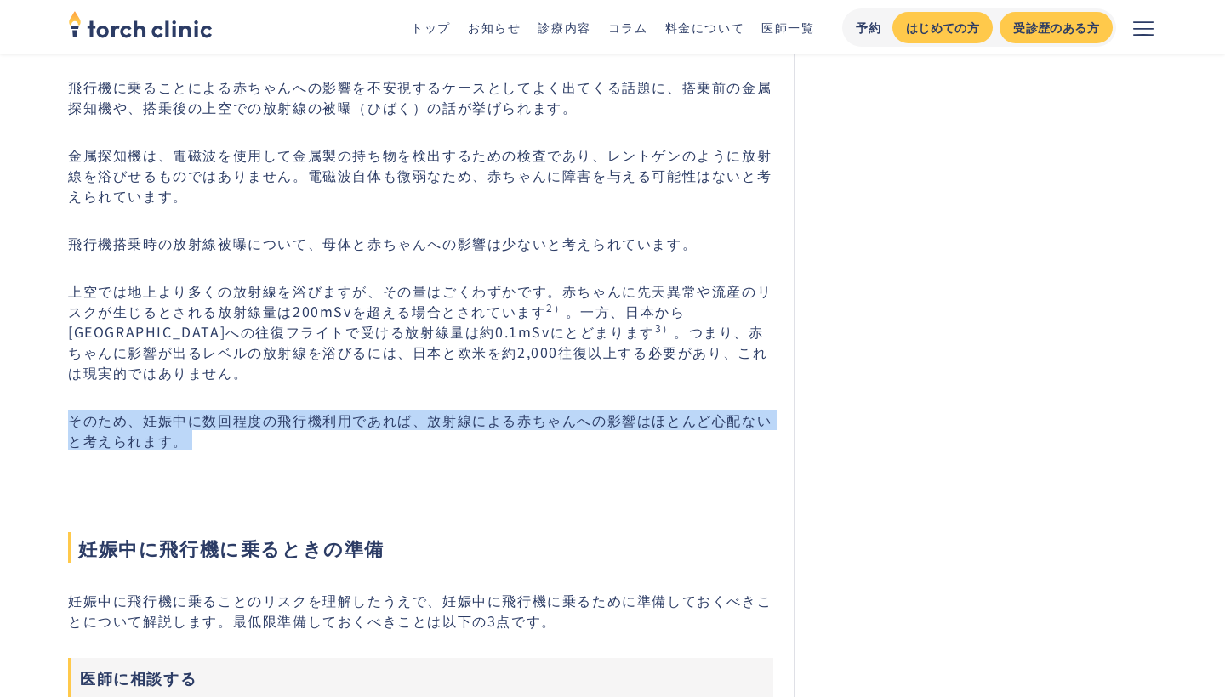
click at [190, 425] on p "そのため、妊娠中に数回程度の飛行機利用であれば、放射線による赤ちゃんへの影響はほとんど心配ないと考えられます。" at bounding box center [420, 430] width 705 height 41
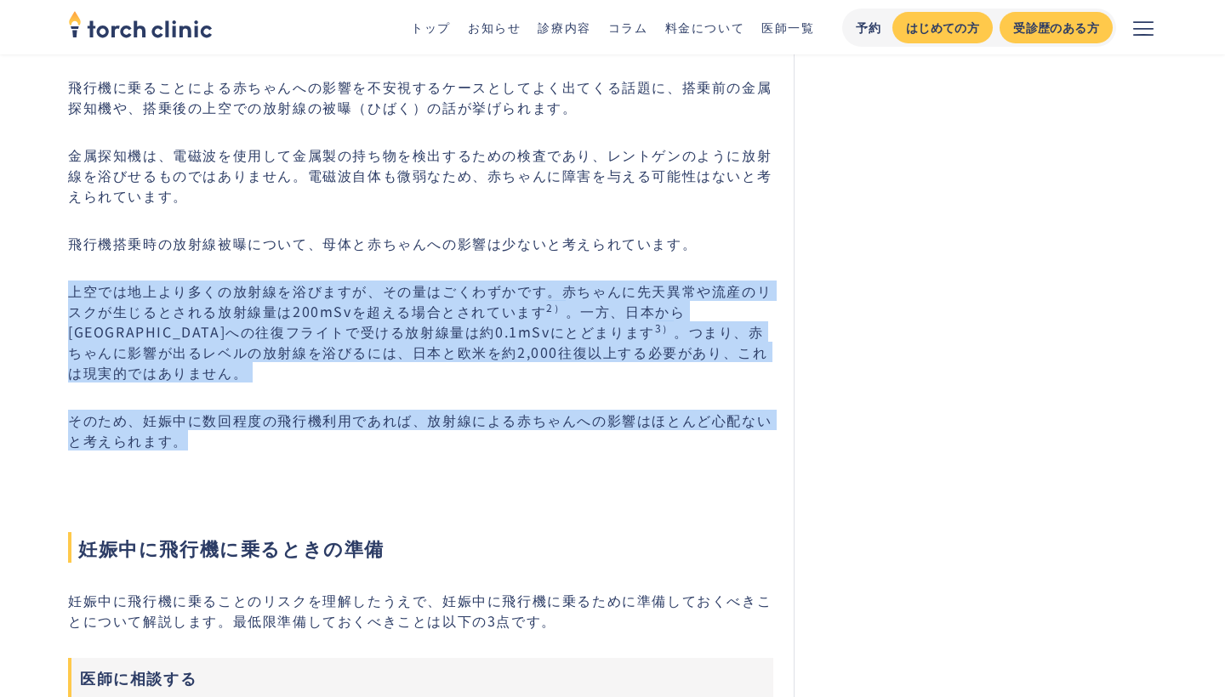
drag, startPoint x: 197, startPoint y: 424, endPoint x: 26, endPoint y: 260, distance: 237.6
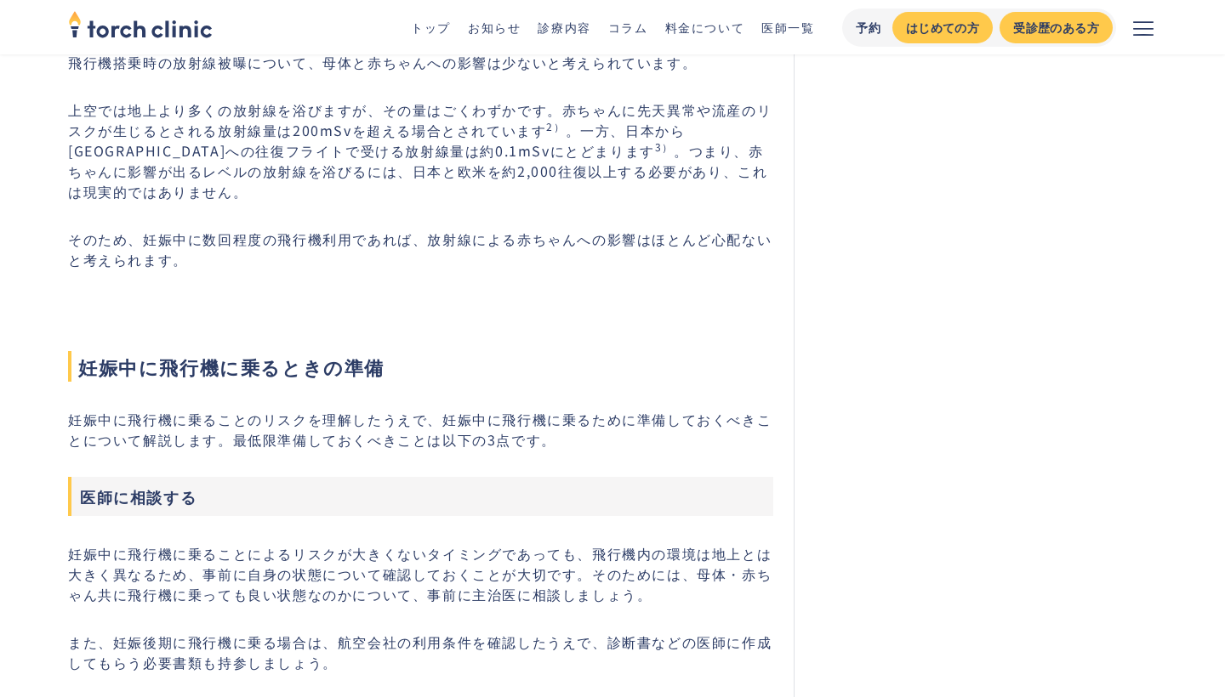
scroll to position [3789, 0]
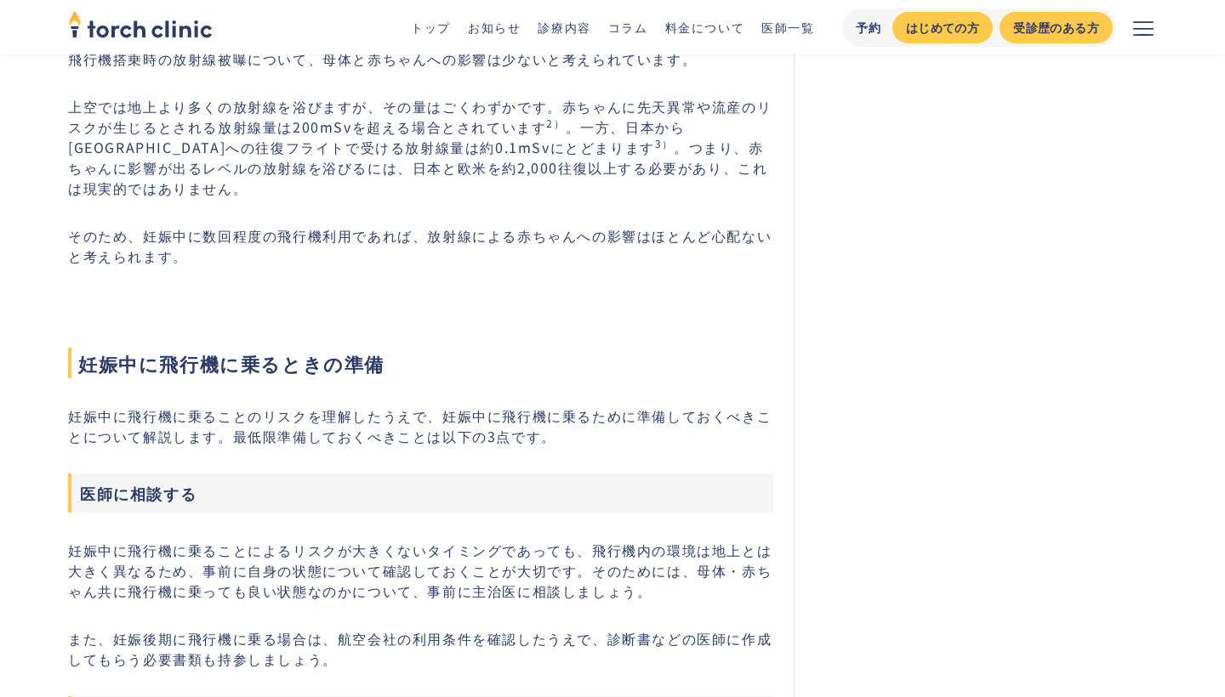
click at [87, 406] on p "妊娠中に飛行機に乗ることのリスクを理解したうえで、妊娠中に飛行機に乗るために準備しておくべきことについて解説します。最低限準備しておくべきことは以下の3点です。" at bounding box center [420, 426] width 705 height 41
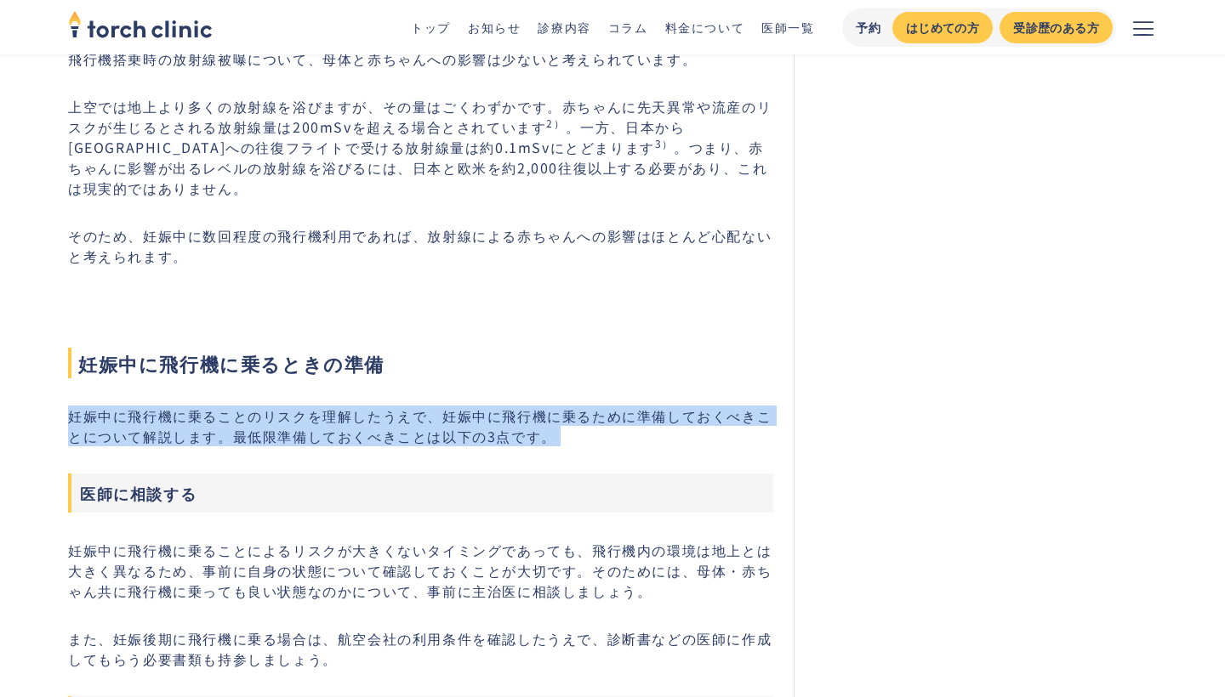
click at [87, 406] on p "妊娠中に飛行機に乗ることのリスクを理解したうえで、妊娠中に飛行機に乗るために準備しておくべきことについて解説します。最低限準備しておくべきことは以下の3点です。" at bounding box center [420, 426] width 705 height 41
click at [414, 415] on p "妊娠中に飛行機に乗ることのリスクを理解したうえで、妊娠中に飛行機に乗るために準備しておくべきことについて解説します。最低限準備しておくべきことは以下の3点です。" at bounding box center [420, 426] width 705 height 41
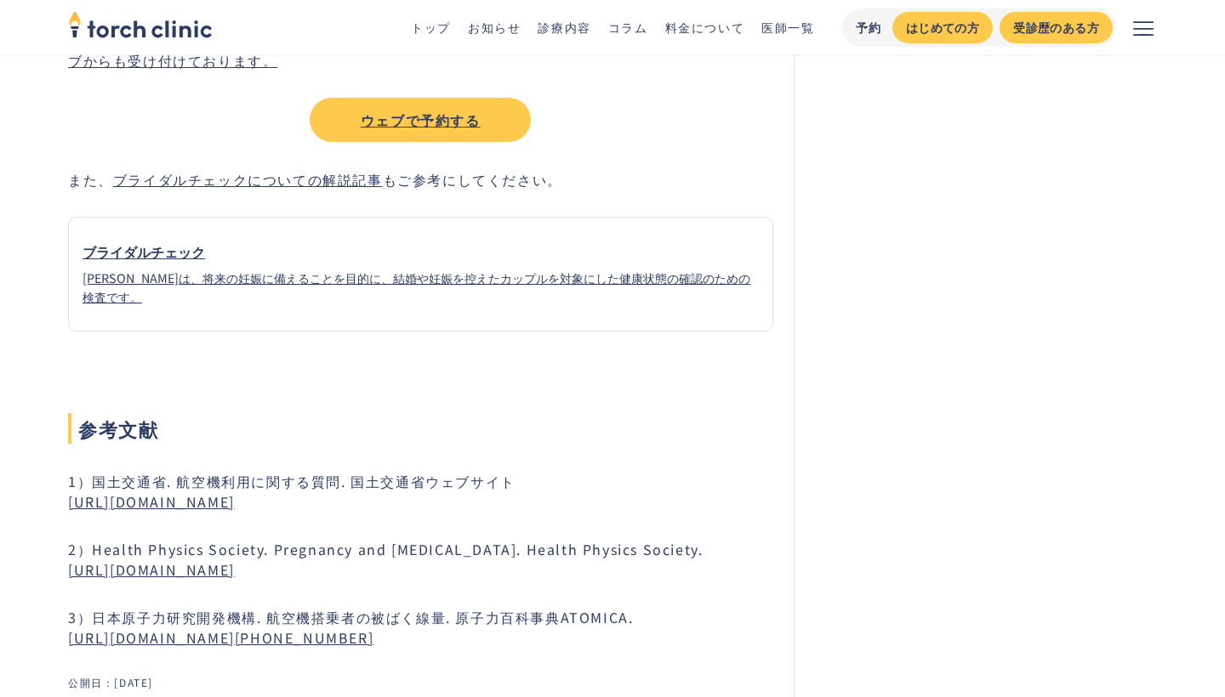
scroll to position [5240, 0]
